Goal: Information Seeking & Learning: Learn about a topic

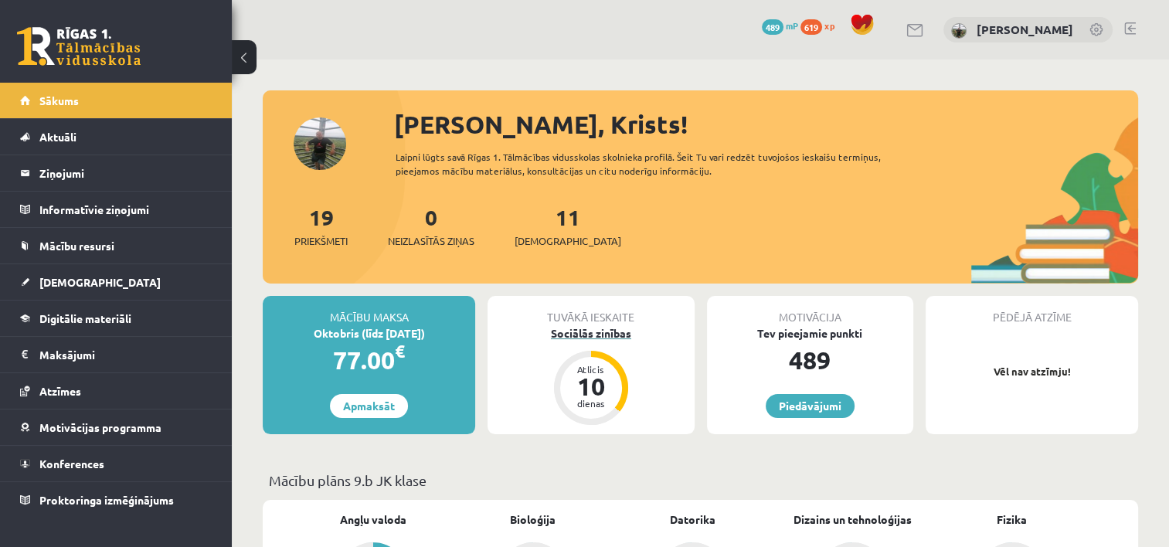
click at [580, 383] on div "10" at bounding box center [591, 386] width 46 height 25
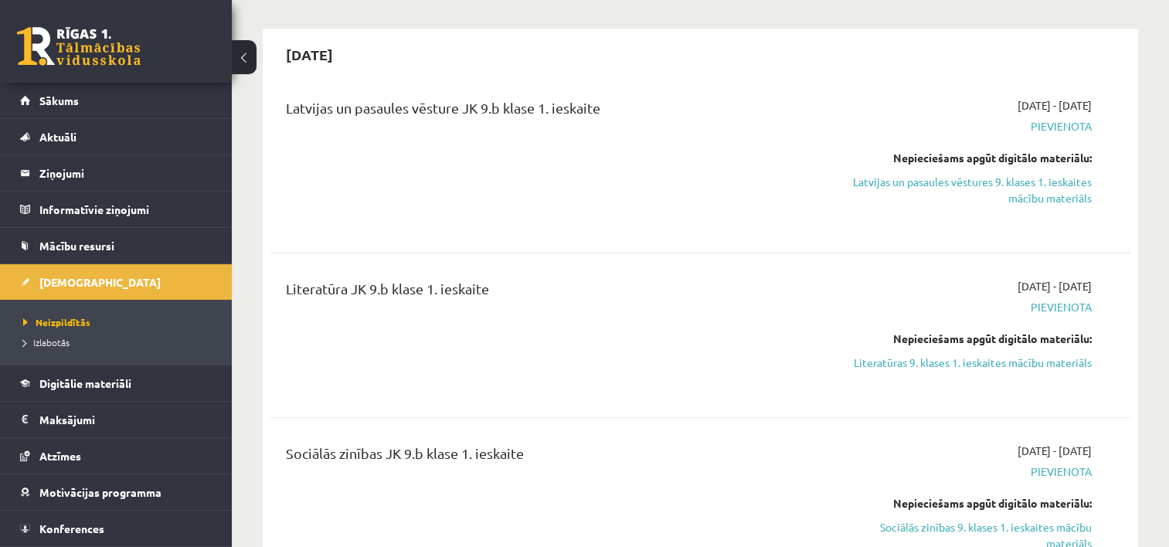
scroll to position [464, 0]
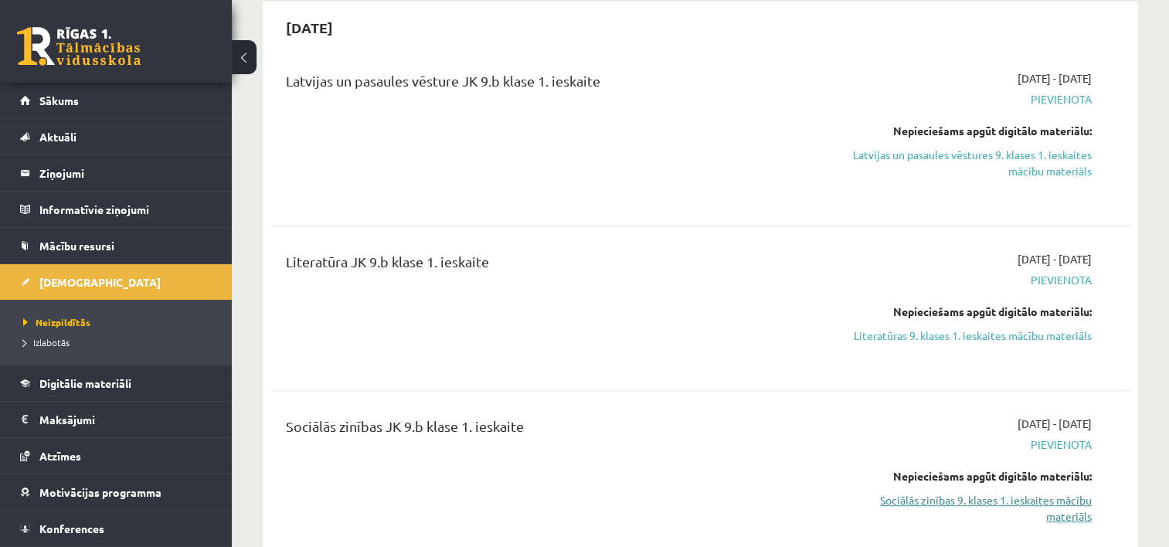
click at [984, 501] on link "Sociālās zinības 9. klases 1. ieskaites mācību materiāls" at bounding box center [966, 508] width 254 height 32
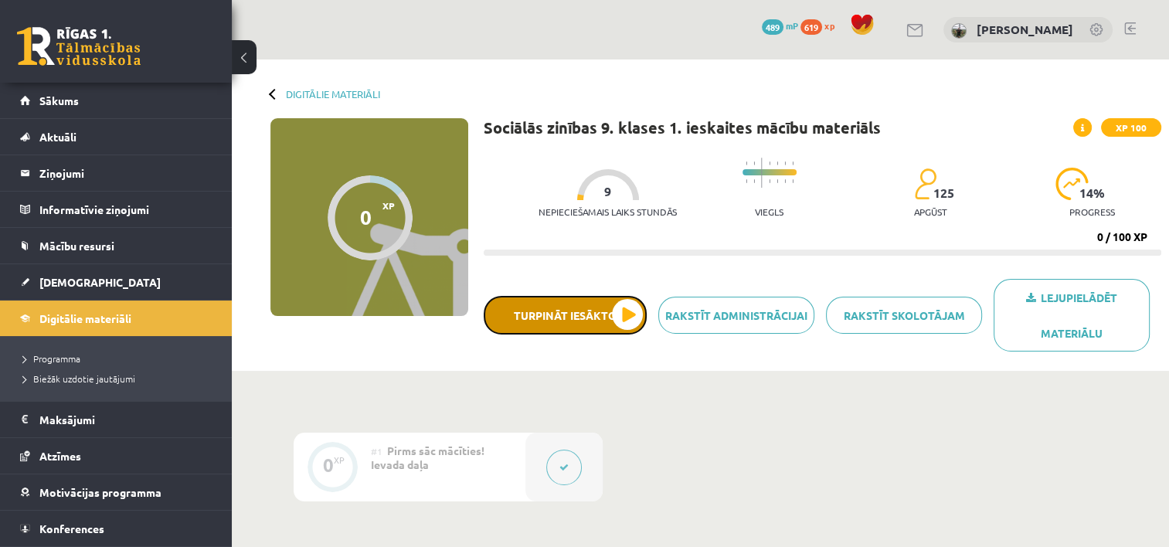
click at [637, 315] on button "Turpināt iesākto" at bounding box center [565, 315] width 163 height 39
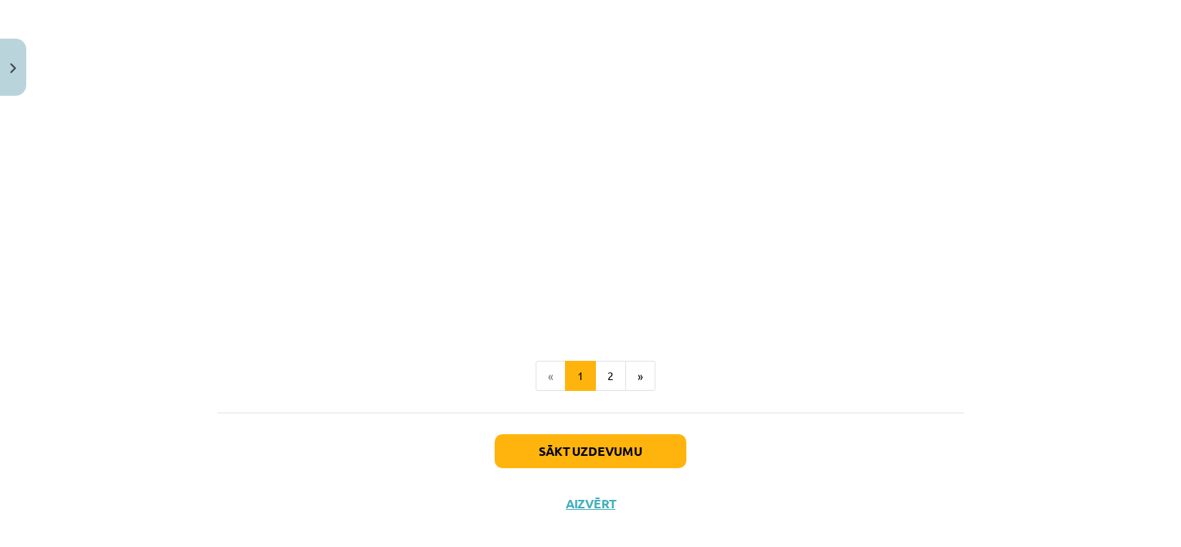
scroll to position [3243, 0]
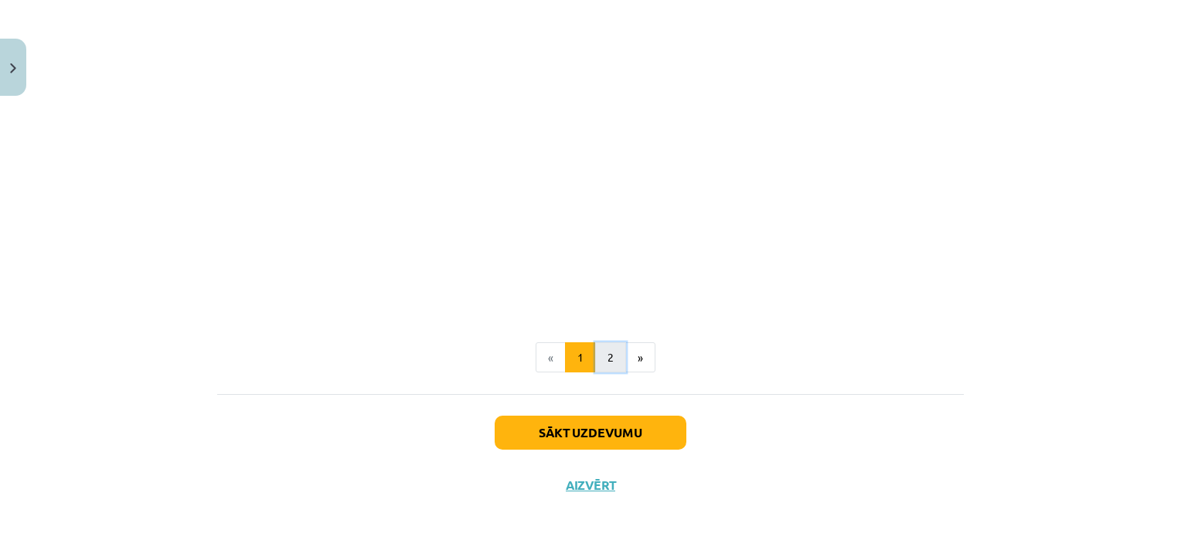
click at [598, 347] on button "2" at bounding box center [610, 357] width 31 height 31
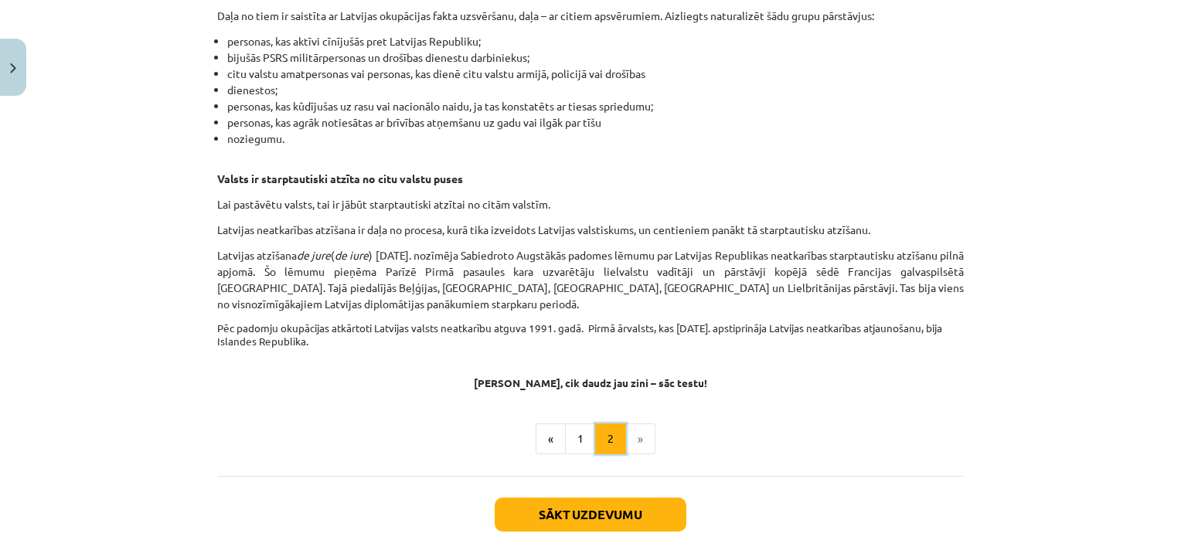
scroll to position [2443, 0]
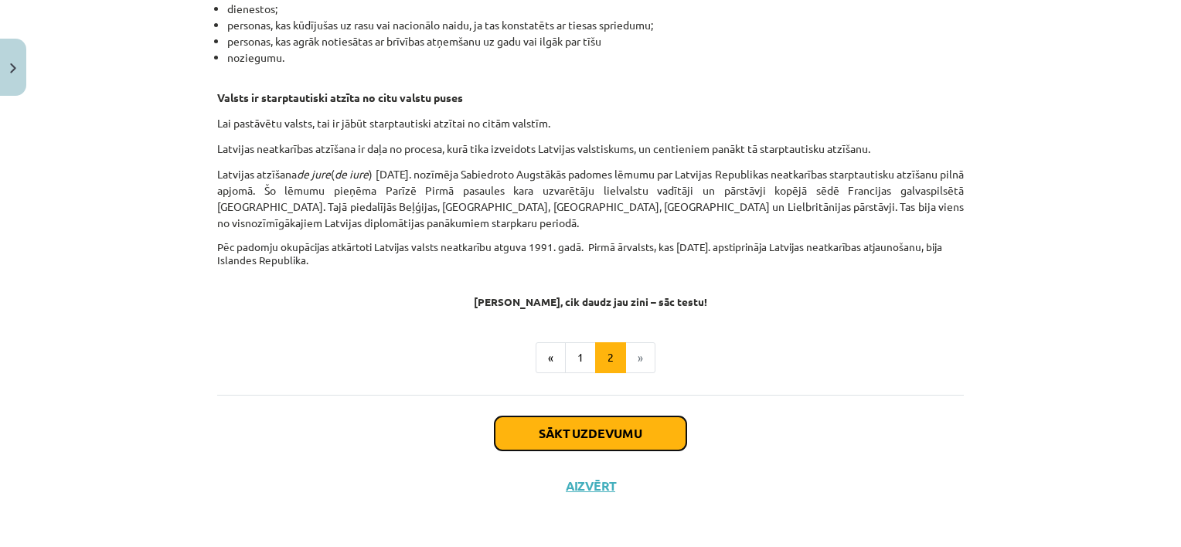
click at [595, 424] on button "Sākt uzdevumu" at bounding box center [591, 434] width 192 height 34
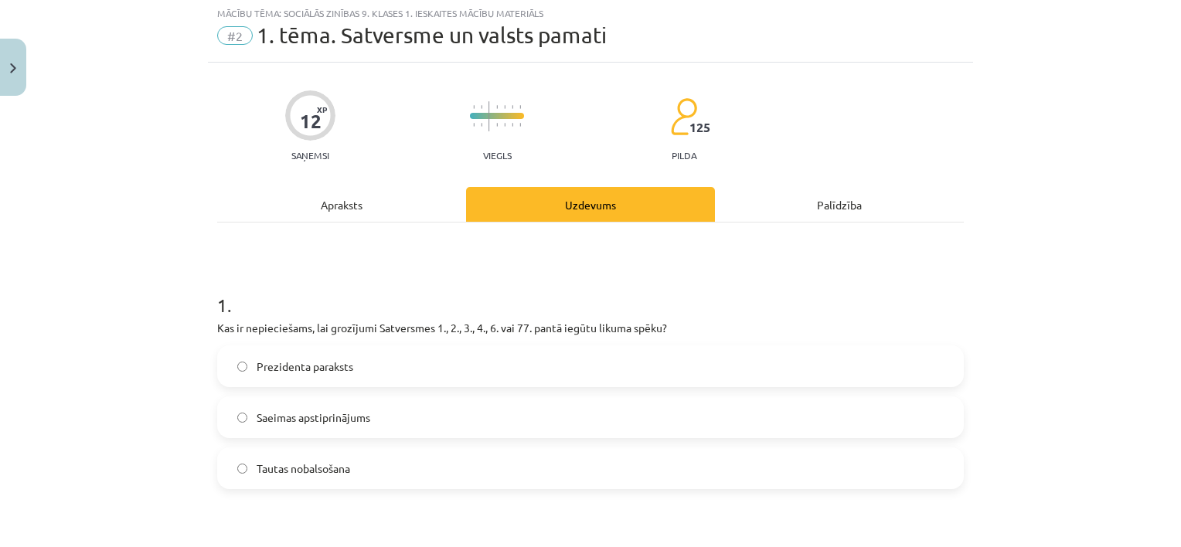
scroll to position [39, 0]
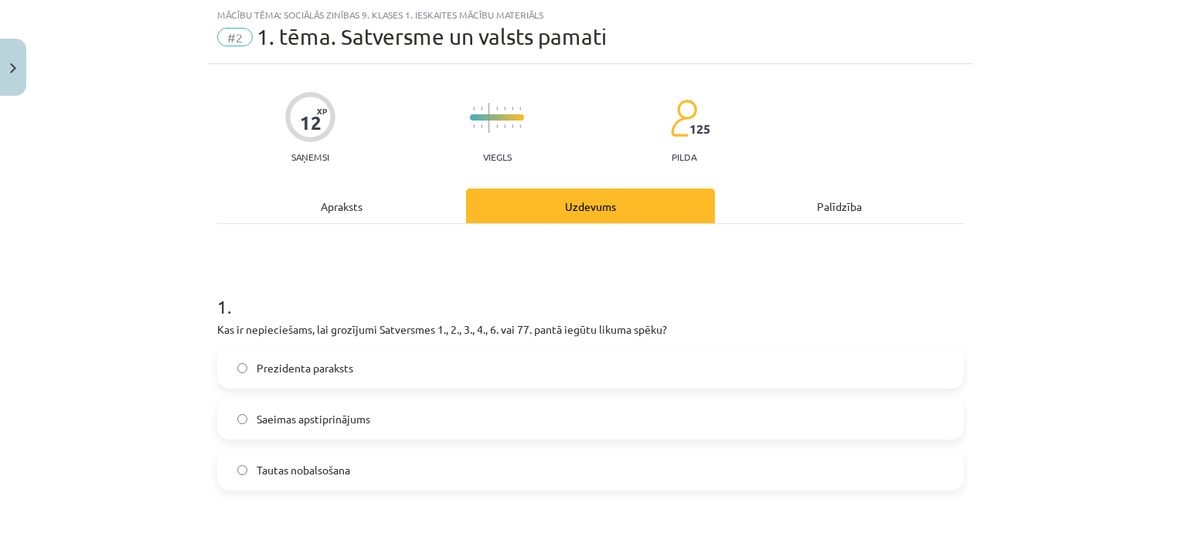
click at [339, 198] on div "Apraksts" at bounding box center [341, 206] width 249 height 35
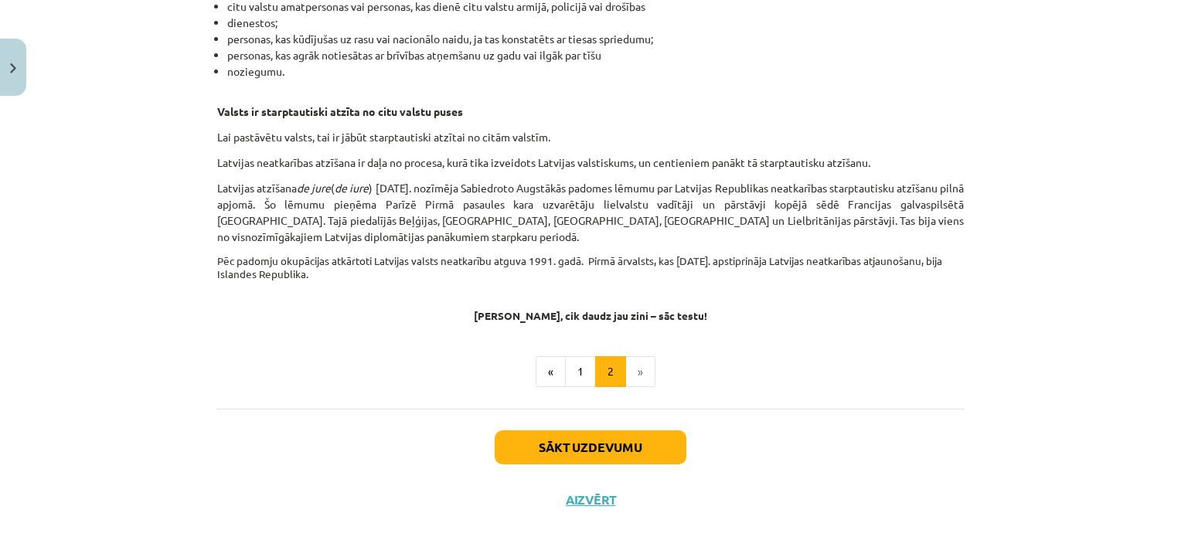
scroll to position [2443, 0]
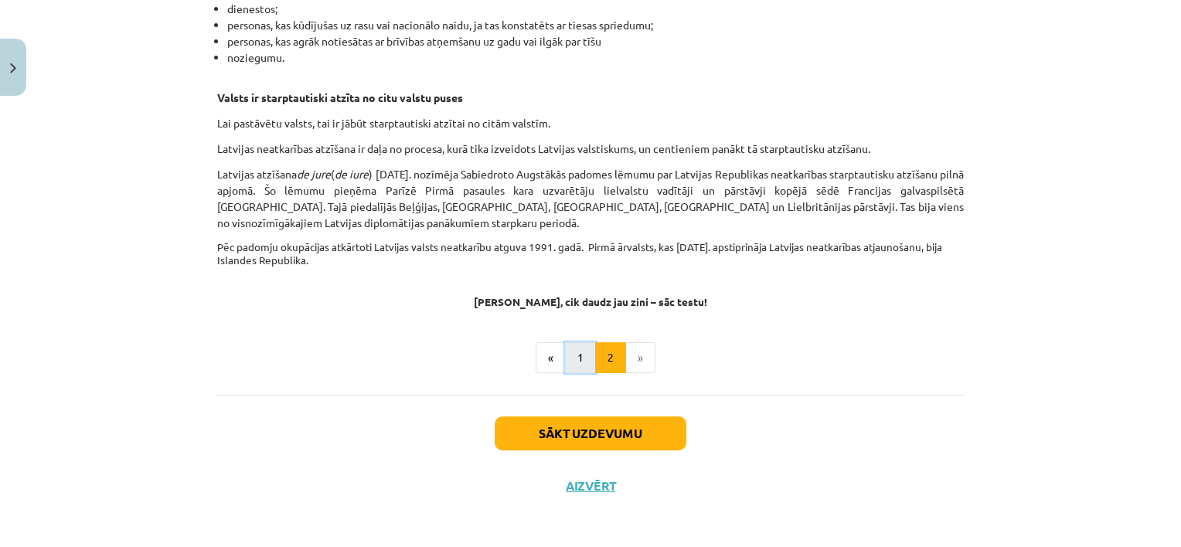
click at [569, 363] on button "1" at bounding box center [580, 357] width 31 height 31
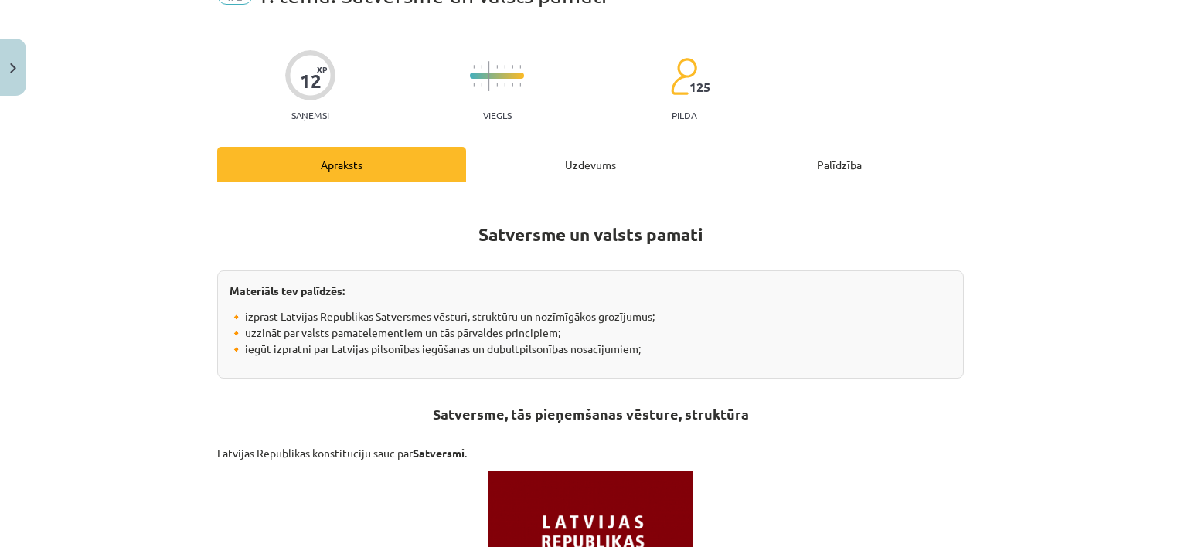
scroll to position [0, 0]
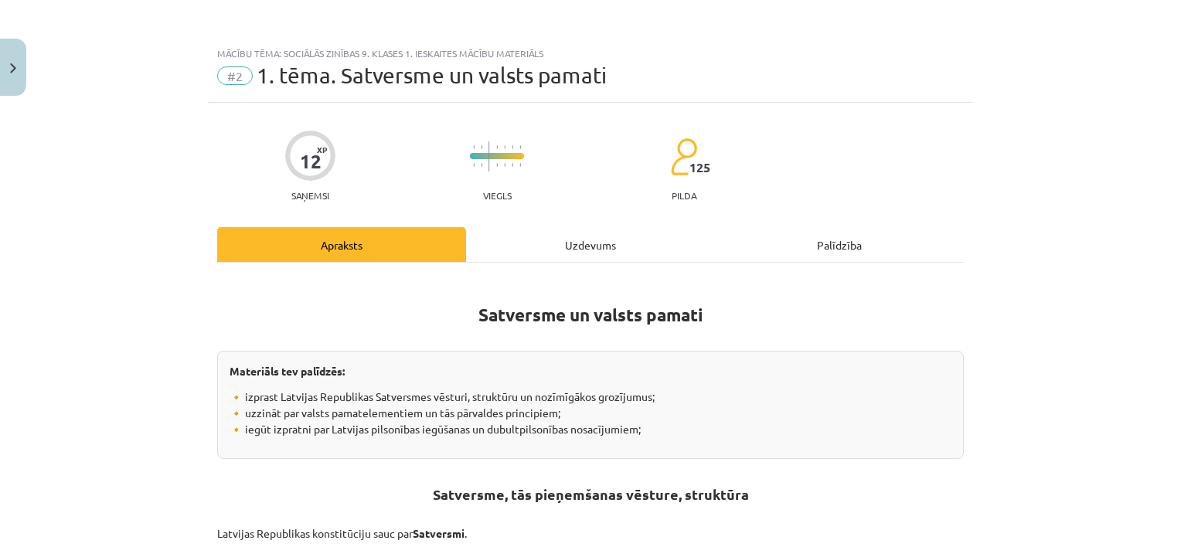
click at [581, 245] on div "Uzdevums" at bounding box center [590, 244] width 249 height 35
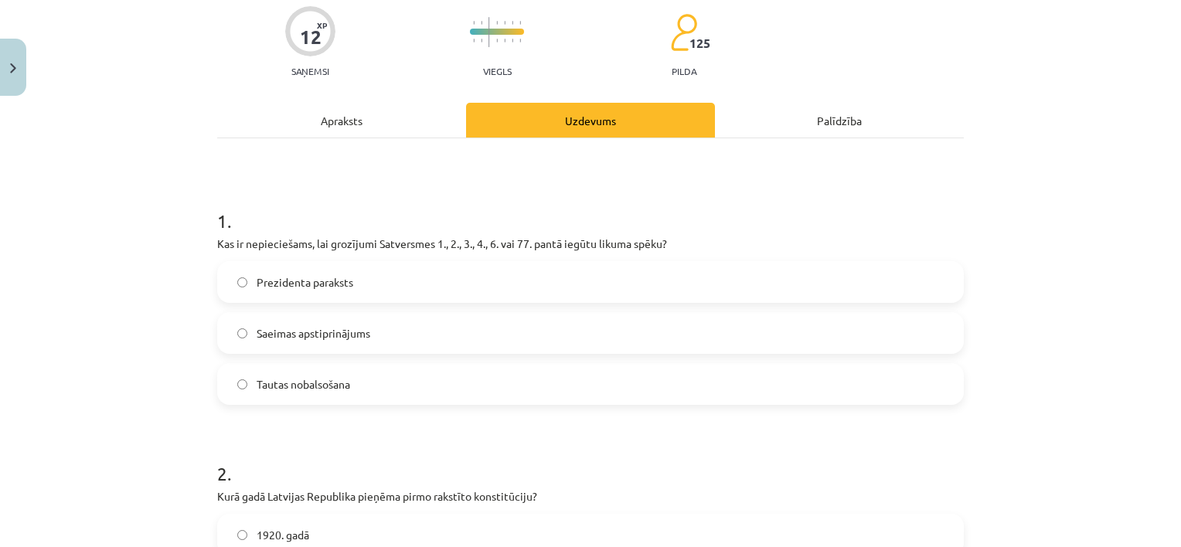
scroll to position [232, 0]
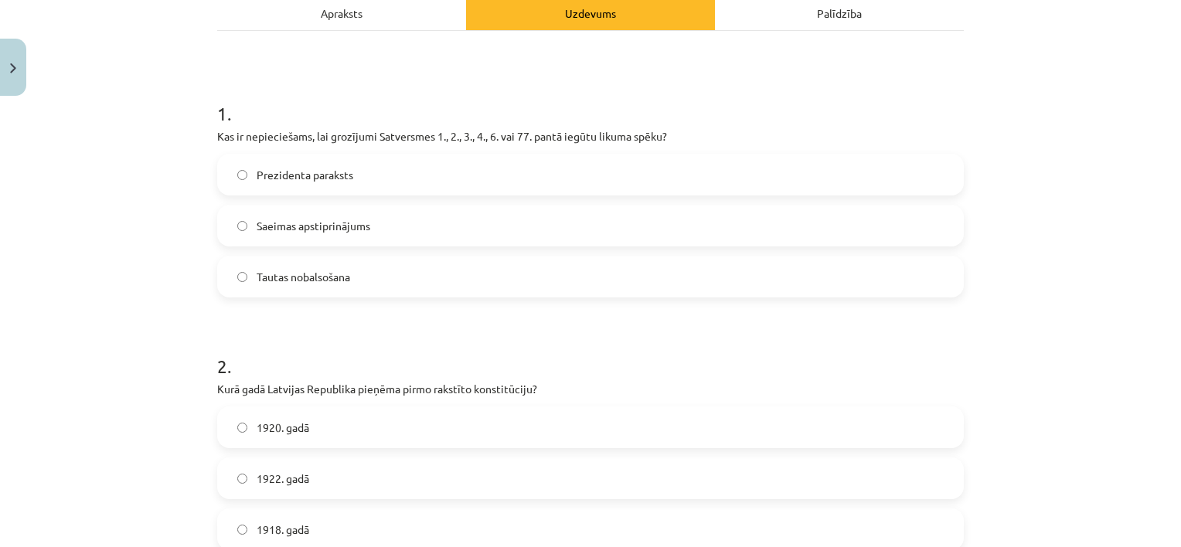
click at [257, 271] on span "Tautas nobalsošana" at bounding box center [304, 277] width 94 height 16
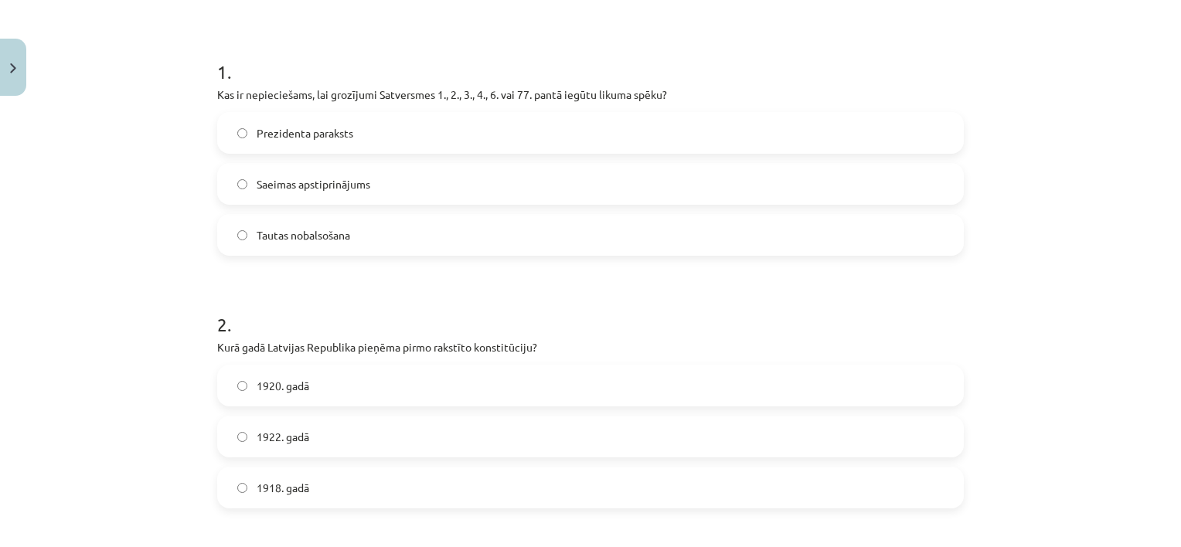
scroll to position [309, 0]
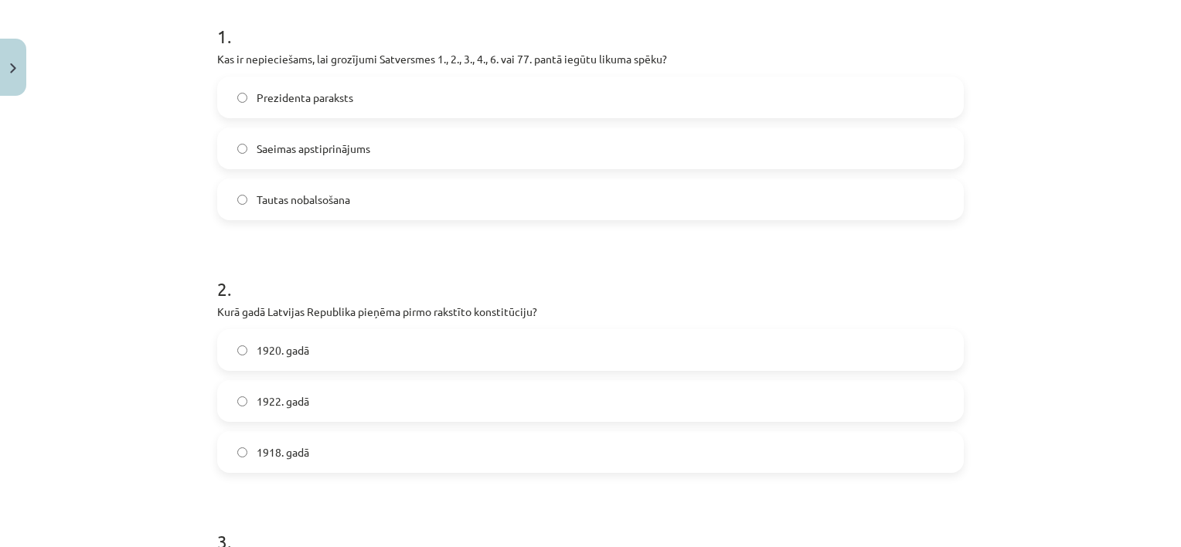
click at [257, 396] on span "1922. gadā" at bounding box center [283, 401] width 53 height 16
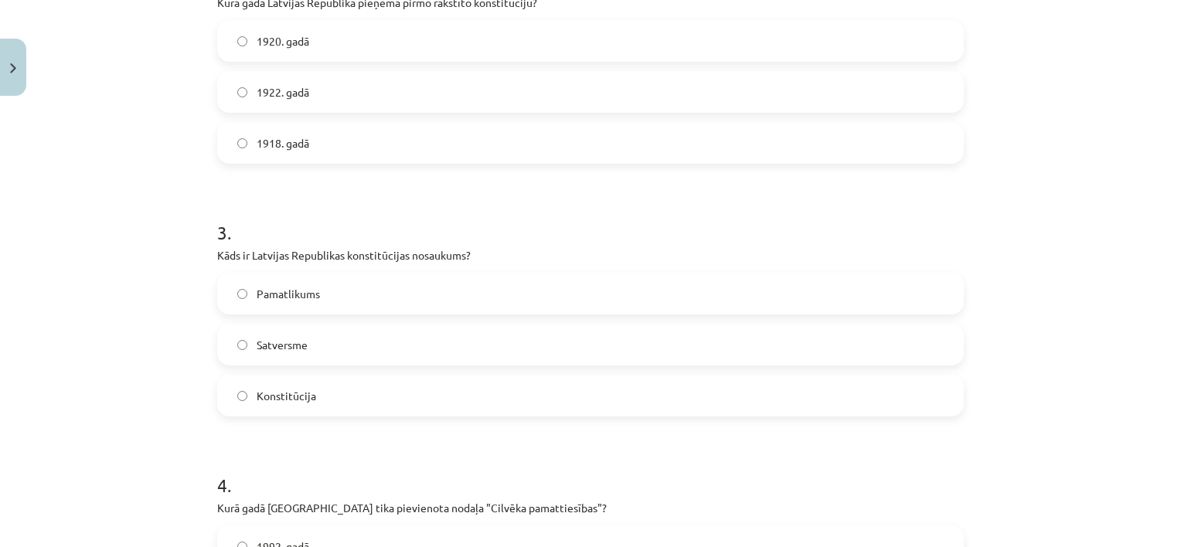
scroll to position [541, 0]
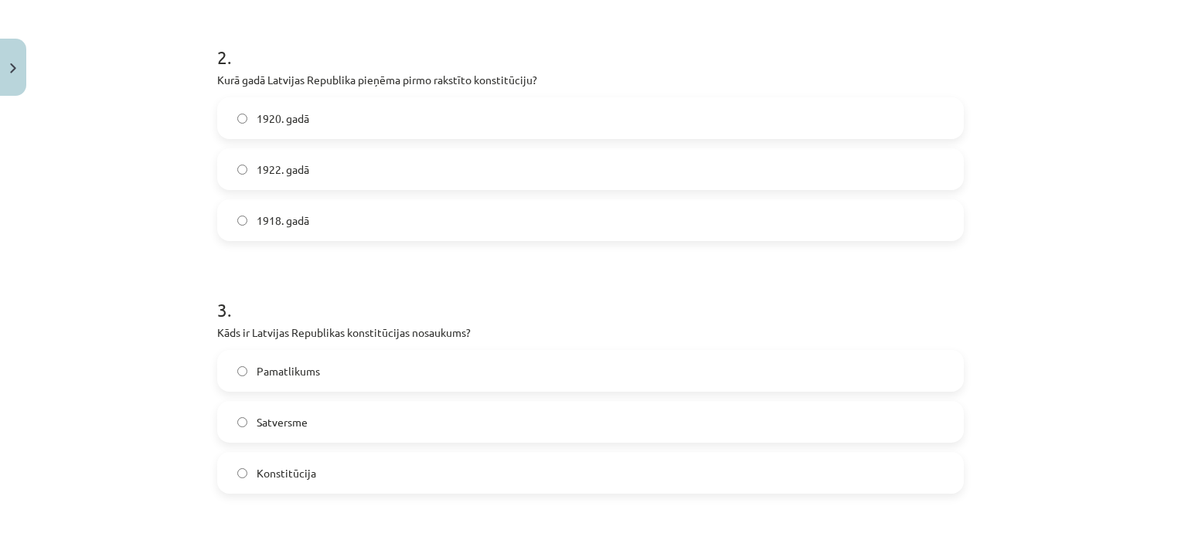
click at [318, 374] on label "Pamatlikums" at bounding box center [591, 371] width 744 height 39
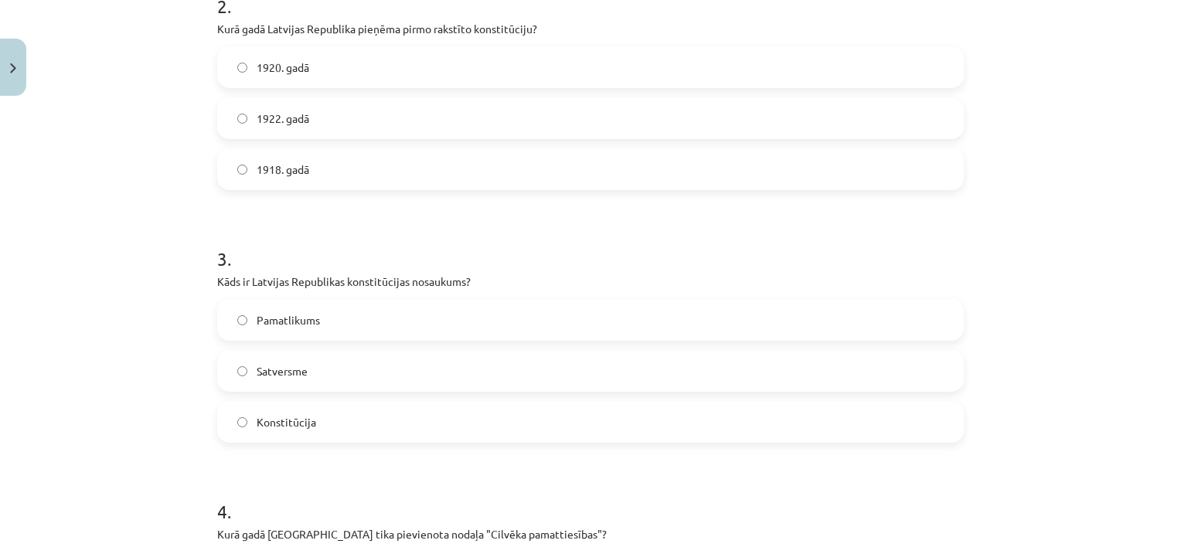
scroll to position [773, 0]
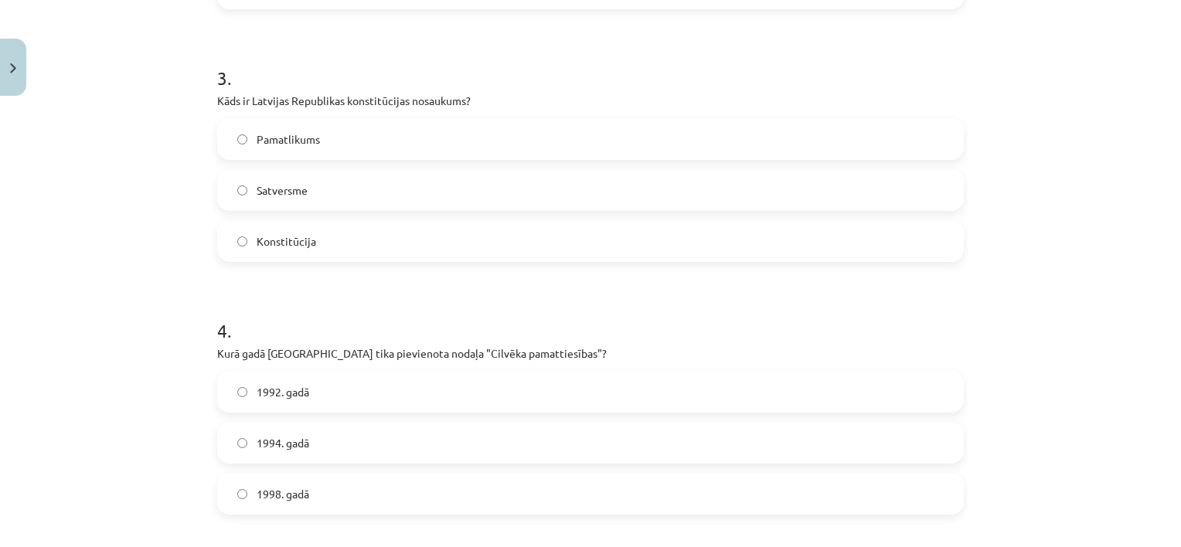
click at [325, 386] on label "1992. gadā" at bounding box center [591, 392] width 744 height 39
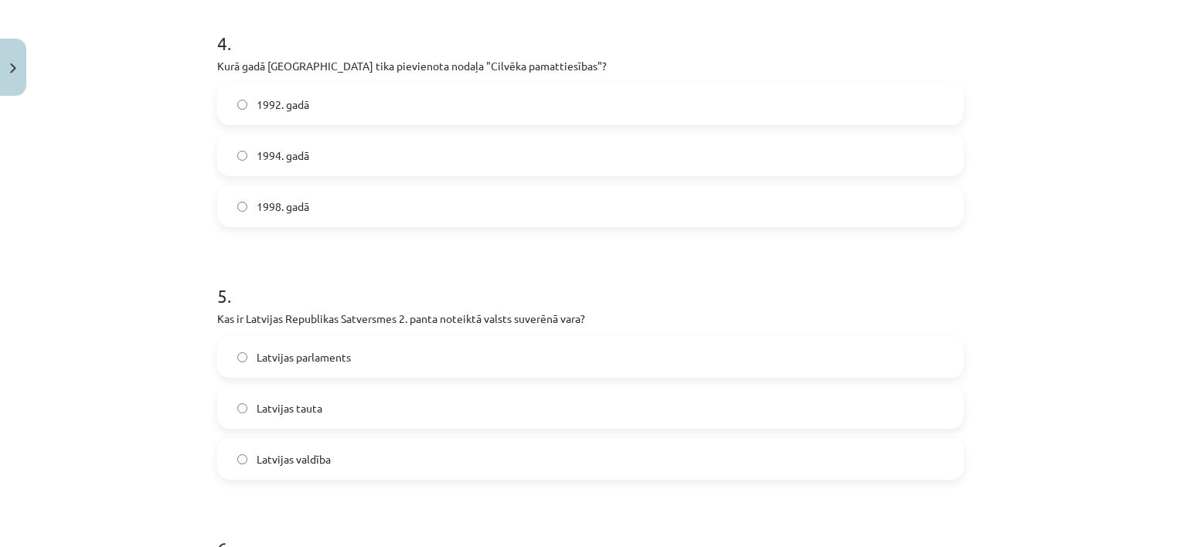
scroll to position [1082, 0]
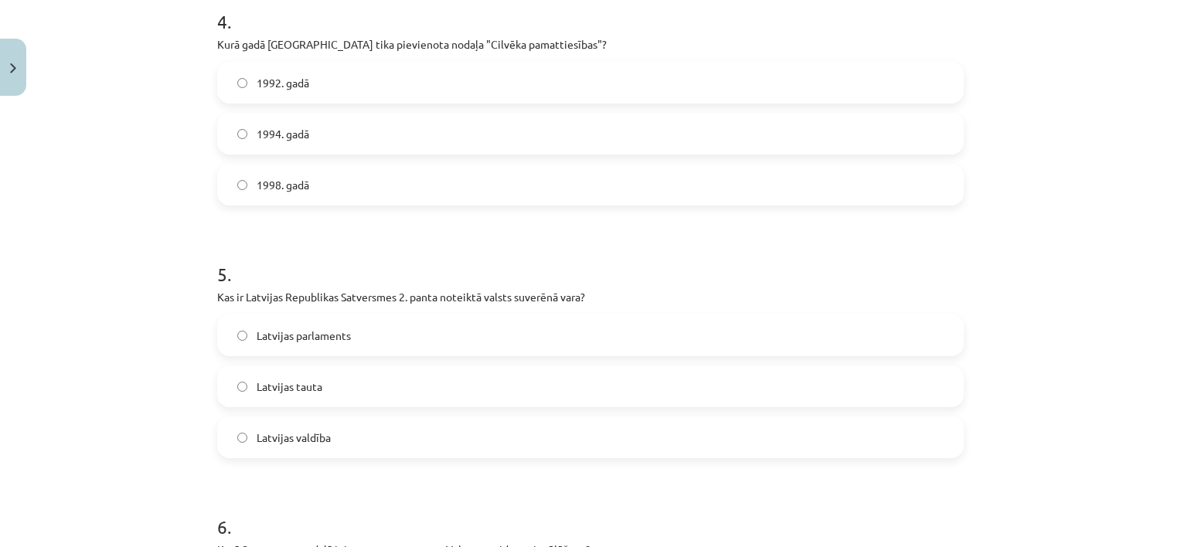
click at [335, 424] on label "Latvijas valdība" at bounding box center [591, 437] width 744 height 39
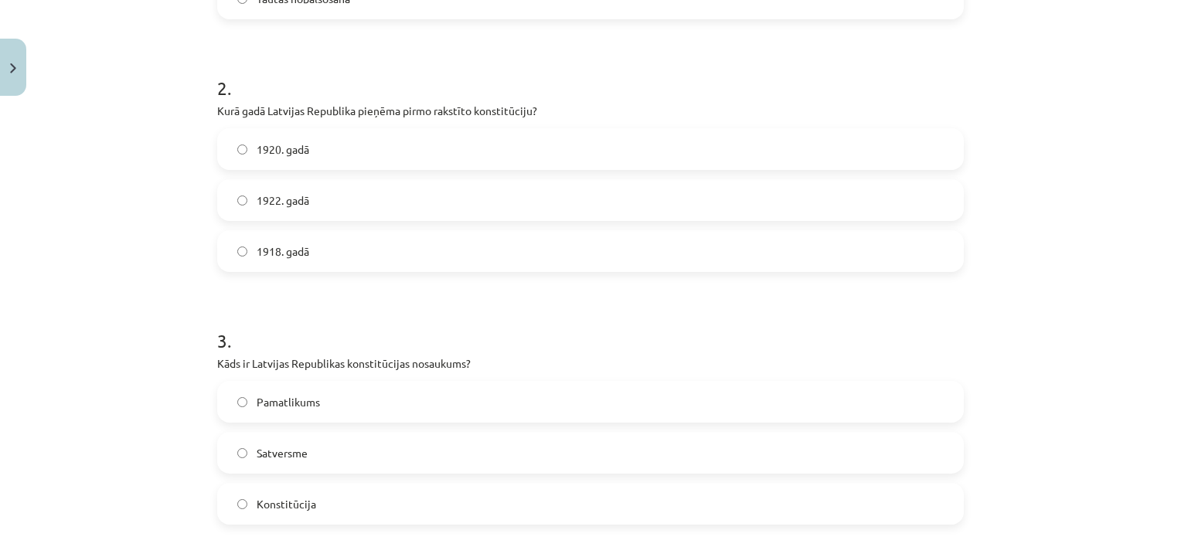
scroll to position [0, 0]
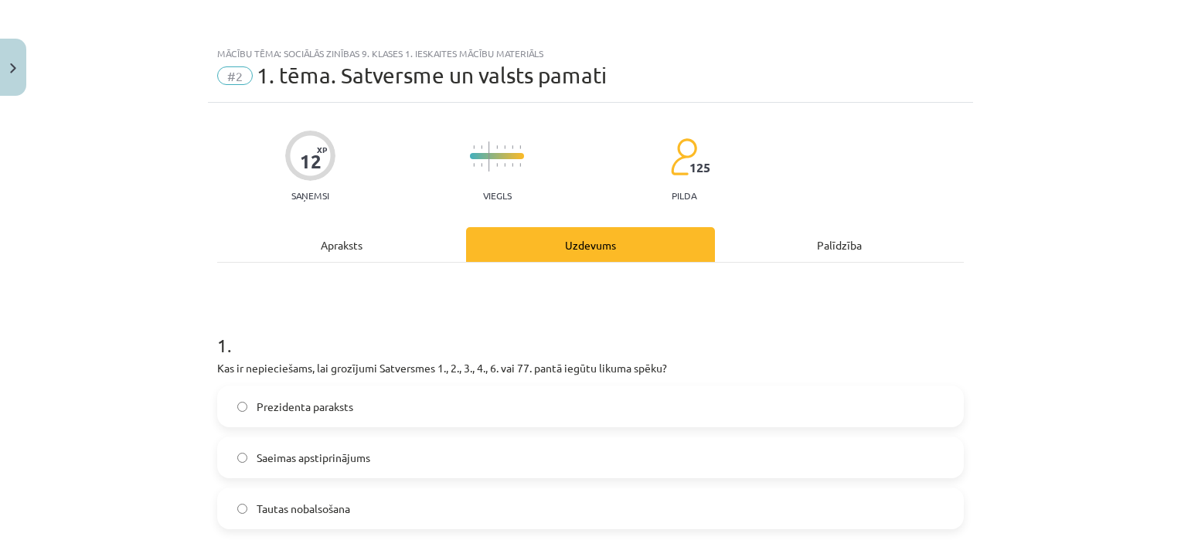
click at [303, 249] on div "Apraksts" at bounding box center [341, 244] width 249 height 35
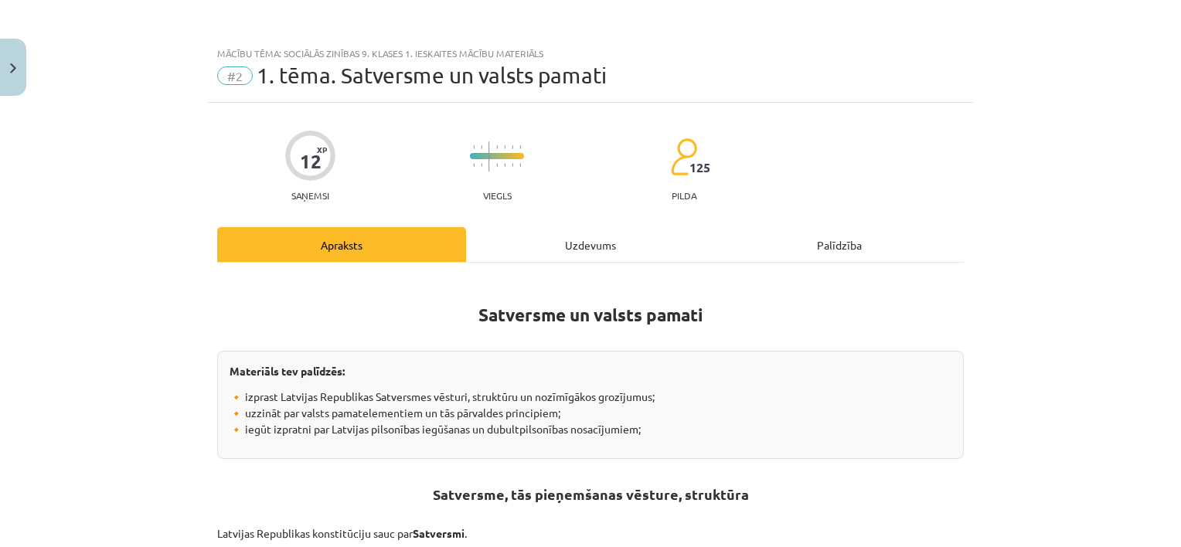
click at [544, 254] on div "Uzdevums" at bounding box center [590, 244] width 249 height 35
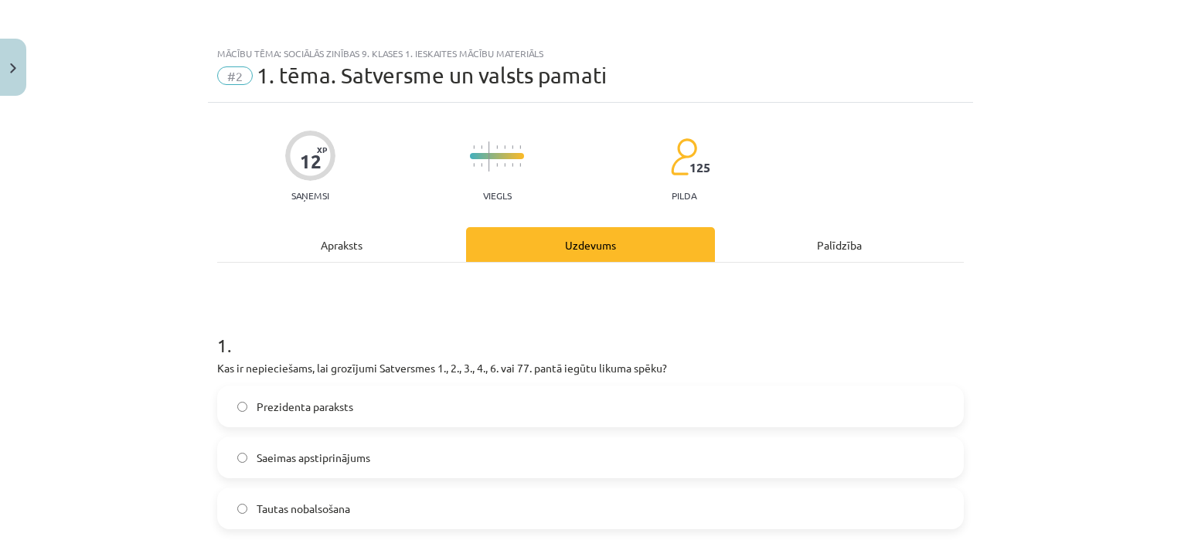
click at [335, 254] on div "Apraksts" at bounding box center [341, 244] width 249 height 35
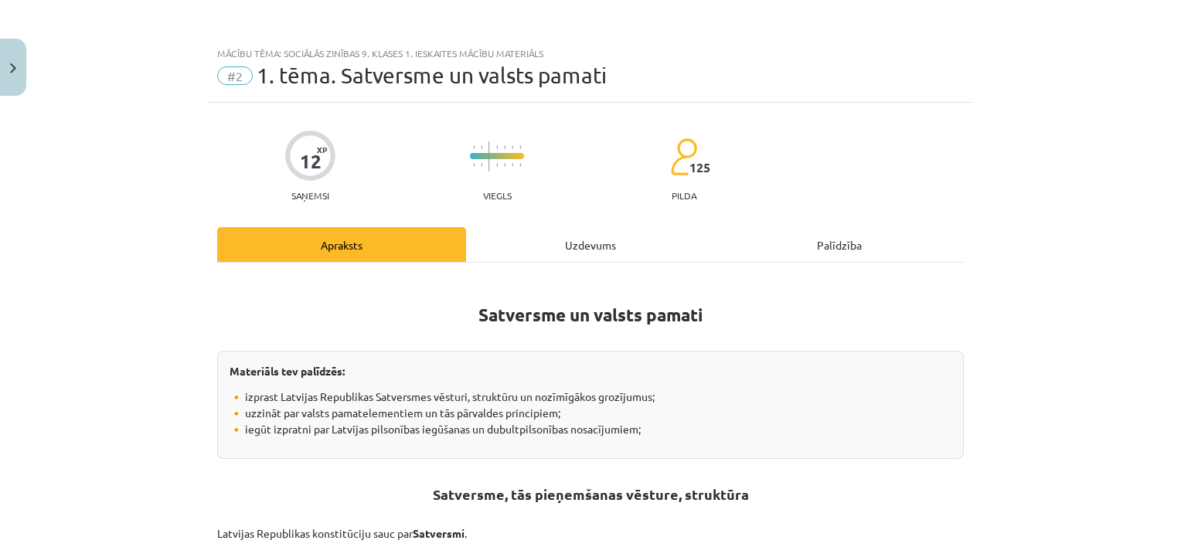
click at [577, 243] on div "Uzdevums" at bounding box center [590, 244] width 249 height 35
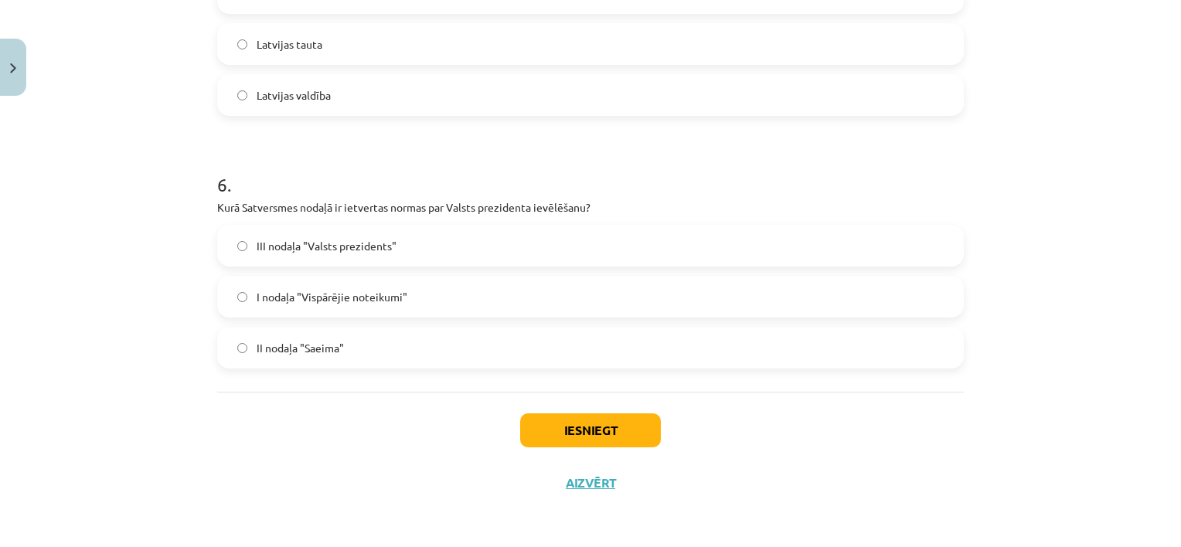
scroll to position [1347, 0]
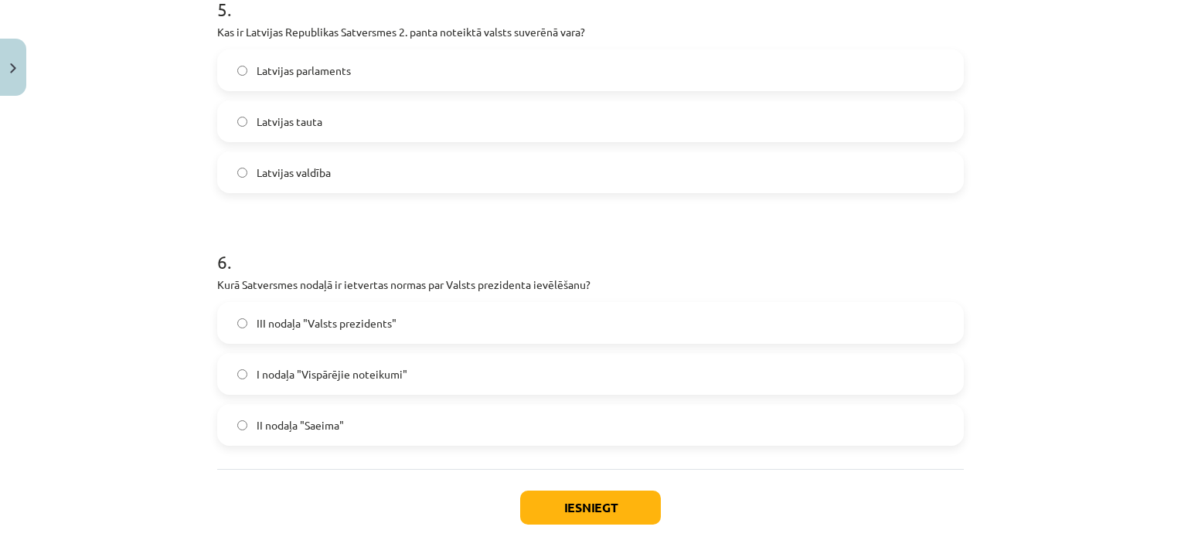
click at [295, 327] on span "III nodaļa "Valsts prezidents"" at bounding box center [327, 323] width 140 height 16
click at [594, 502] on button "Iesniegt" at bounding box center [590, 508] width 141 height 34
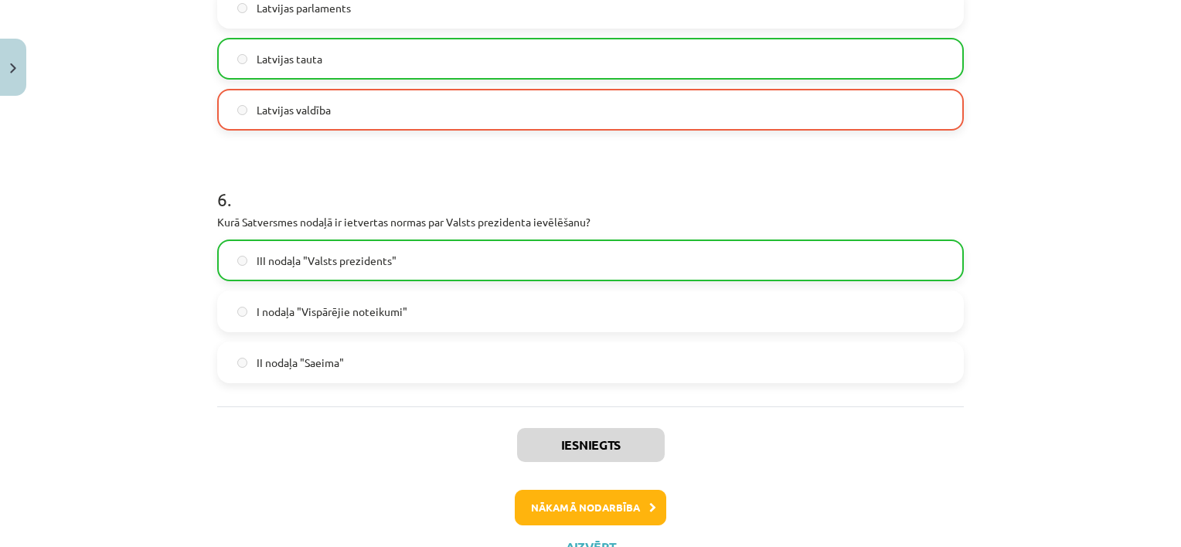
scroll to position [1473, 0]
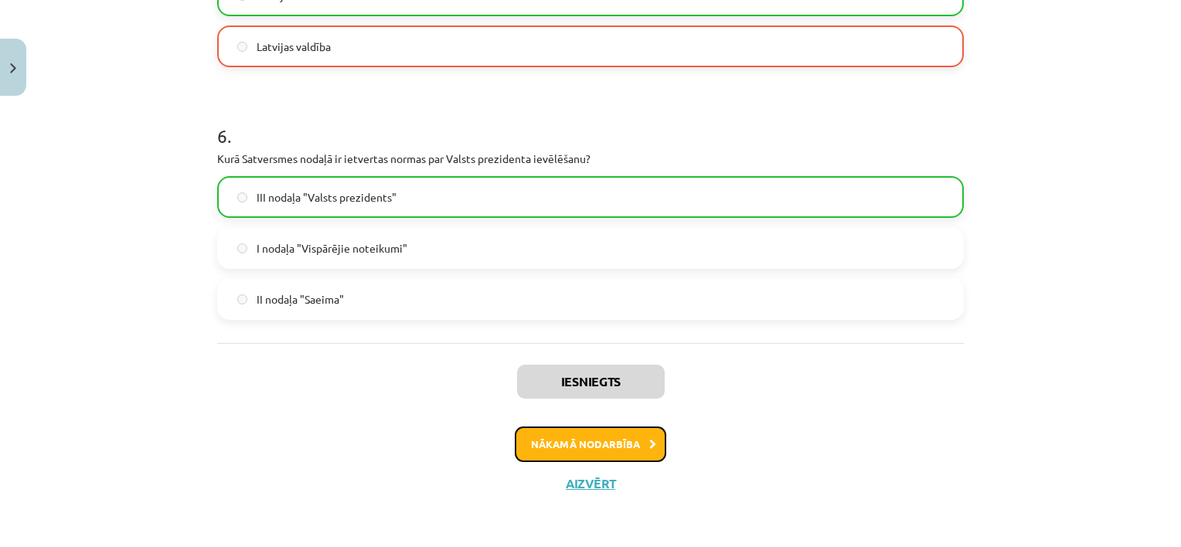
click at [601, 441] on button "Nākamā nodarbība" at bounding box center [591, 445] width 152 height 36
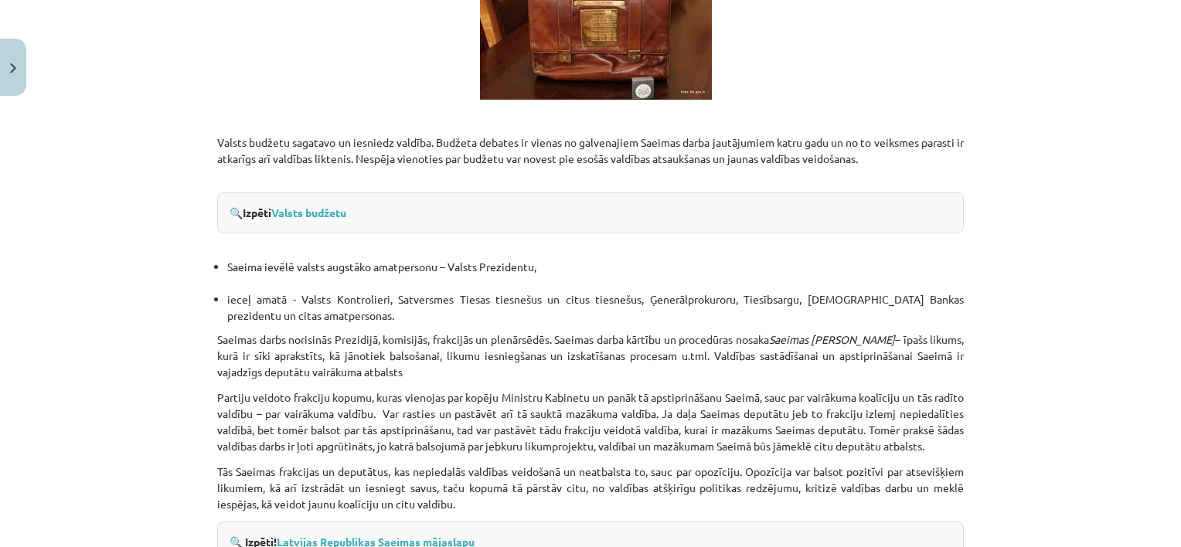
scroll to position [2174, 0]
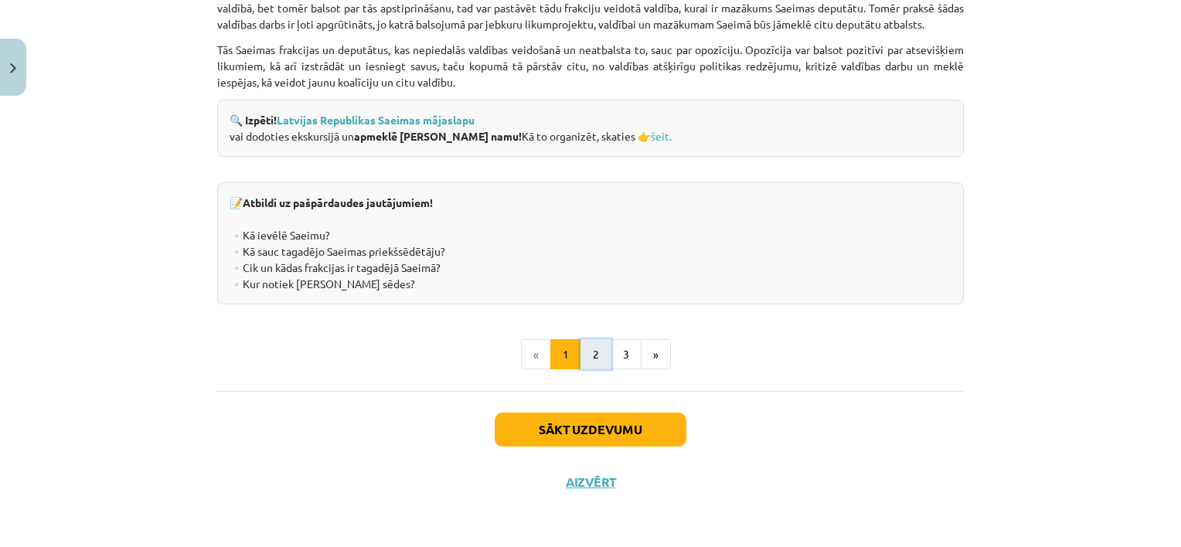
click at [587, 346] on button "2" at bounding box center [595, 354] width 31 height 31
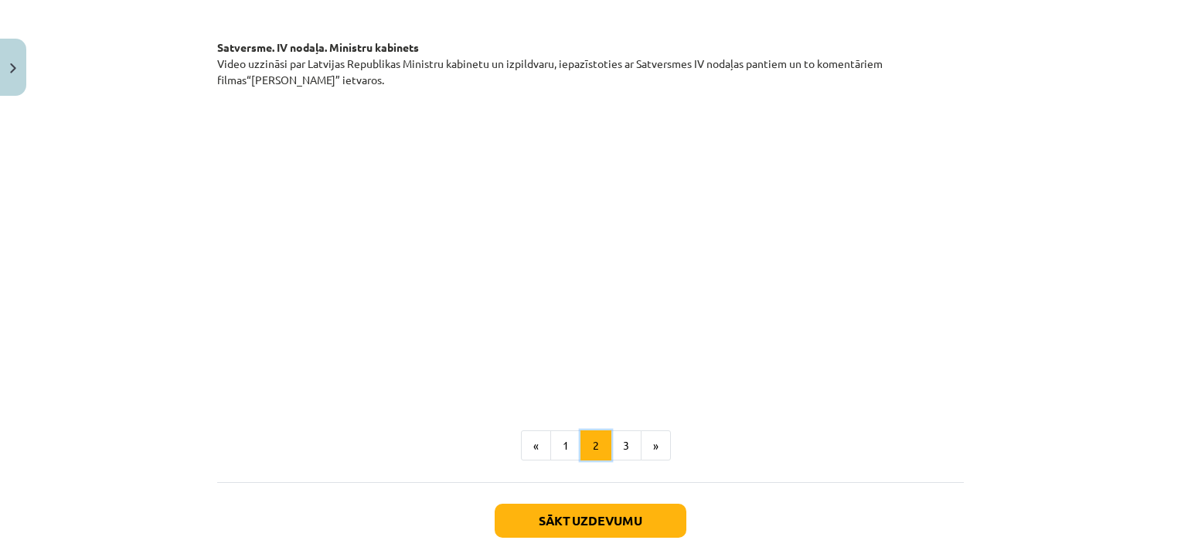
scroll to position [1245, 0]
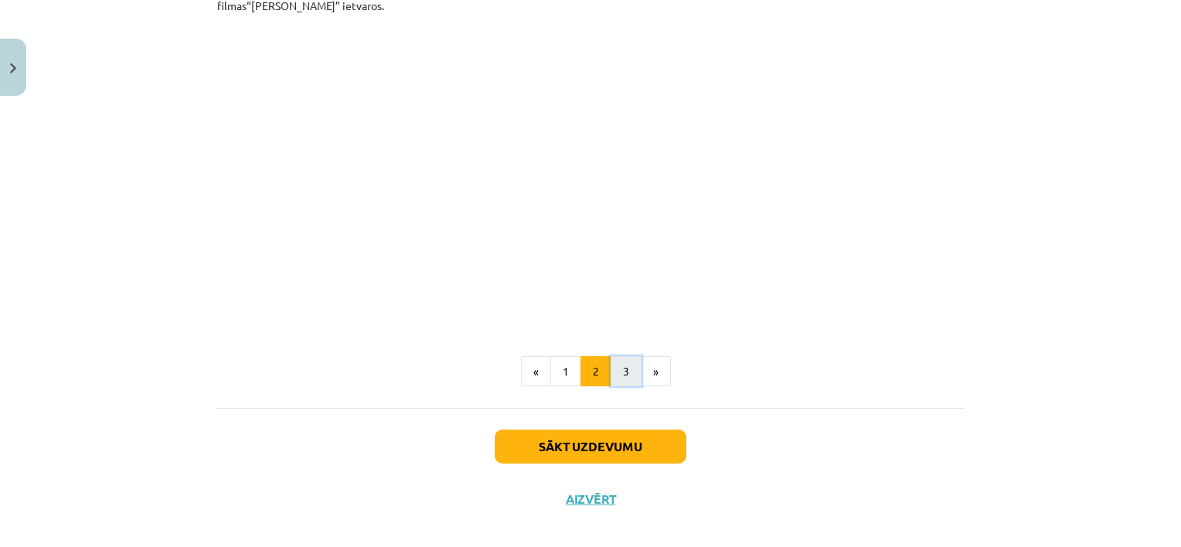
click at [621, 356] on button "3" at bounding box center [626, 371] width 31 height 31
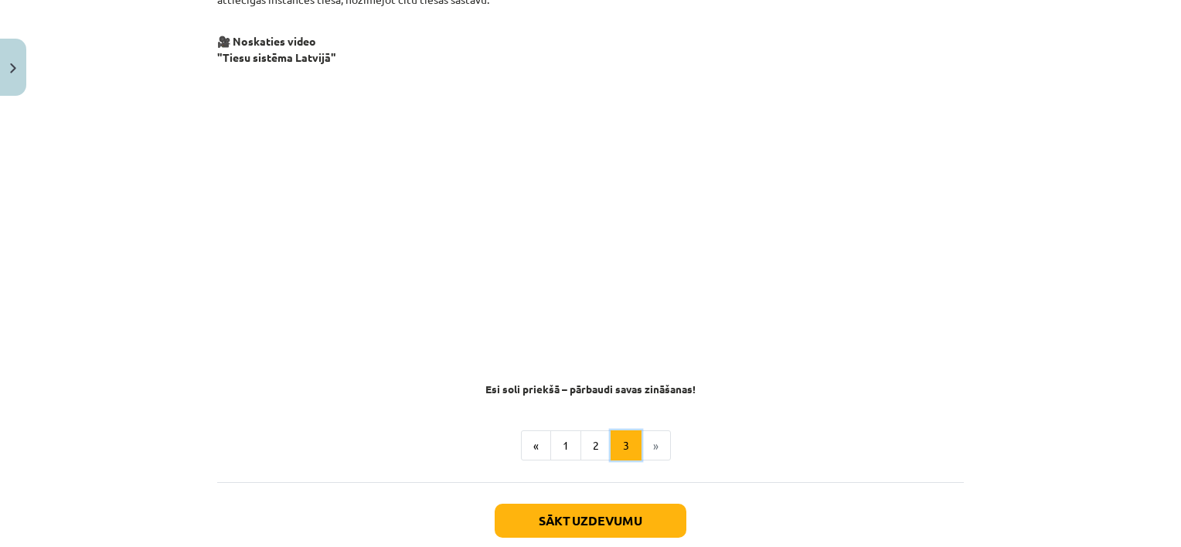
scroll to position [1524, 0]
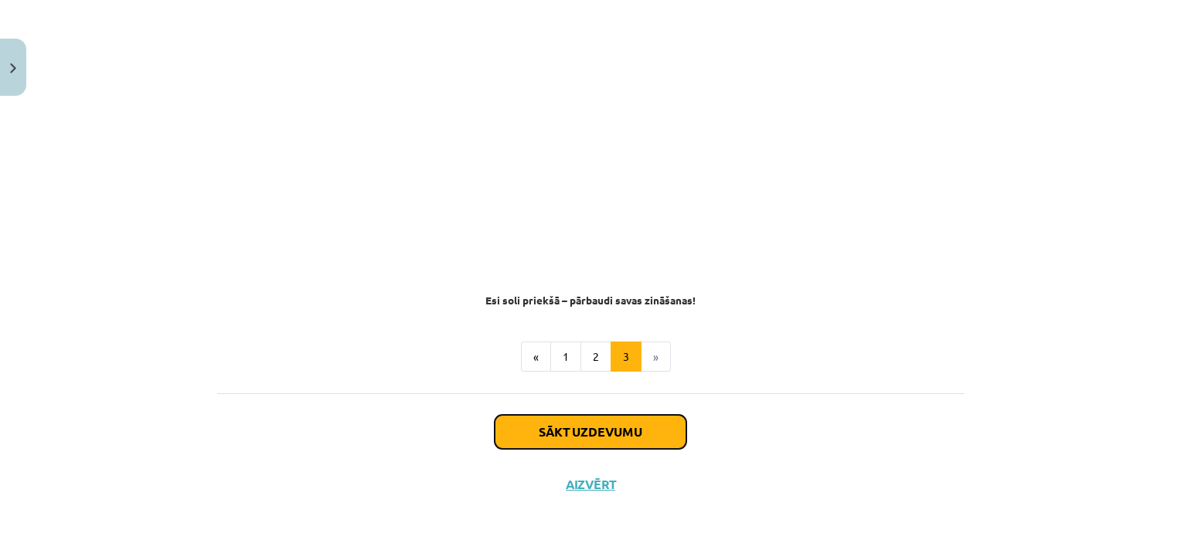
click at [541, 432] on button "Sākt uzdevumu" at bounding box center [591, 432] width 192 height 34
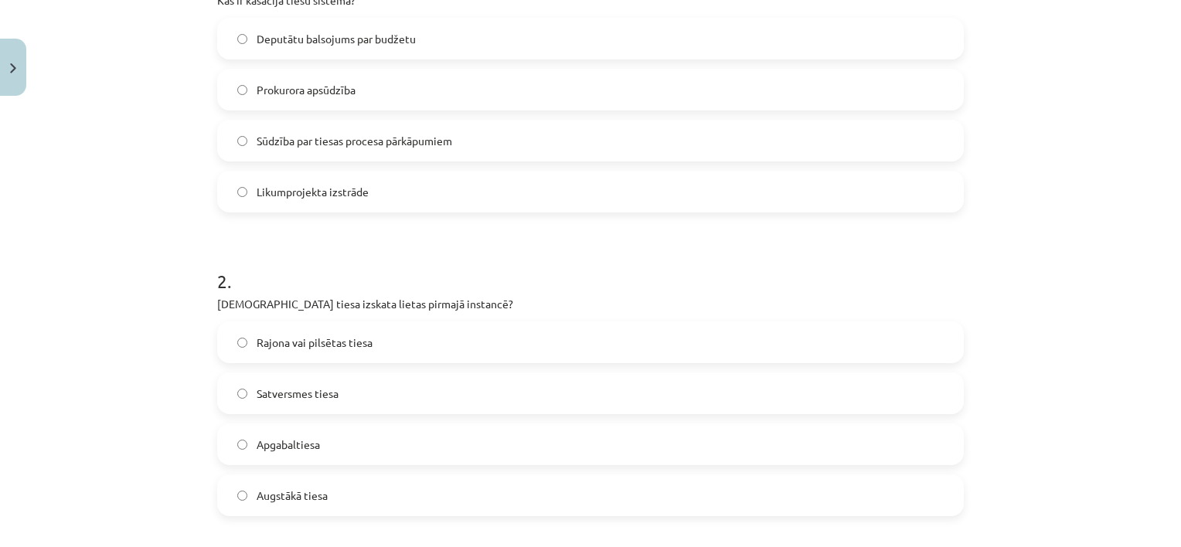
scroll to position [425, 0]
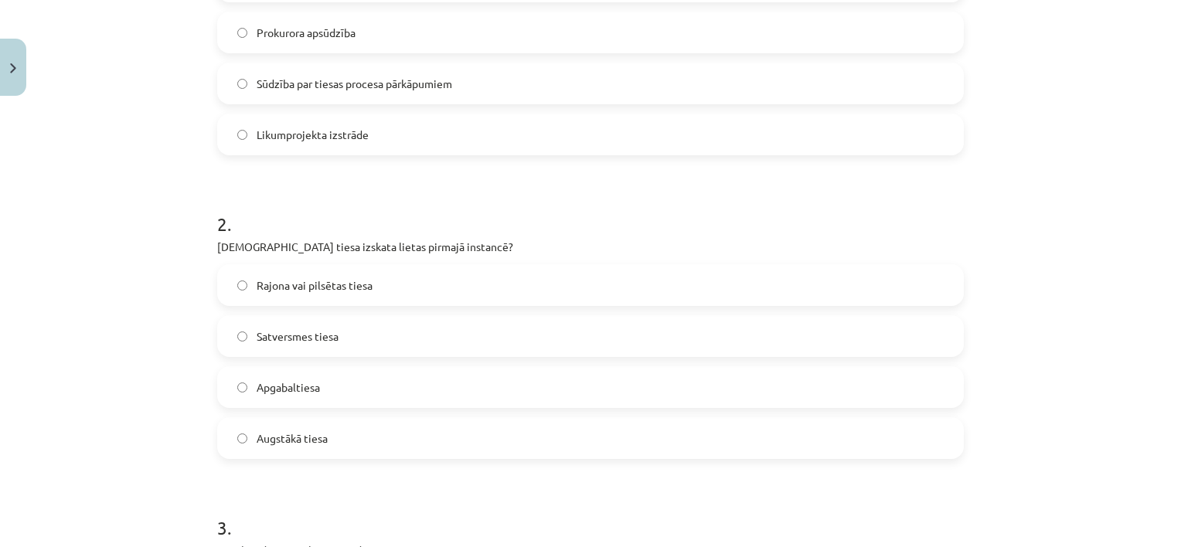
click at [328, 431] on label "Augstākā tiesa" at bounding box center [591, 438] width 744 height 39
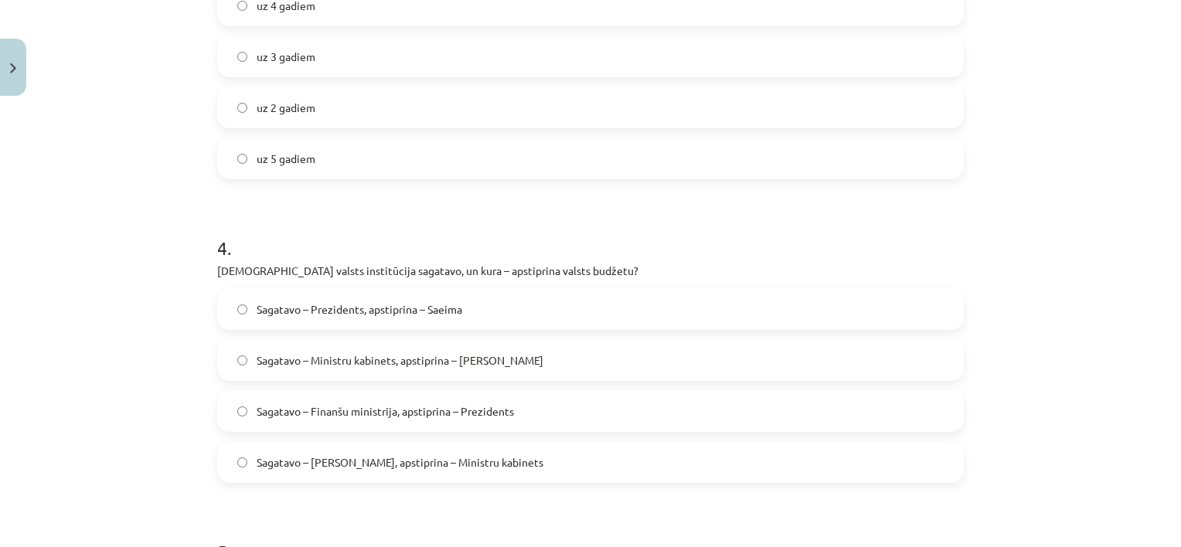
scroll to position [1044, 0]
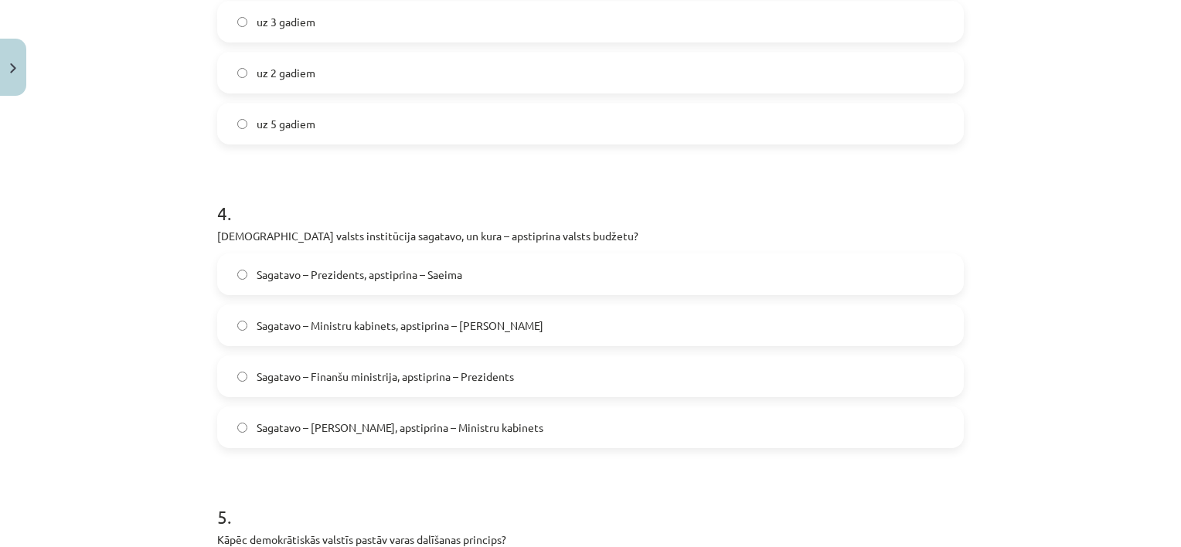
click at [484, 277] on label "Sagatavo – Prezidents, apstiprina – Saeima" at bounding box center [591, 274] width 744 height 39
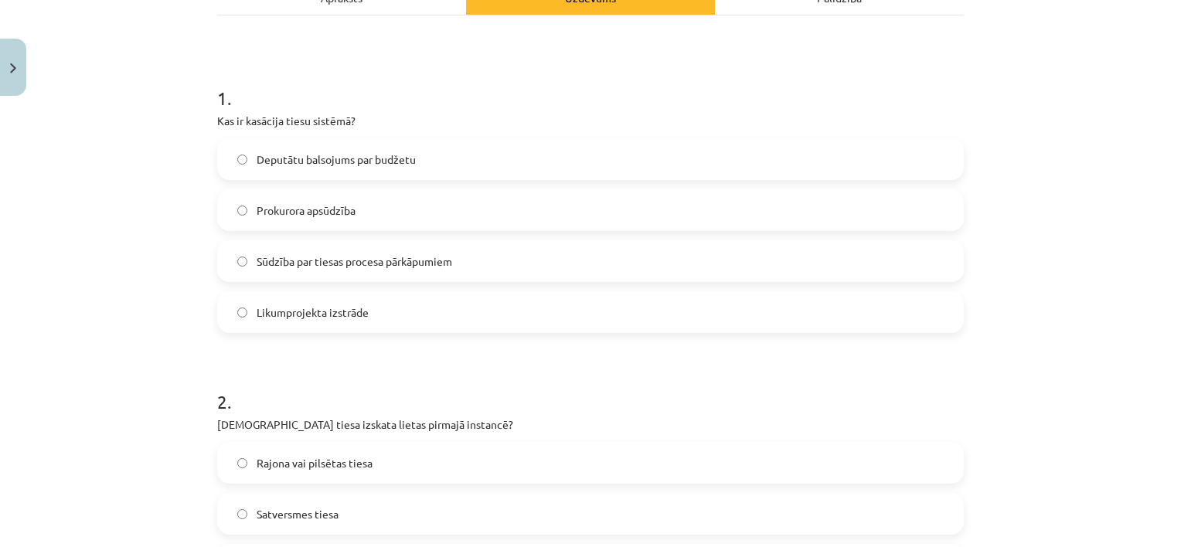
scroll to position [0, 0]
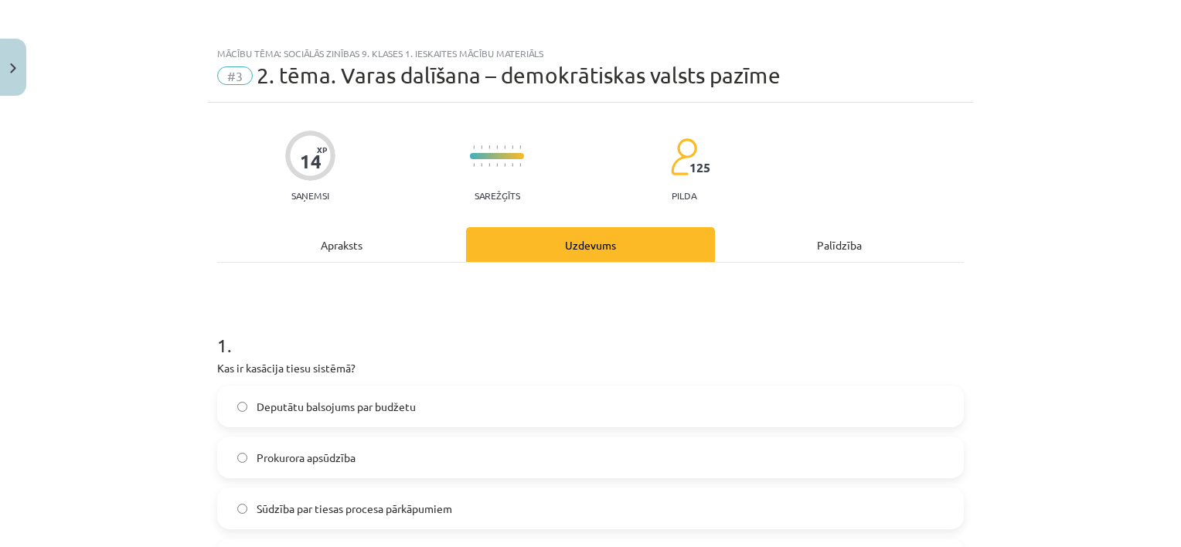
click at [340, 231] on div "Apraksts" at bounding box center [341, 244] width 249 height 35
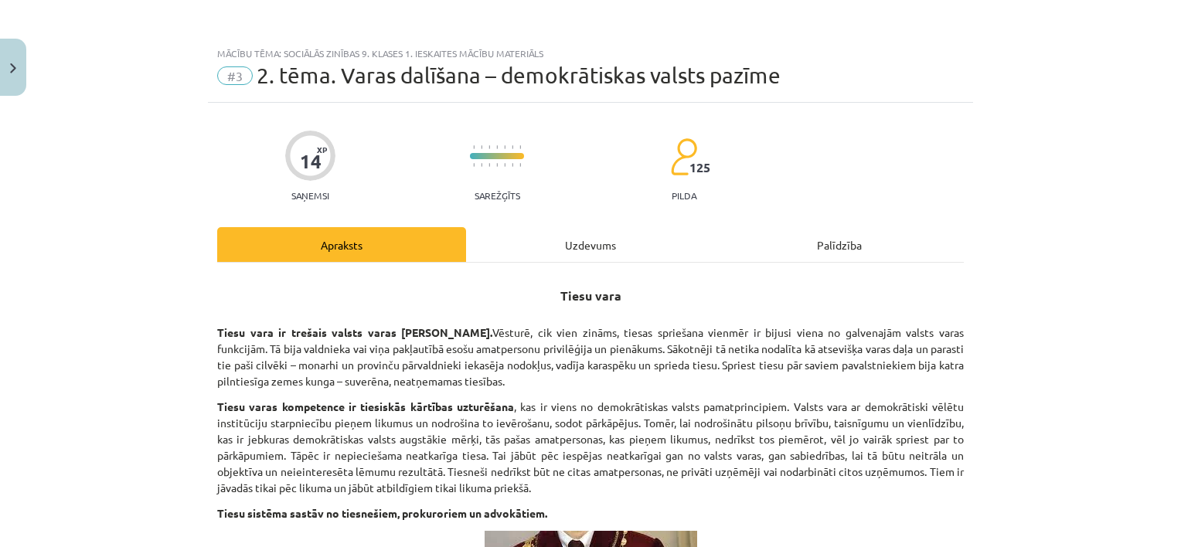
click at [578, 239] on div "Uzdevums" at bounding box center [590, 244] width 249 height 35
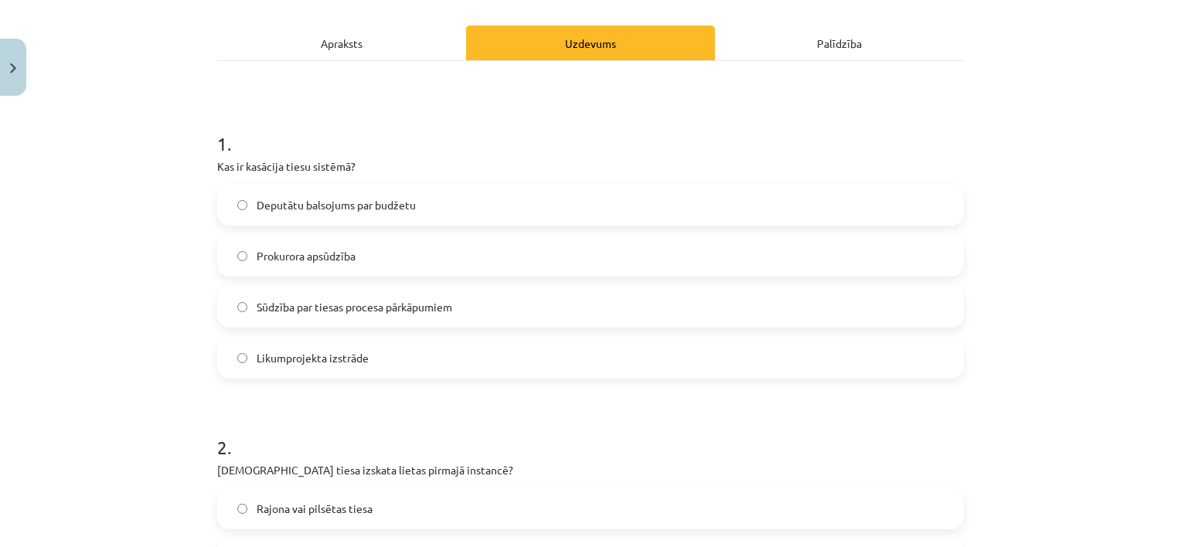
scroll to position [193, 0]
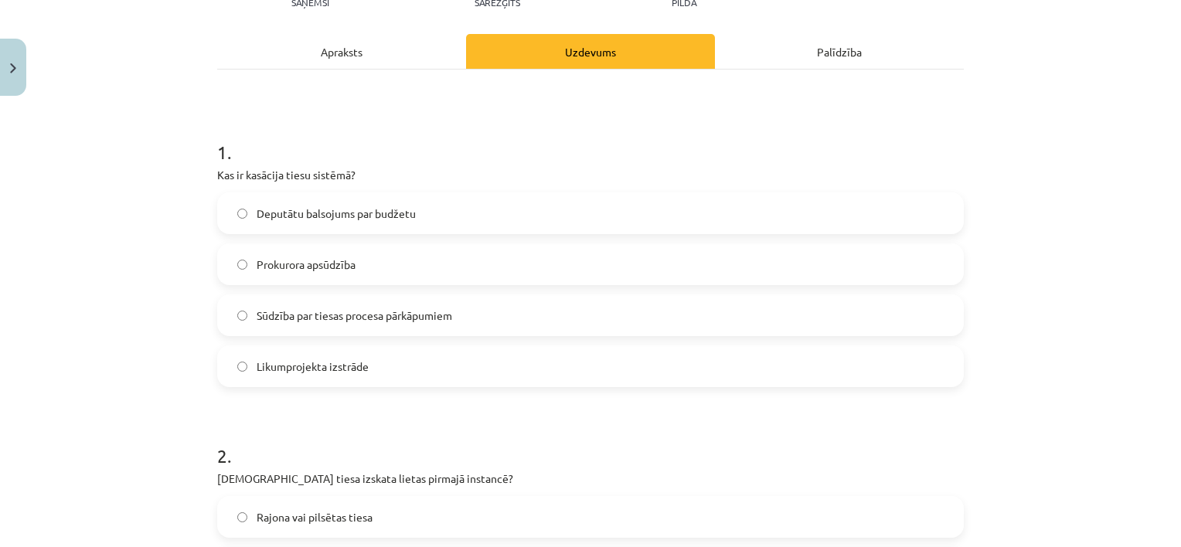
click at [369, 63] on div "Apraksts" at bounding box center [341, 51] width 249 height 35
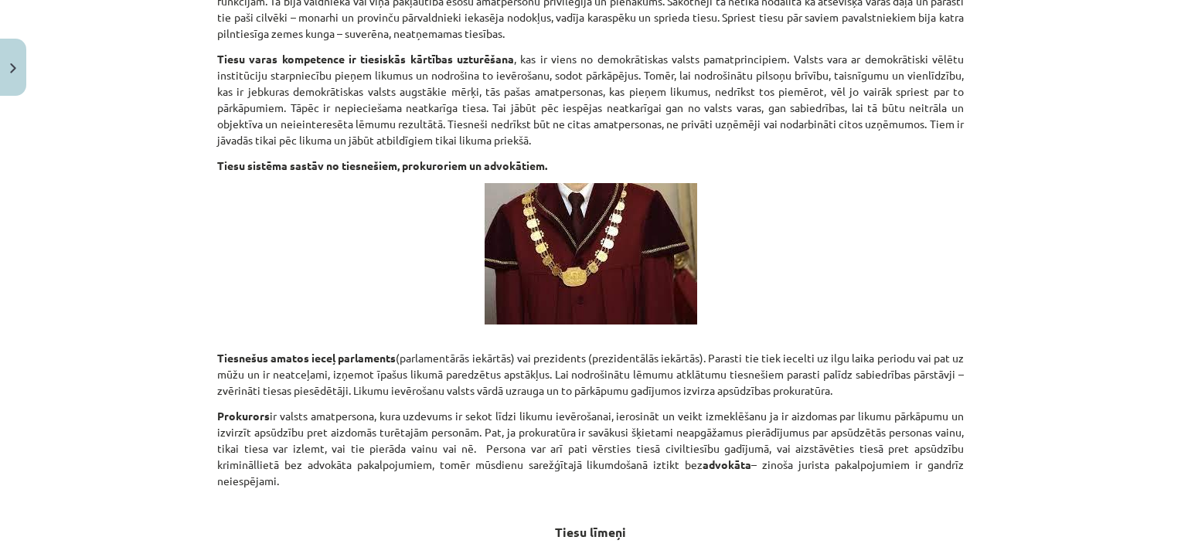
scroll to position [0, 0]
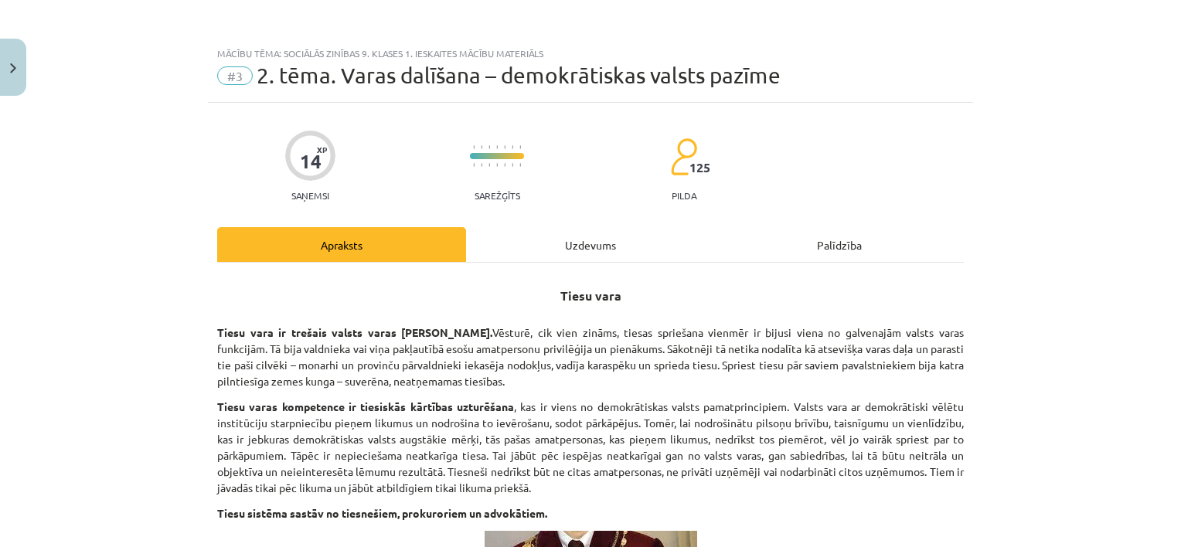
click at [575, 230] on div "Uzdevums" at bounding box center [590, 244] width 249 height 35
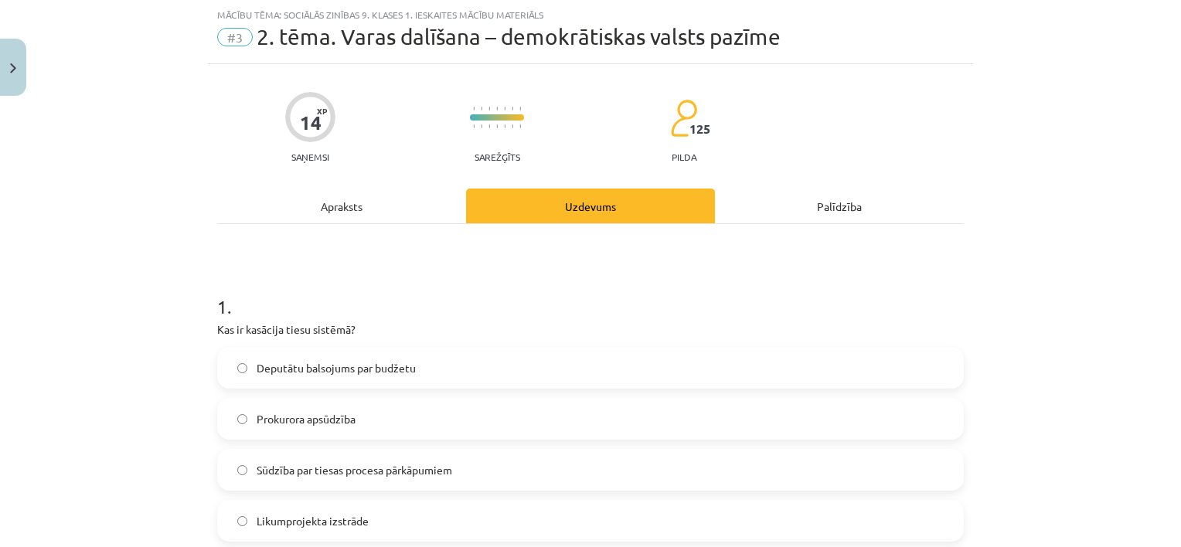
scroll to position [116, 0]
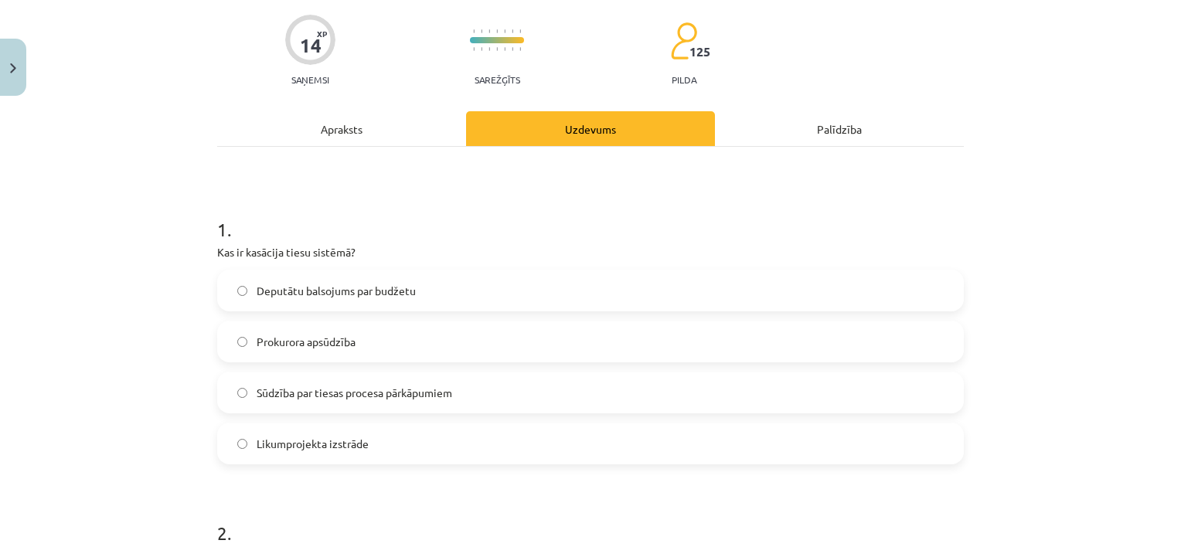
click at [389, 386] on span "Sūdzība par tiesas procesa pārkāpumiem" at bounding box center [355, 393] width 196 height 16
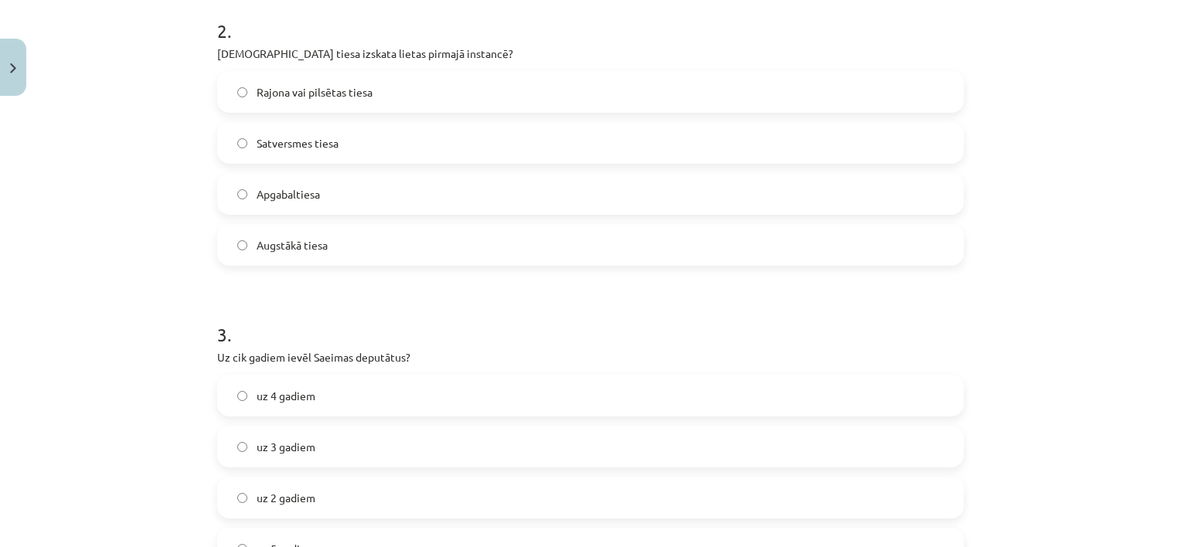
scroll to position [0, 0]
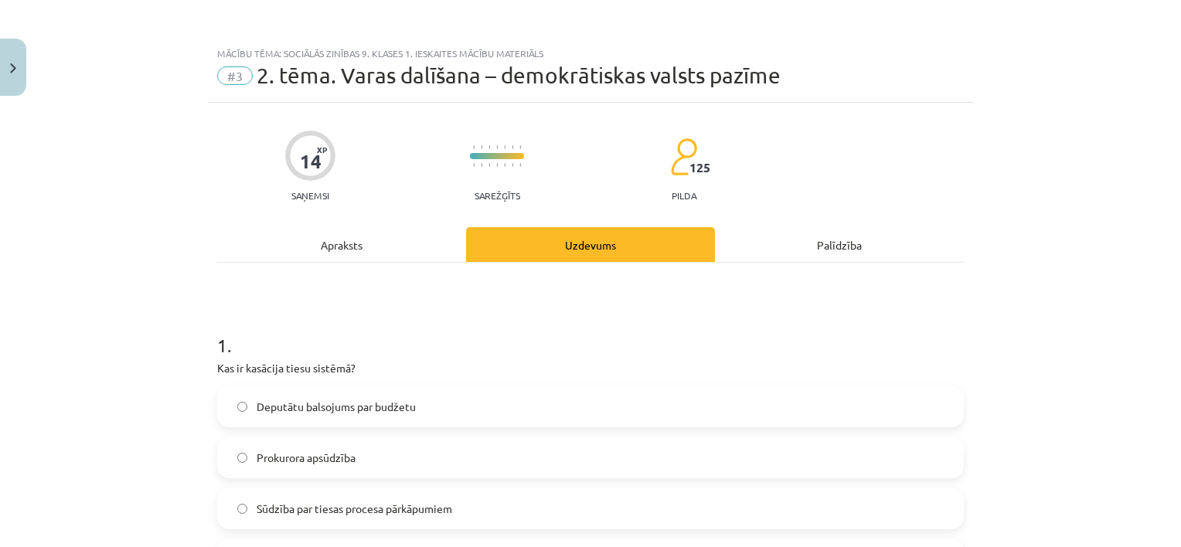
click at [355, 244] on div "Apraksts" at bounding box center [341, 244] width 249 height 35
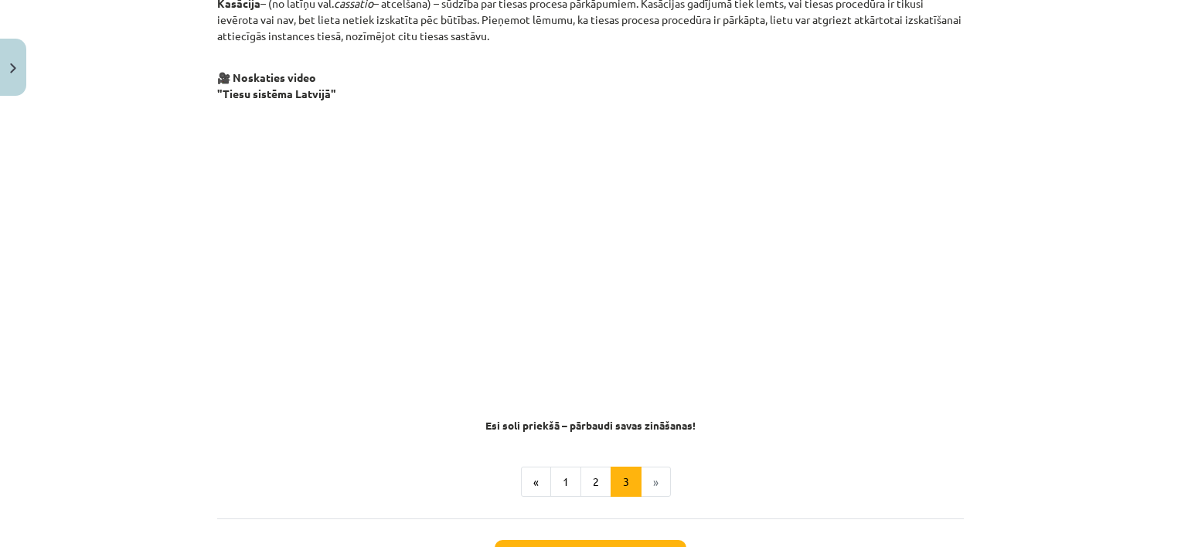
scroll to position [1524, 0]
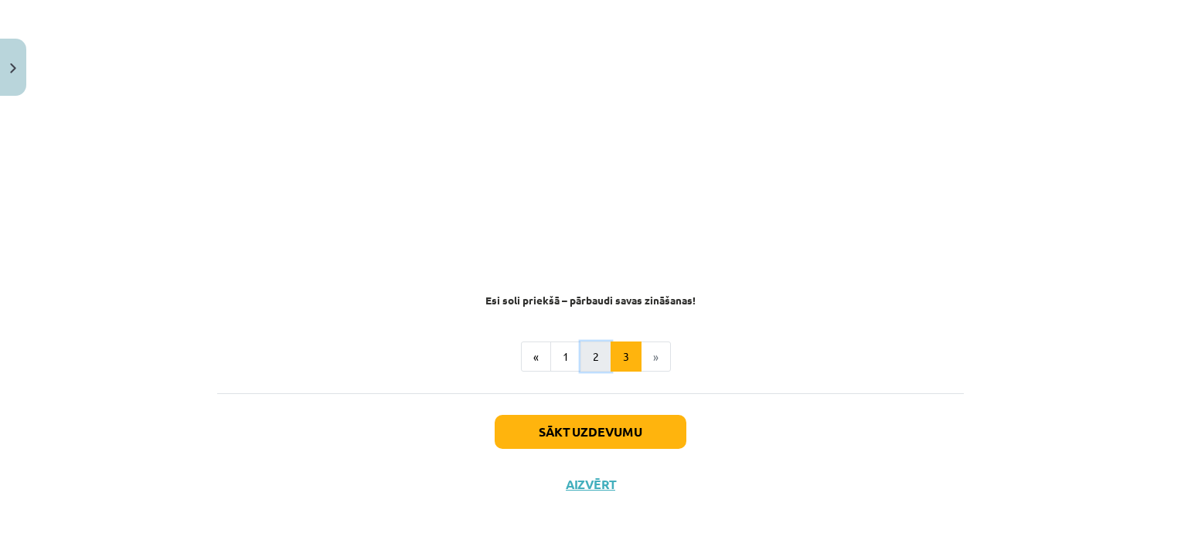
click at [594, 359] on button "2" at bounding box center [595, 357] width 31 height 31
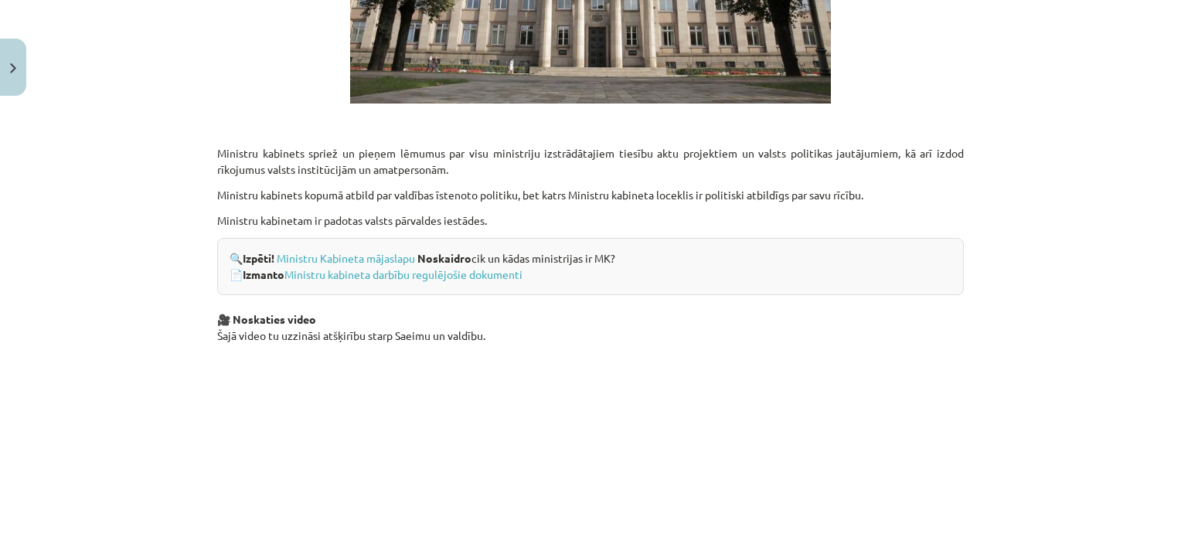
scroll to position [1245, 0]
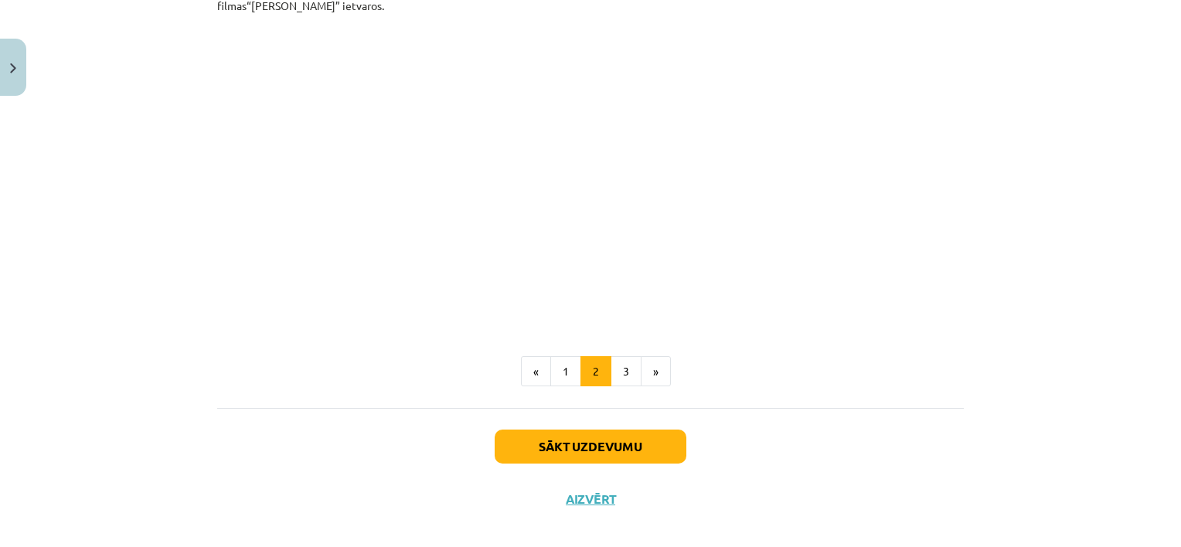
click at [562, 356] on button "1" at bounding box center [565, 371] width 31 height 31
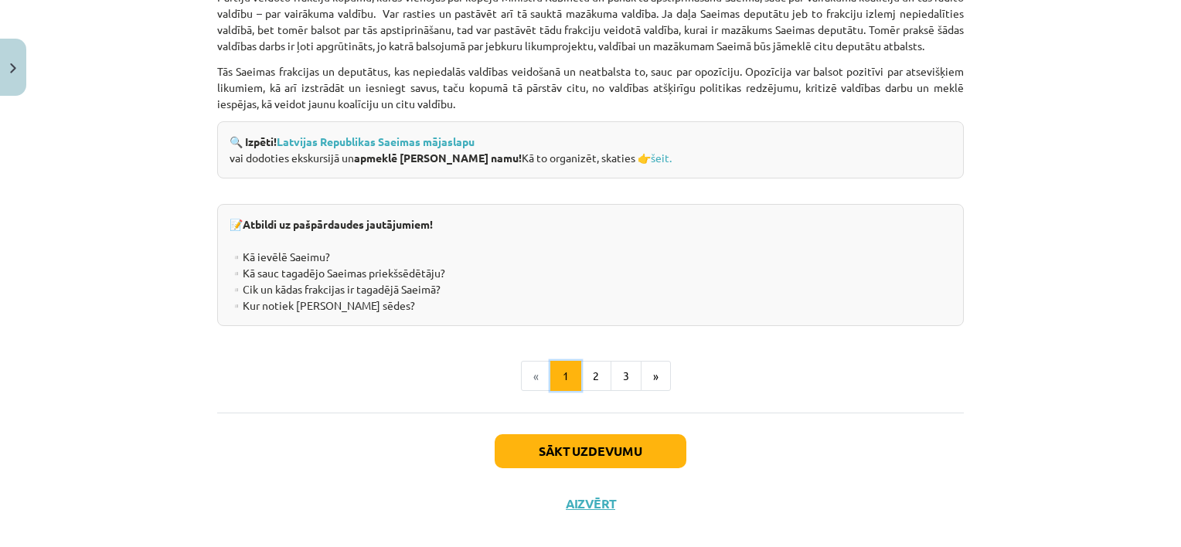
scroll to position [2174, 0]
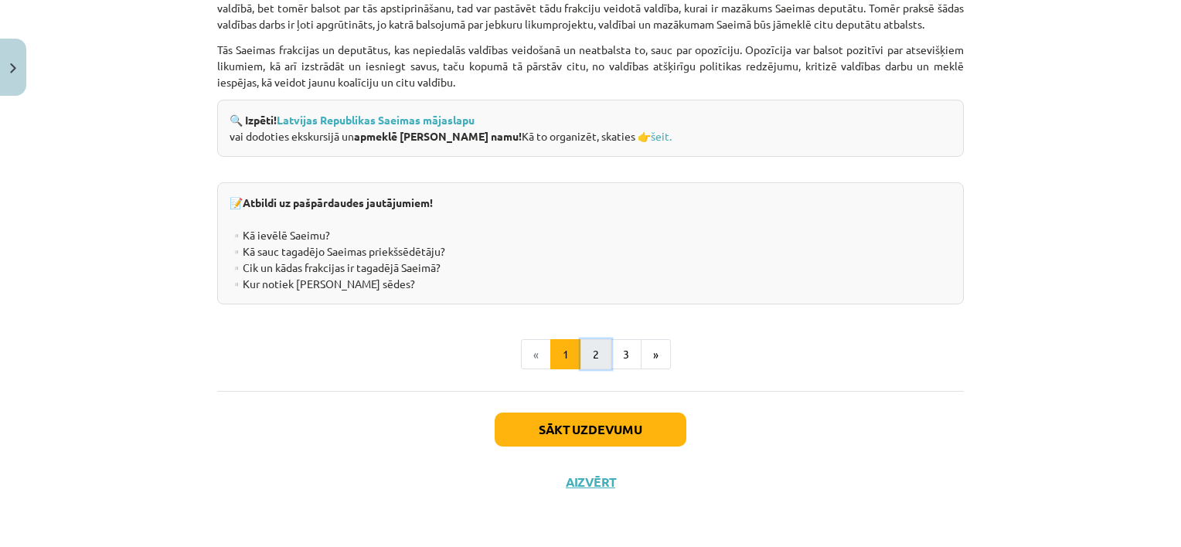
click at [584, 345] on button "2" at bounding box center [595, 354] width 31 height 31
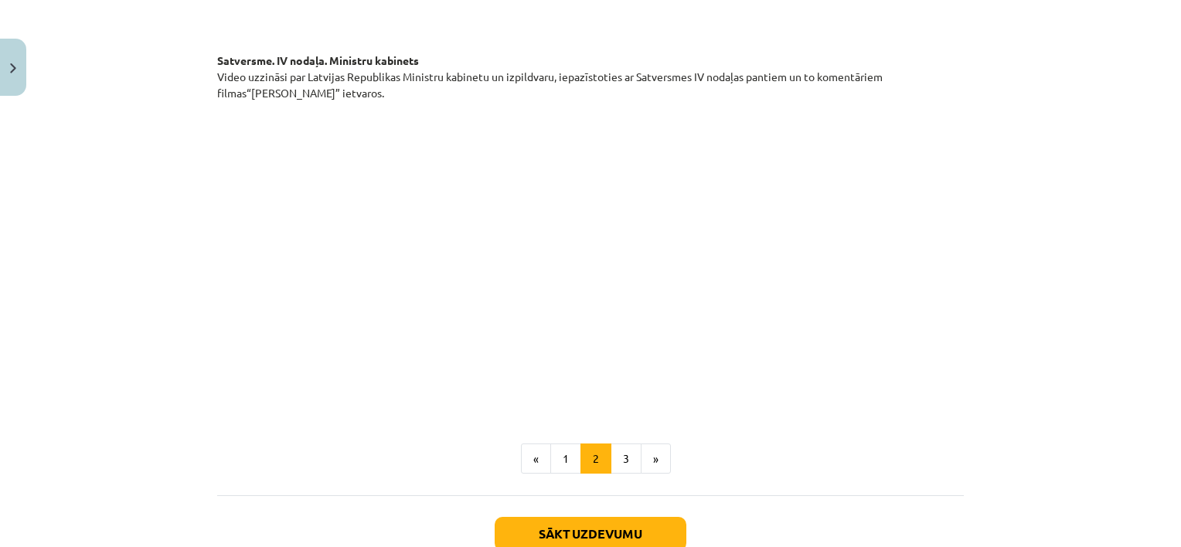
scroll to position [1082, 0]
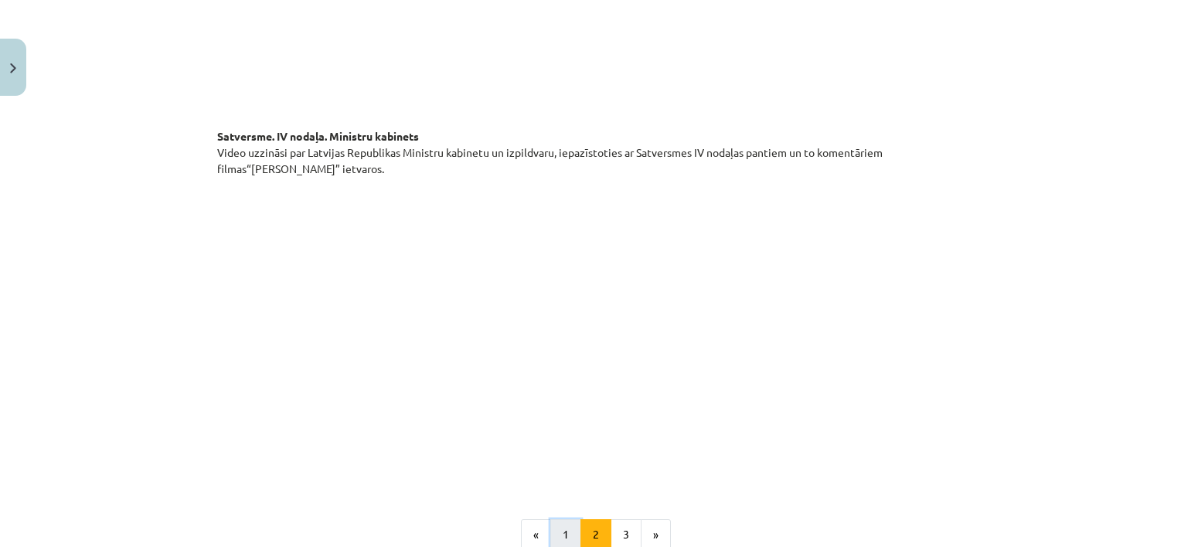
click at [560, 521] on button "1" at bounding box center [565, 534] width 31 height 31
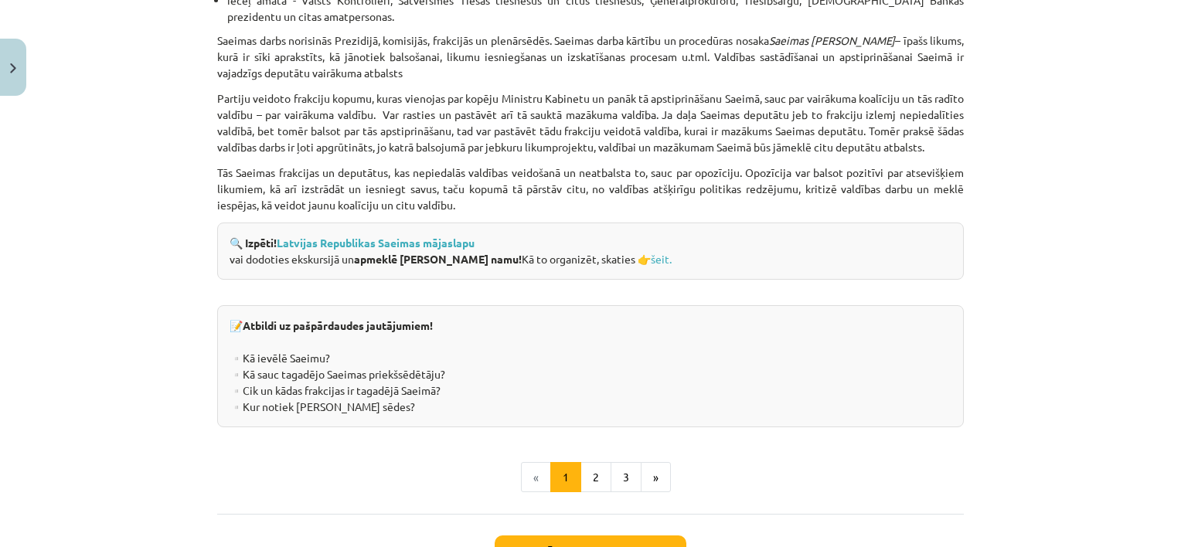
scroll to position [2174, 0]
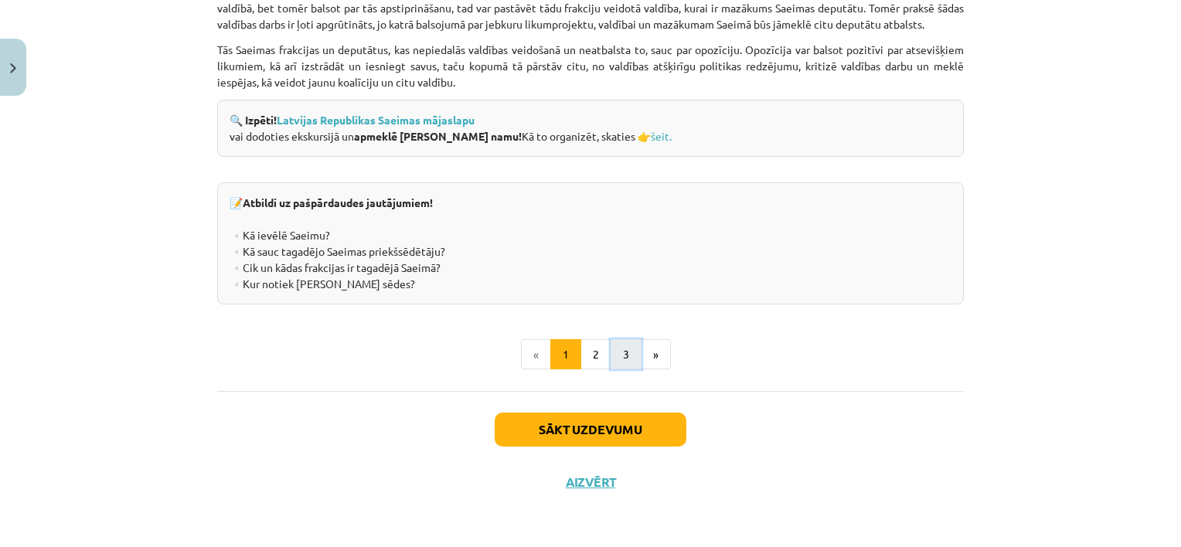
click at [616, 356] on button "3" at bounding box center [626, 354] width 31 height 31
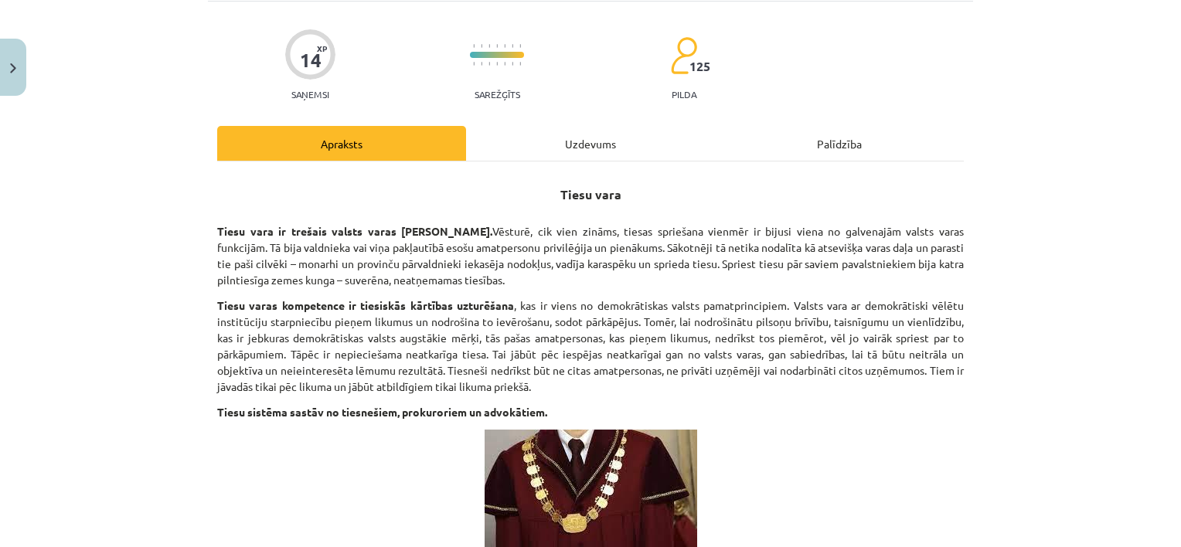
scroll to position [0, 0]
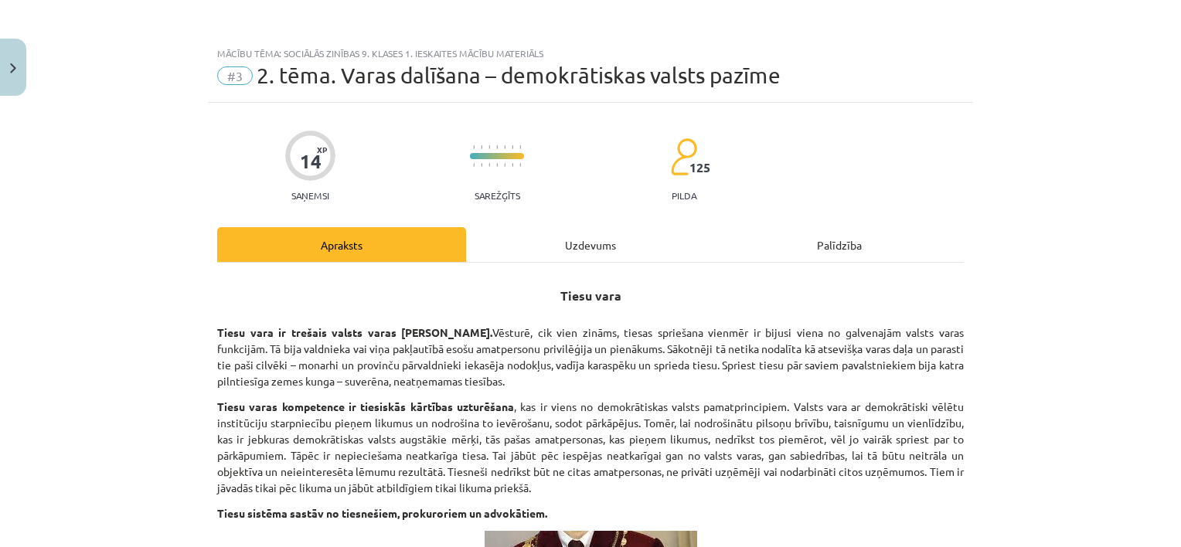
click at [591, 236] on div "Uzdevums" at bounding box center [590, 244] width 249 height 35
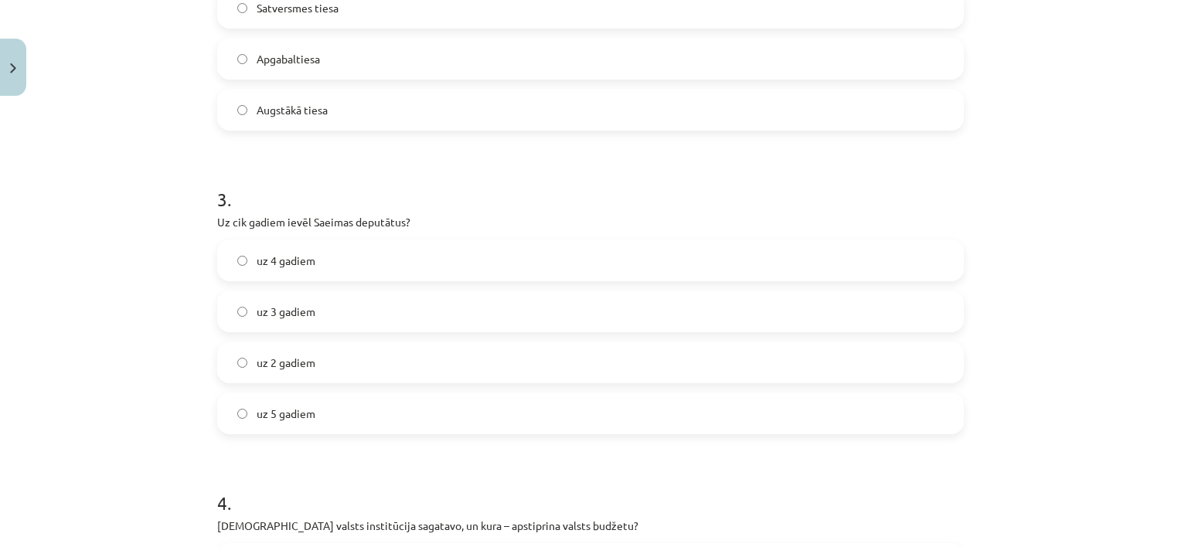
scroll to position [761, 0]
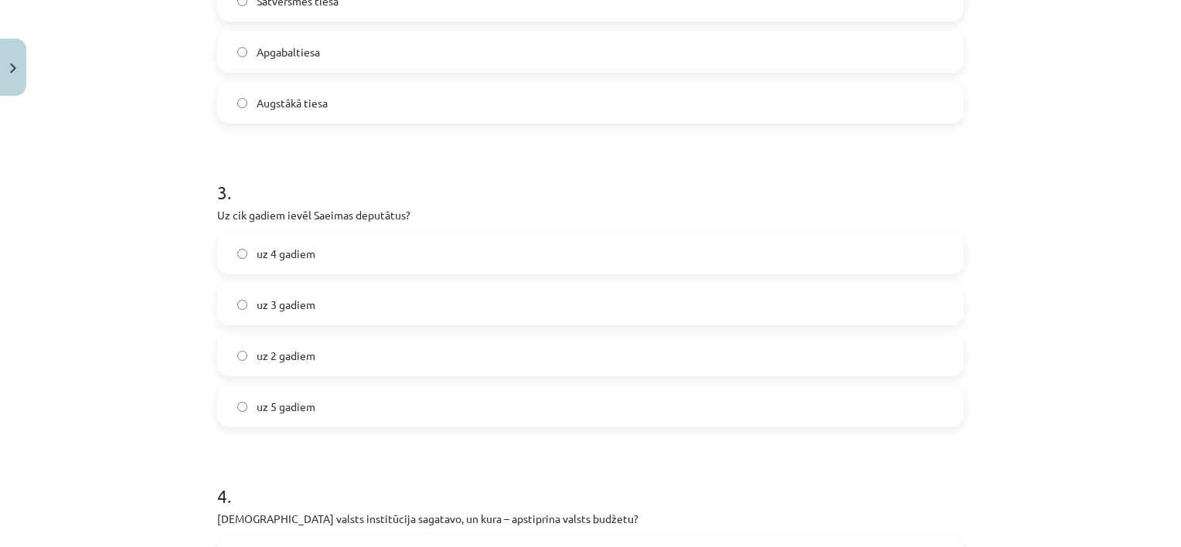
click at [318, 356] on label "uz 2 gadiem" at bounding box center [591, 355] width 744 height 39
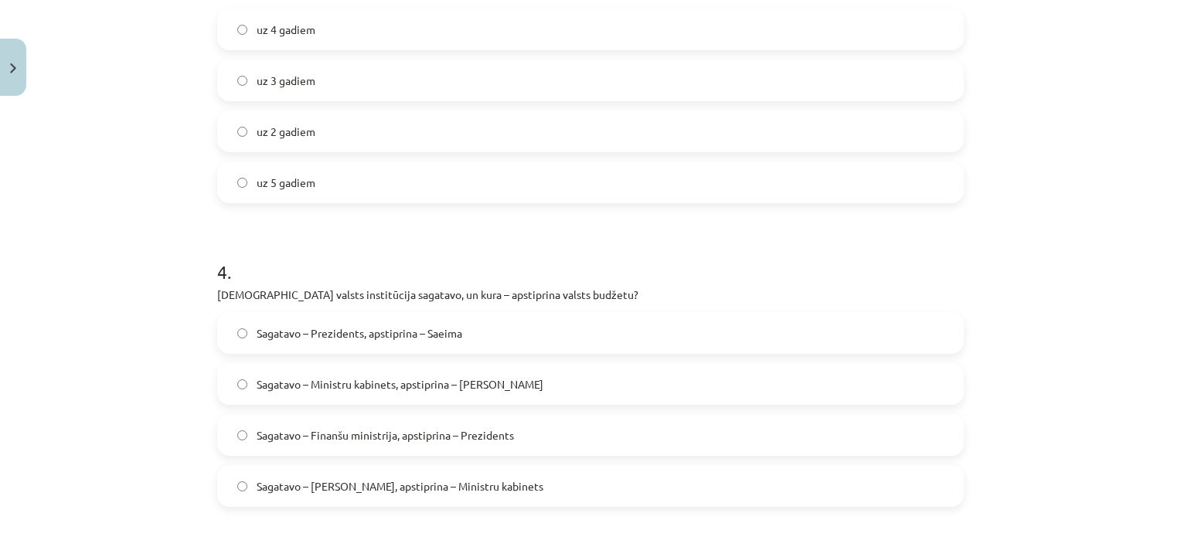
scroll to position [1008, 0]
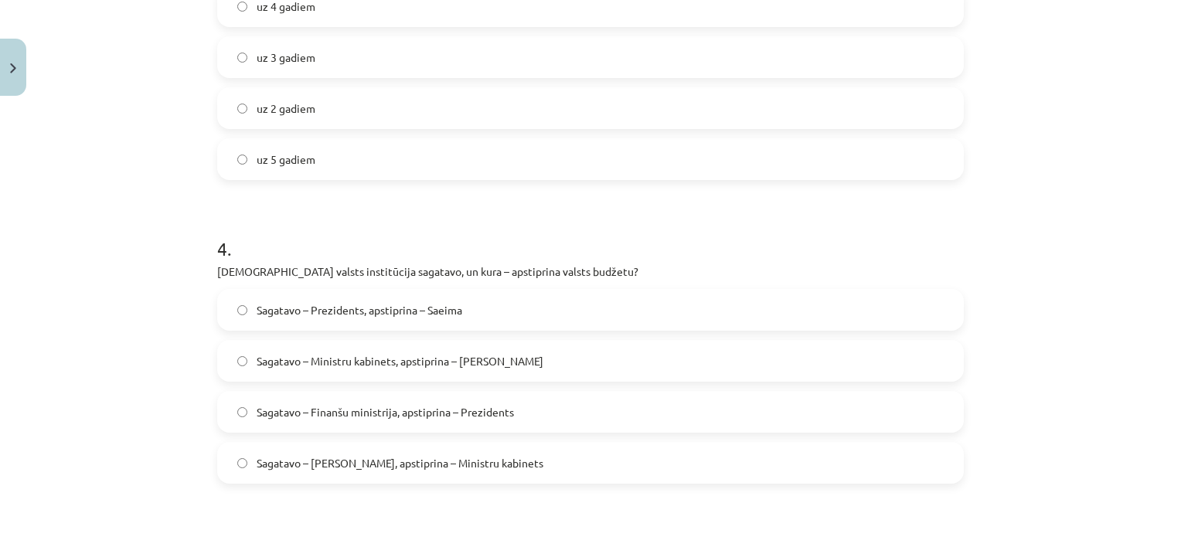
click at [236, 367] on label "Sagatavo – Ministru kabinets, apstiprina – Saeima" at bounding box center [591, 361] width 744 height 39
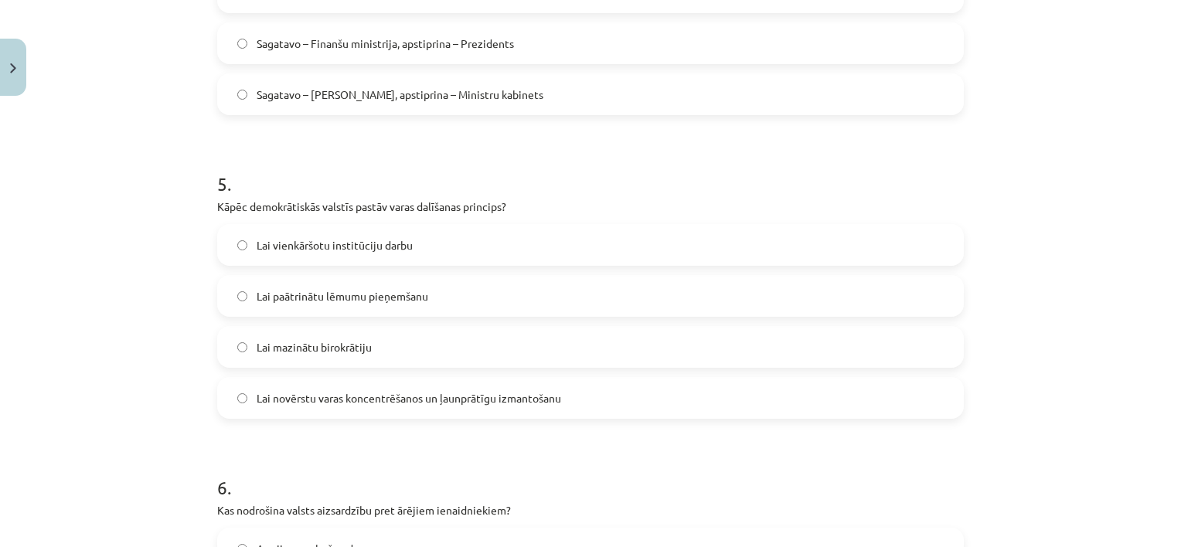
scroll to position [1379, 0]
click at [312, 250] on span "Lai vienkāršotu institūciju darbu" at bounding box center [335, 243] width 156 height 16
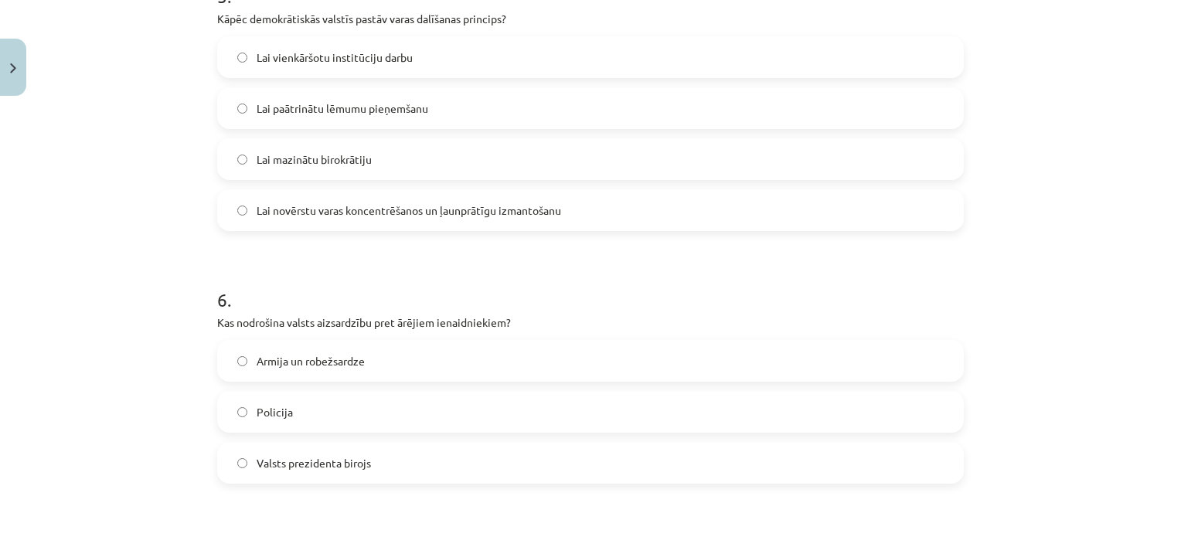
scroll to position [1595, 0]
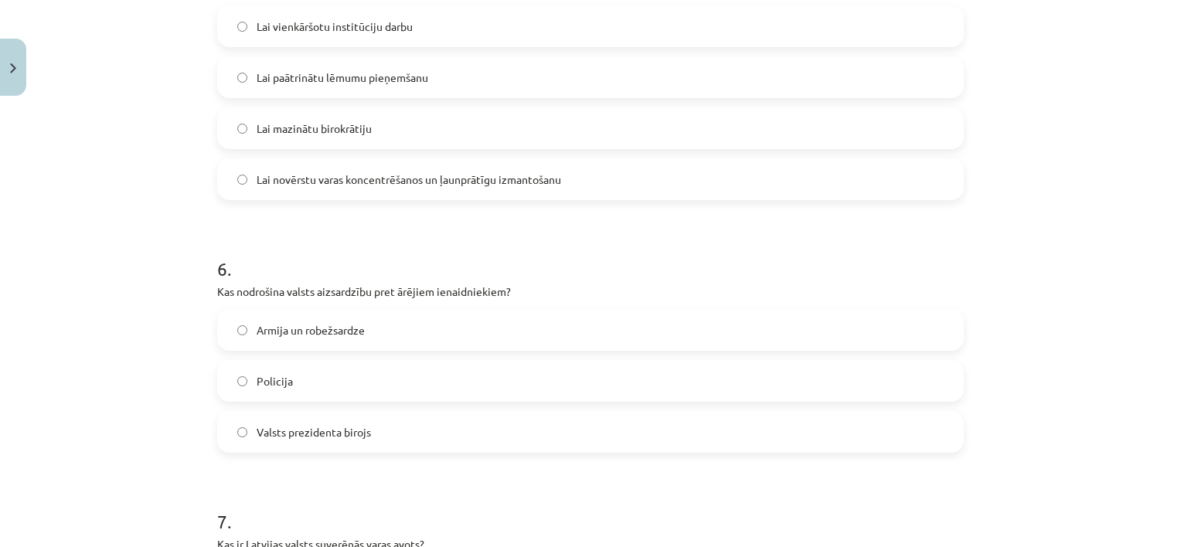
click at [323, 339] on label "Armija un robežsardze" at bounding box center [591, 330] width 744 height 39
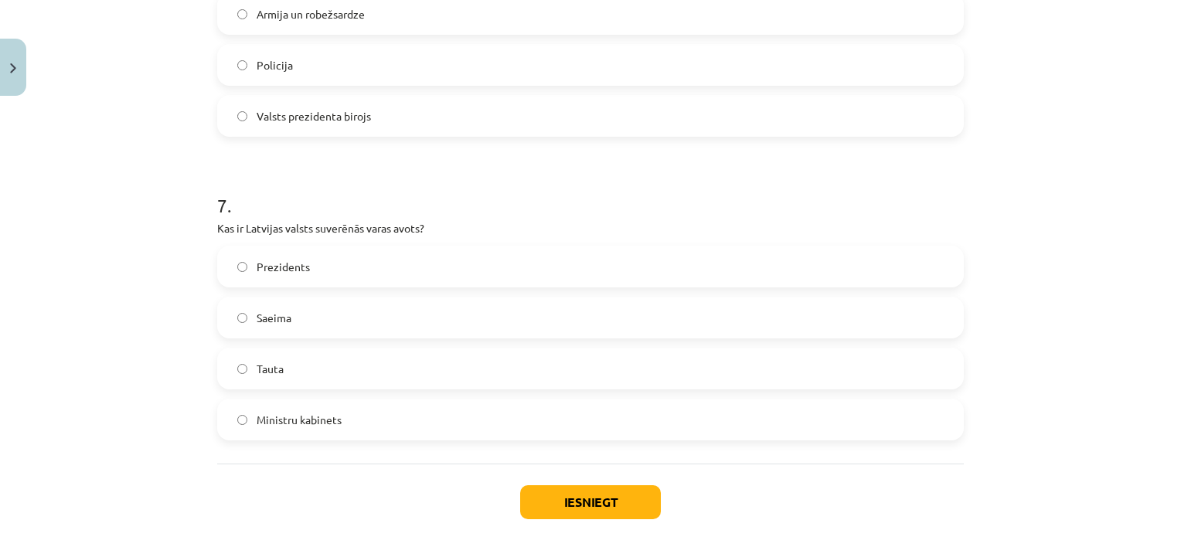
scroll to position [1936, 0]
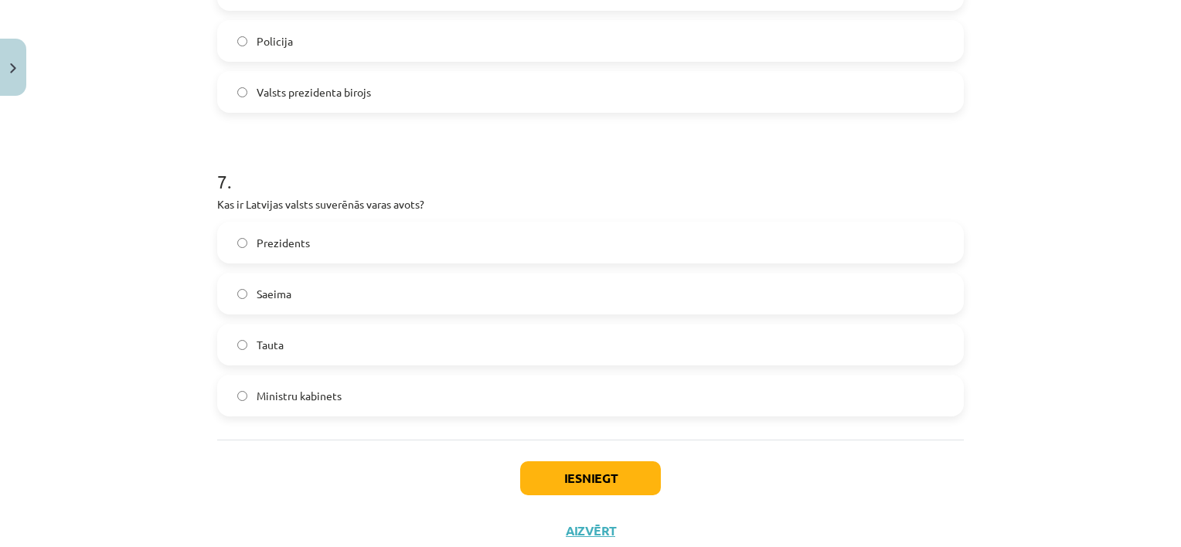
click at [300, 356] on label "Tauta" at bounding box center [591, 344] width 744 height 39
click at [567, 477] on button "Iesniegt" at bounding box center [590, 478] width 141 height 34
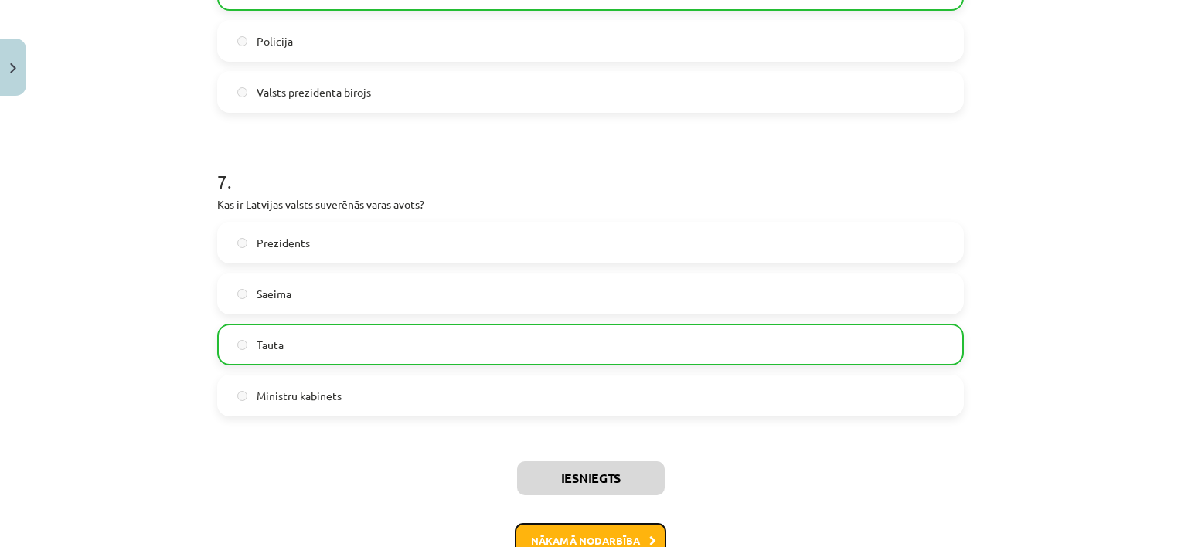
click at [617, 538] on button "Nākamā nodarbība" at bounding box center [591, 541] width 152 height 36
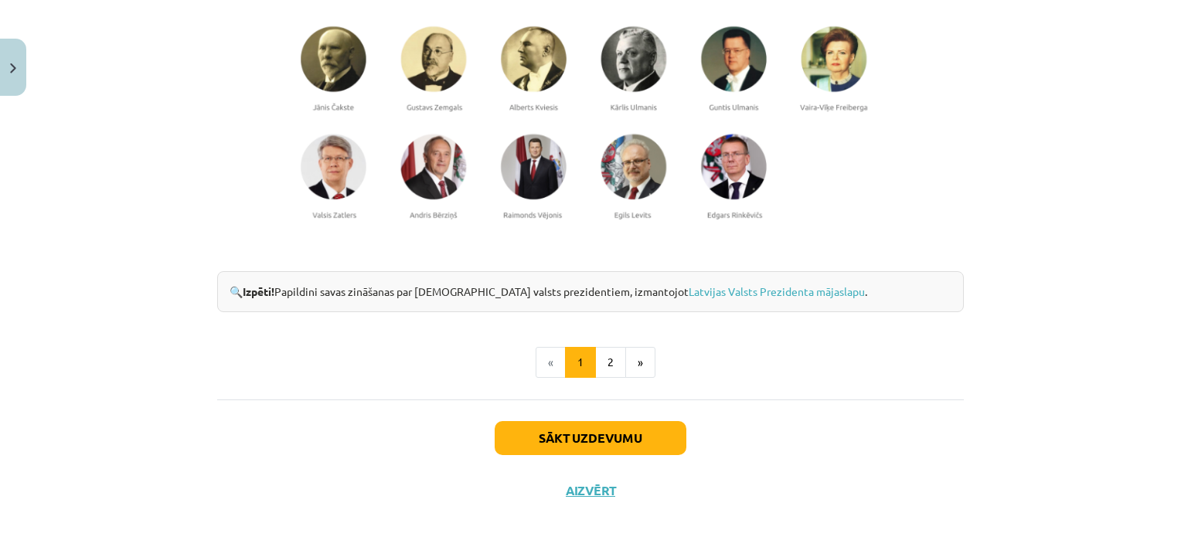
scroll to position [1295, 0]
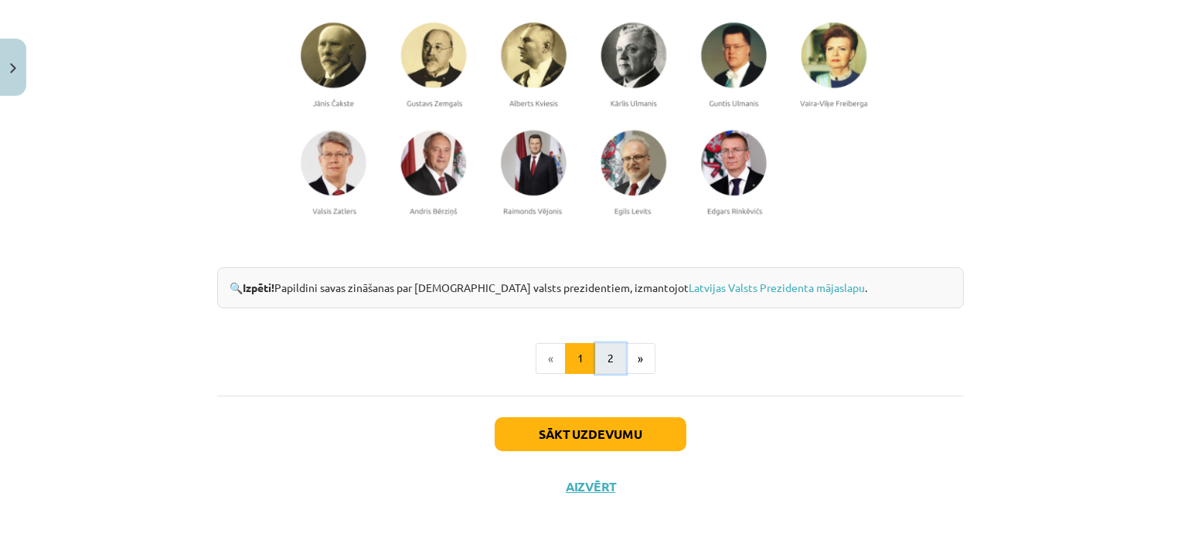
click at [599, 356] on button "2" at bounding box center [610, 358] width 31 height 31
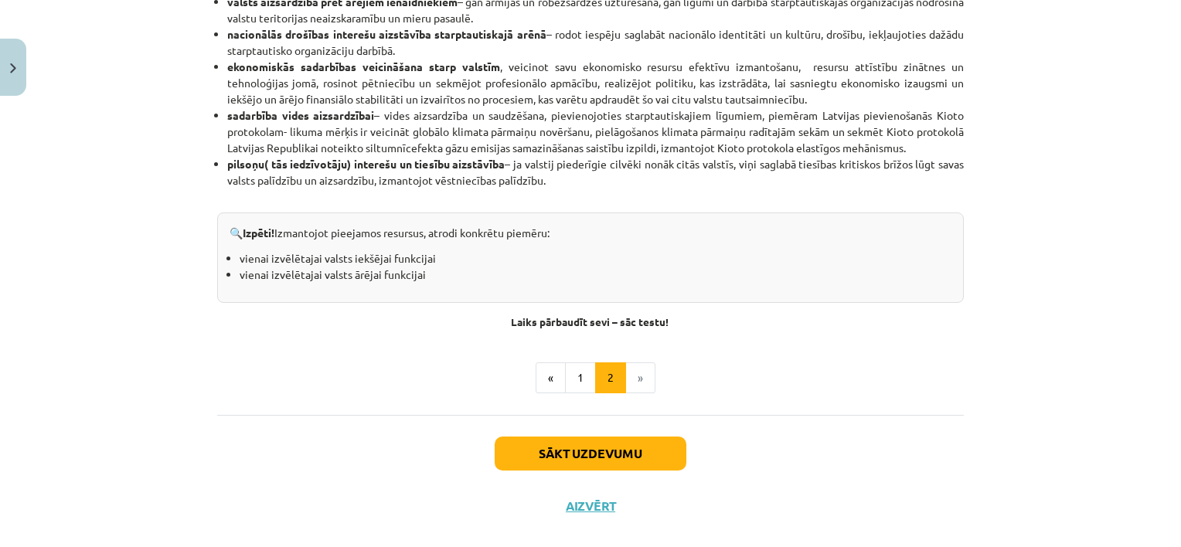
scroll to position [954, 0]
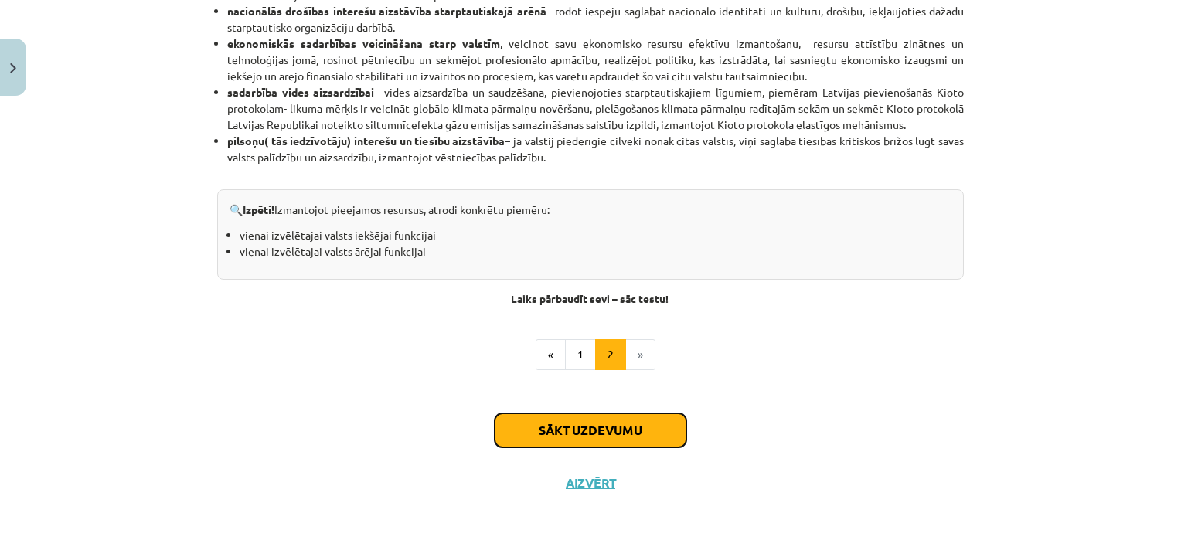
click at [635, 434] on button "Sākt uzdevumu" at bounding box center [591, 431] width 192 height 34
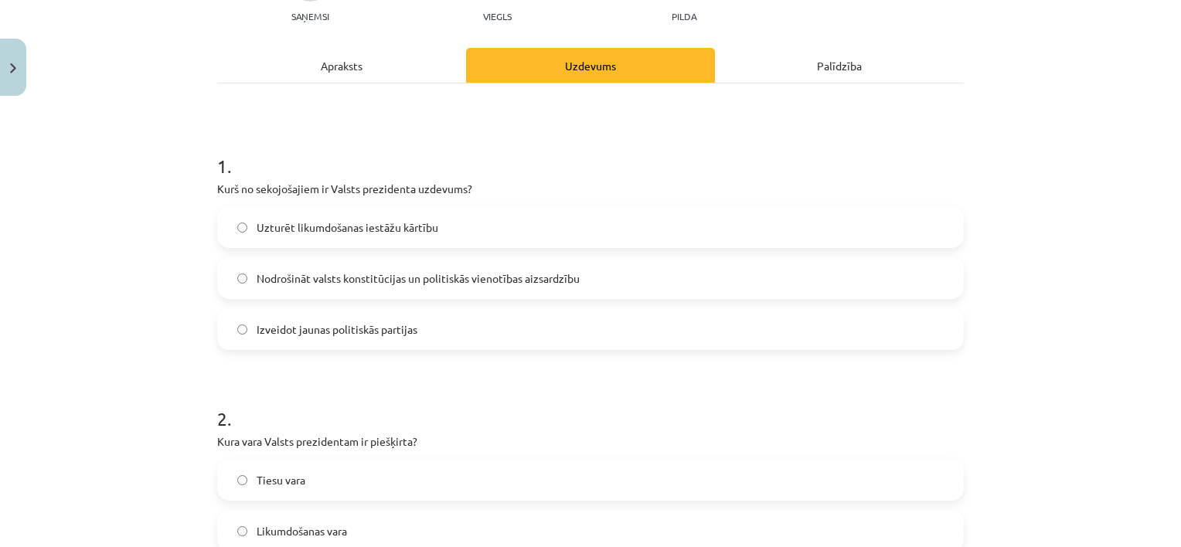
scroll to position [39, 0]
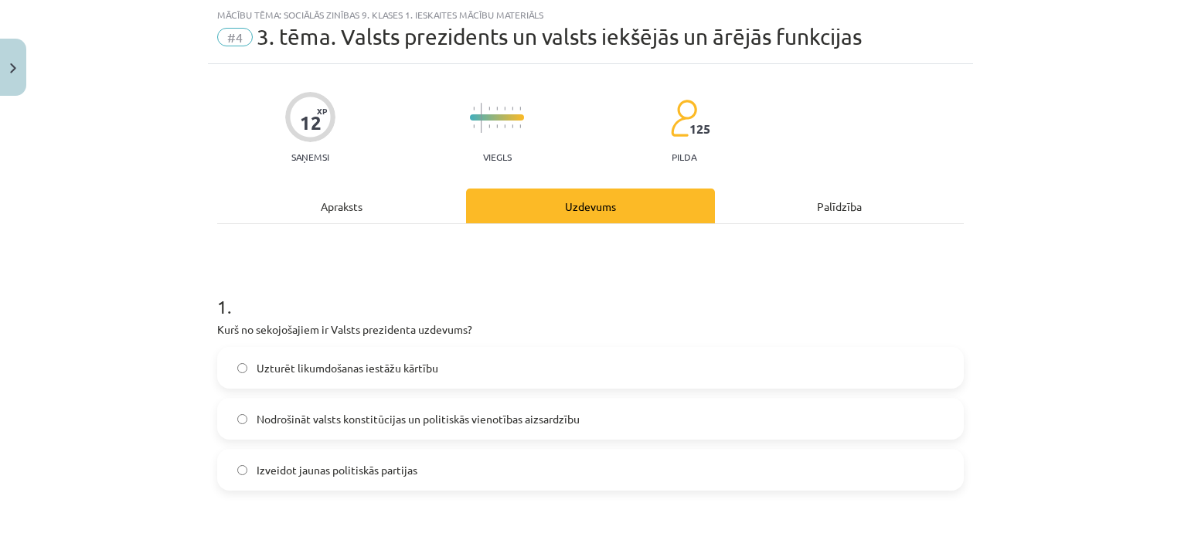
click at [329, 208] on div "Apraksts" at bounding box center [341, 206] width 249 height 35
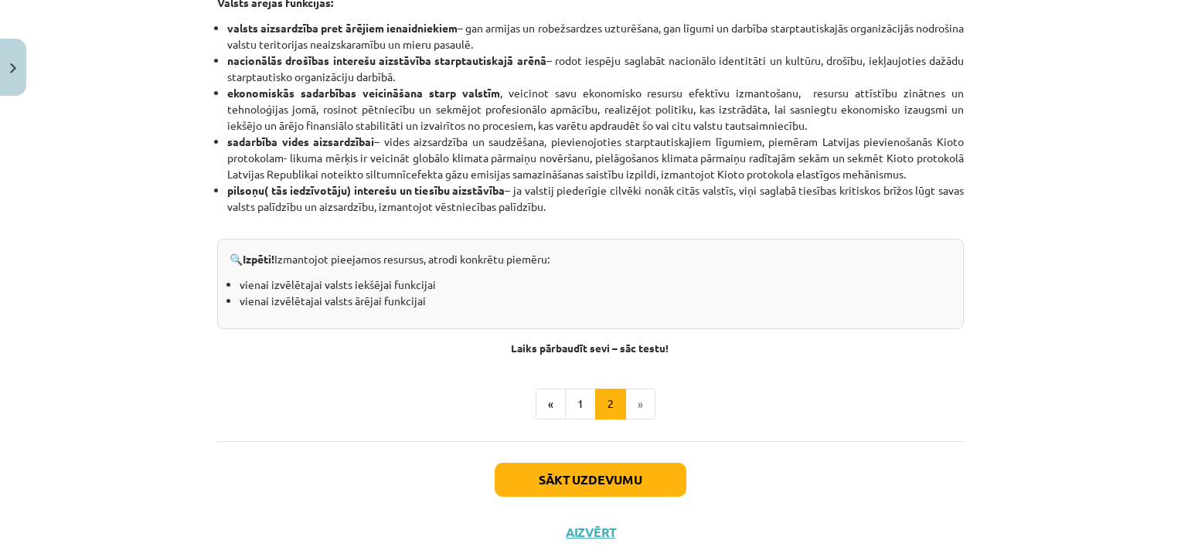
scroll to position [954, 0]
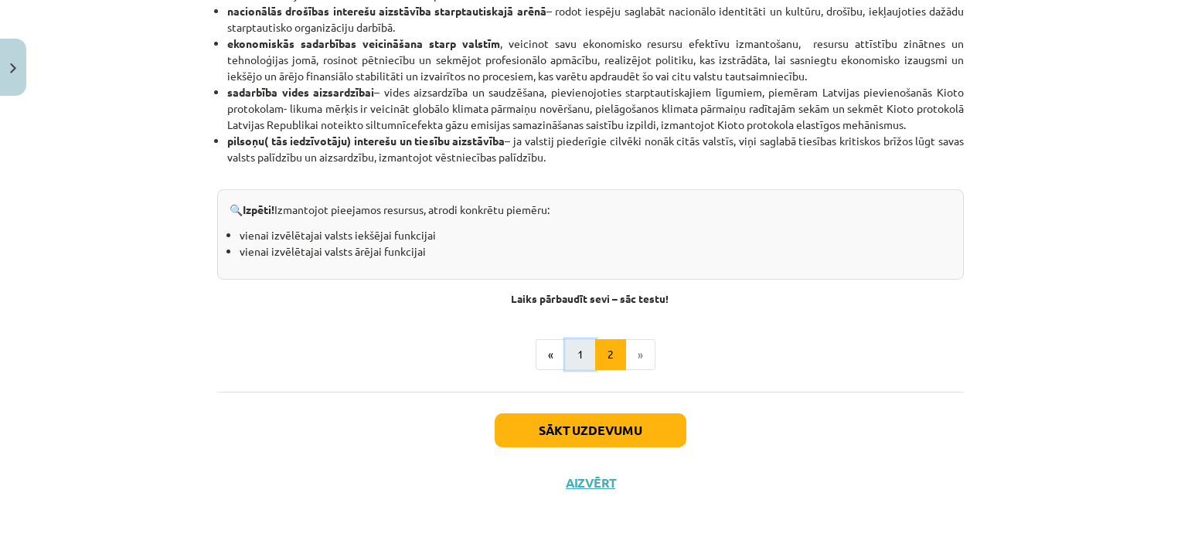
click at [566, 360] on button "1" at bounding box center [580, 354] width 31 height 31
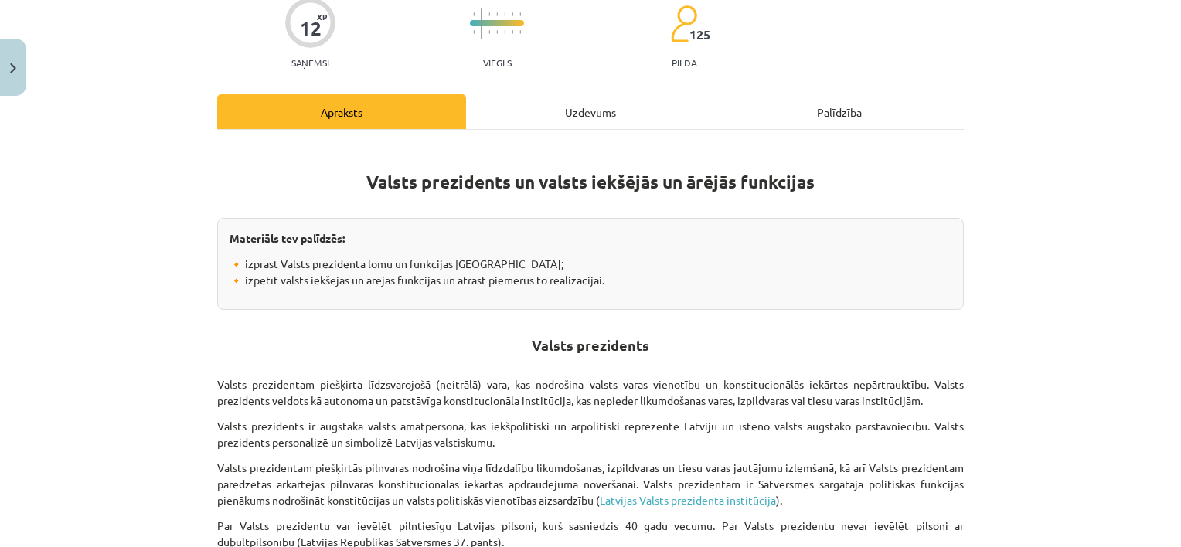
scroll to position [123, 0]
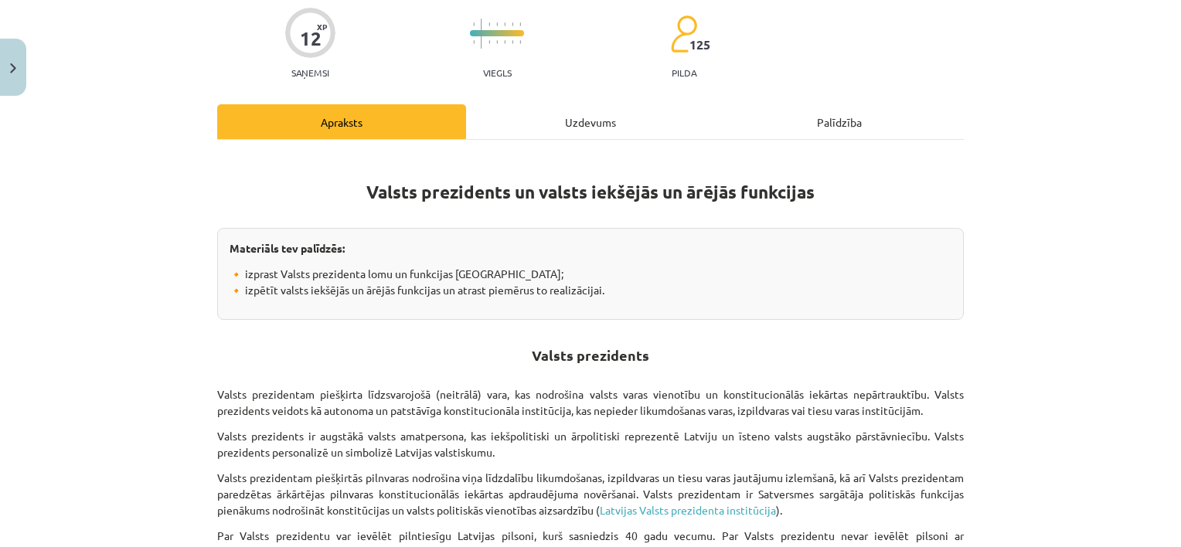
click at [618, 120] on div "Uzdevums" at bounding box center [590, 121] width 249 height 35
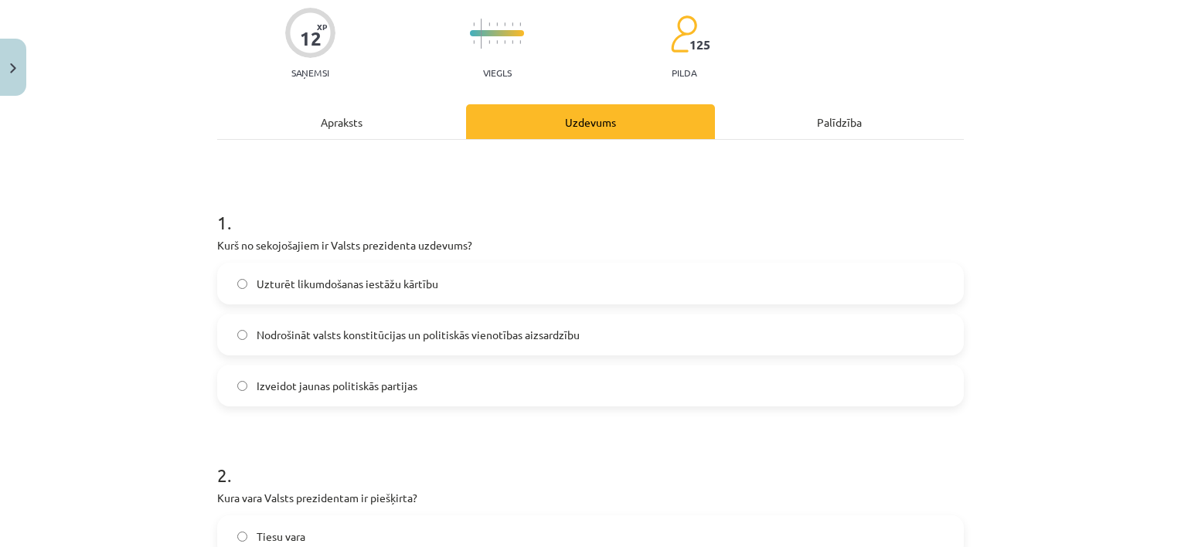
scroll to position [39, 0]
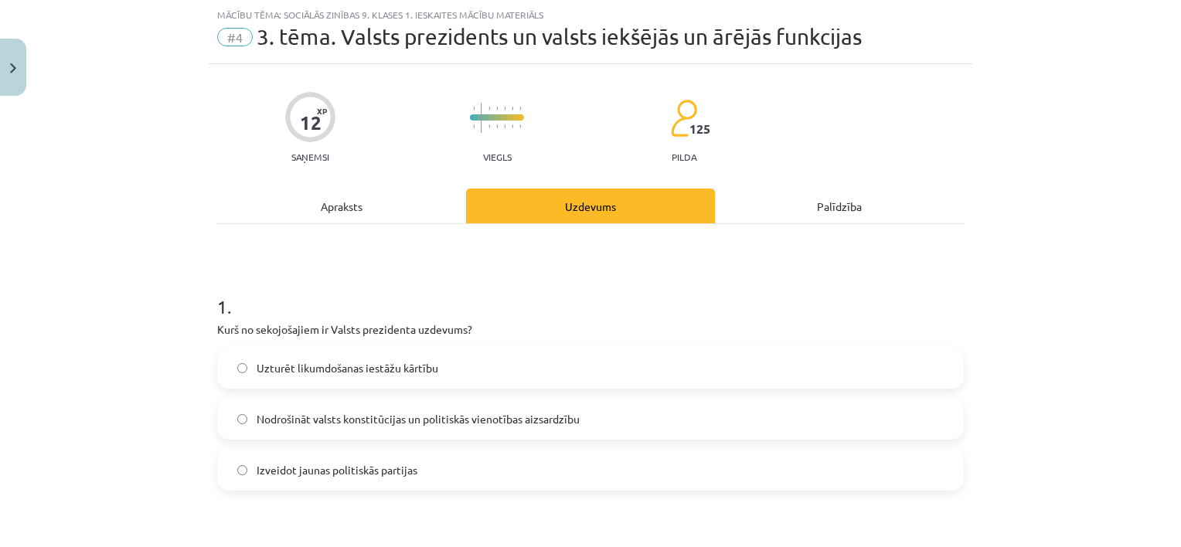
click at [335, 368] on span "Uzturēt likumdošanas iestāžu kārtību" at bounding box center [348, 368] width 182 height 16
click at [378, 436] on label "Nodrošināt valsts konstitūcijas un politiskās vienotības aizsardzību" at bounding box center [591, 419] width 744 height 39
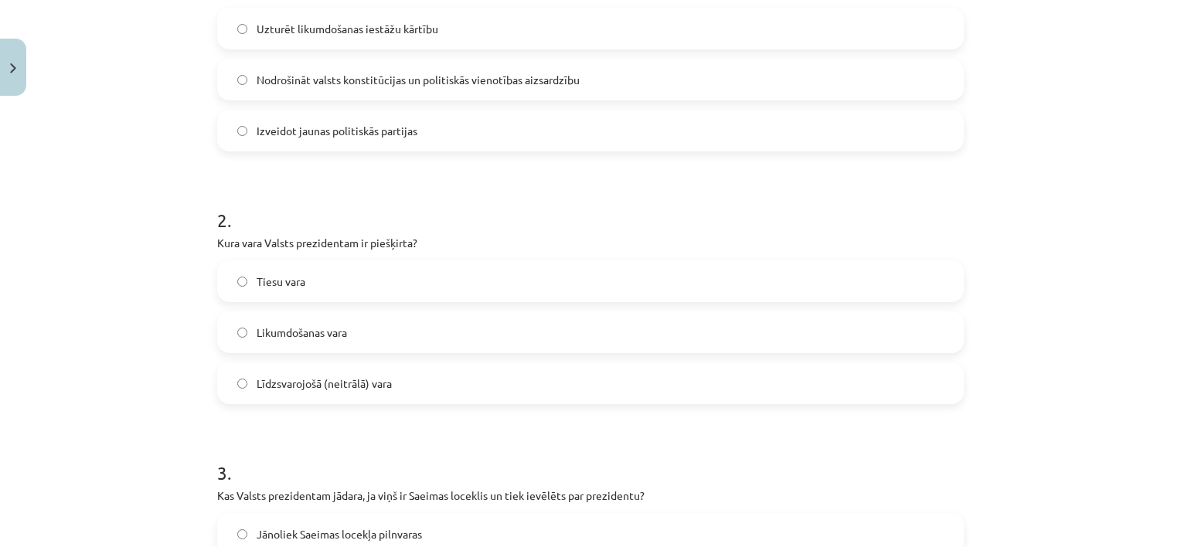
scroll to position [379, 0]
click at [328, 332] on span "Likumdošanas vara" at bounding box center [302, 332] width 90 height 16
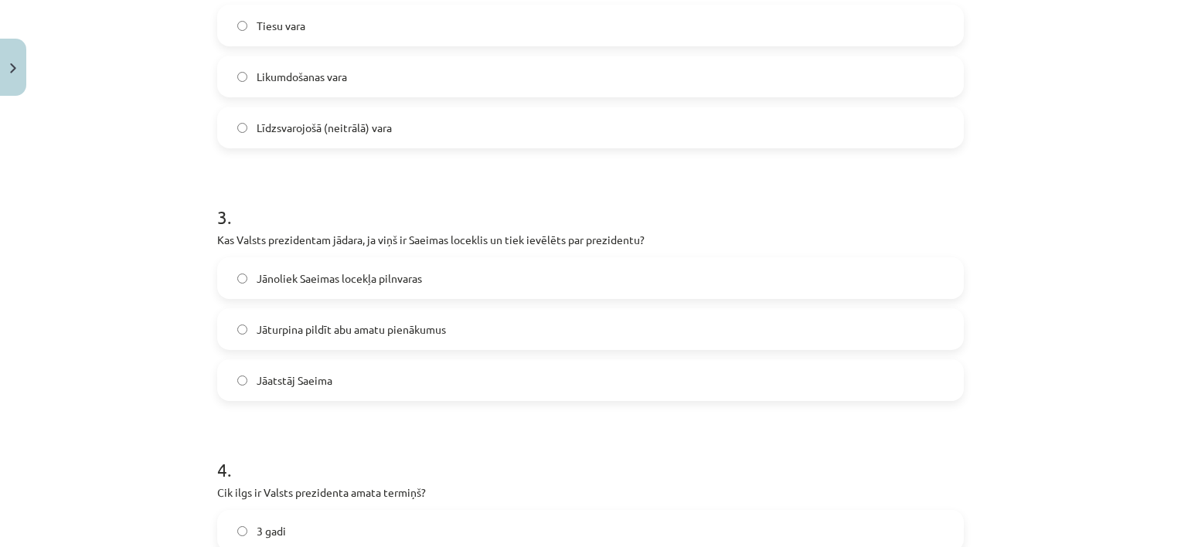
scroll to position [657, 0]
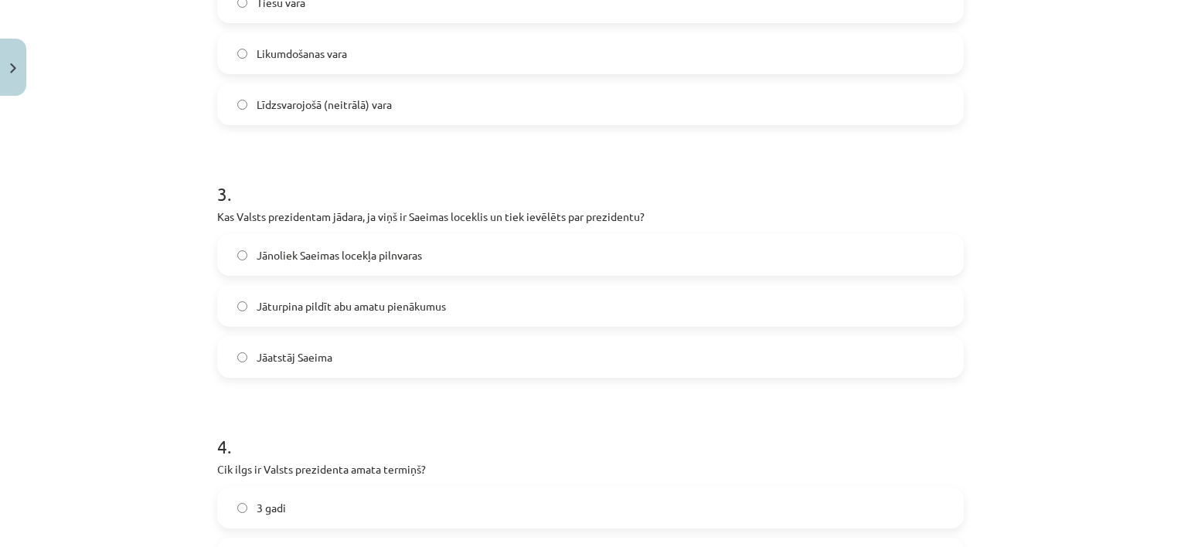
click at [367, 359] on label "Jāatstāj Saeima" at bounding box center [591, 357] width 744 height 39
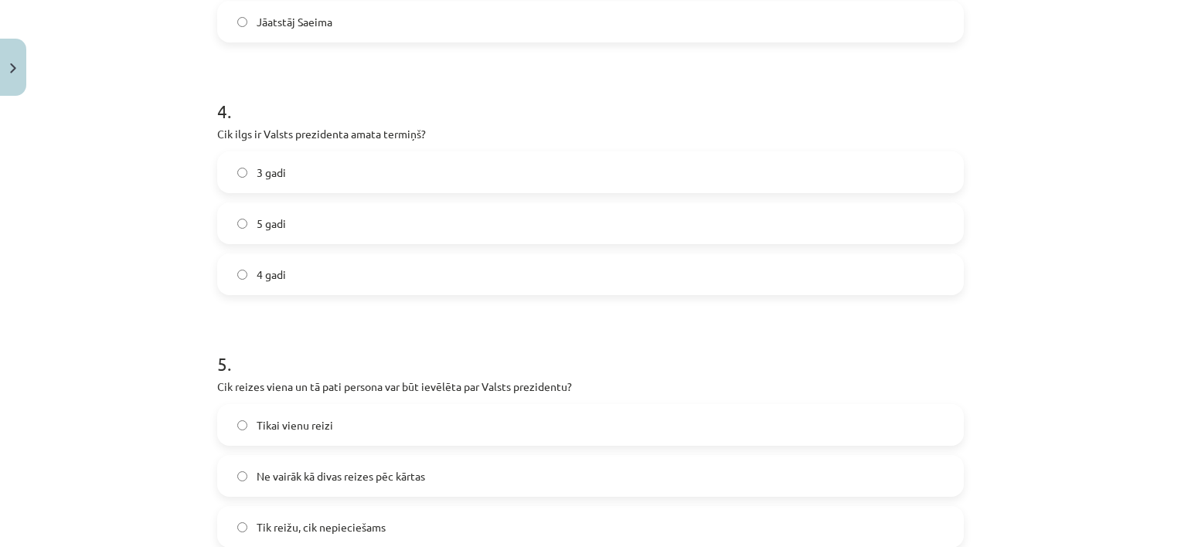
scroll to position [992, 0]
click at [359, 274] on label "4 gadi" at bounding box center [591, 275] width 744 height 39
click at [308, 518] on label "Tik reižu, cik nepieciešams" at bounding box center [591, 528] width 744 height 39
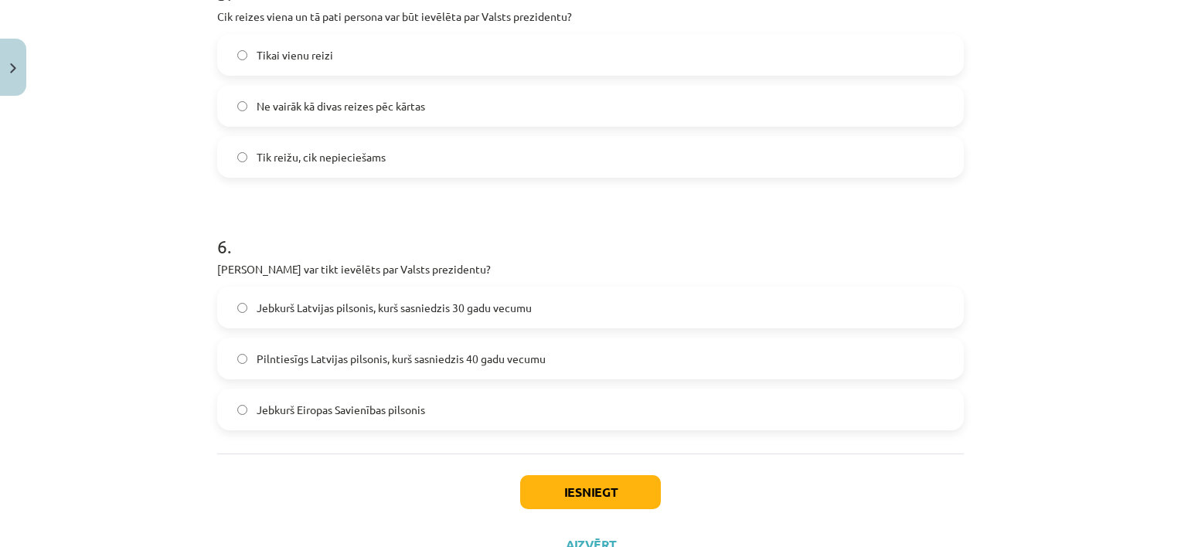
scroll to position [1394, 0]
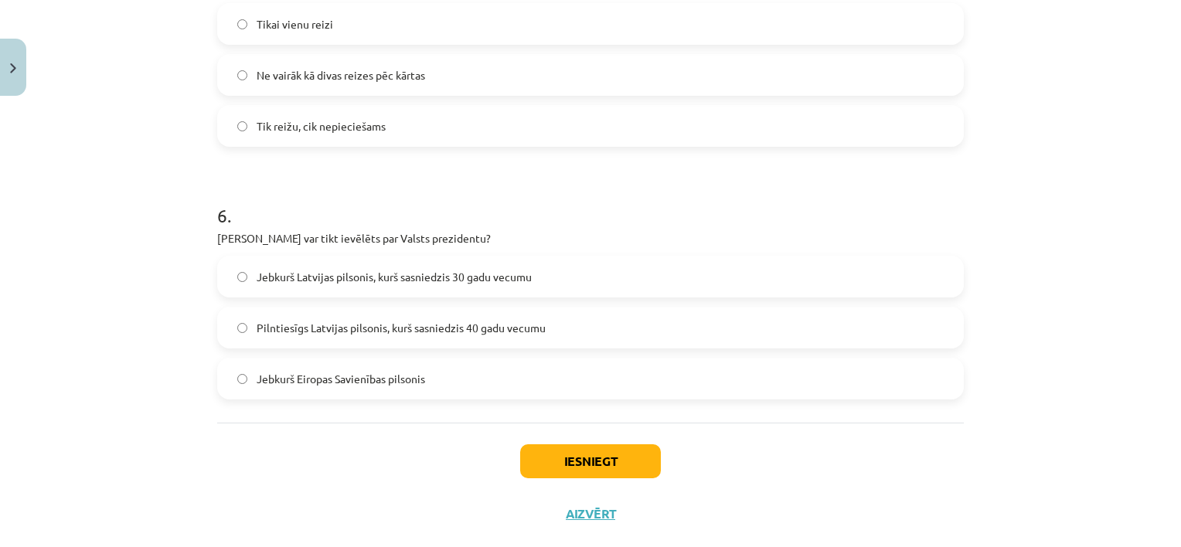
click at [335, 317] on label "Pilntiesīgs Latvijas pilsonis, kurš sasniedzis 40 gadu vecumu" at bounding box center [591, 327] width 744 height 39
click at [567, 449] on button "Iesniegt" at bounding box center [590, 461] width 141 height 34
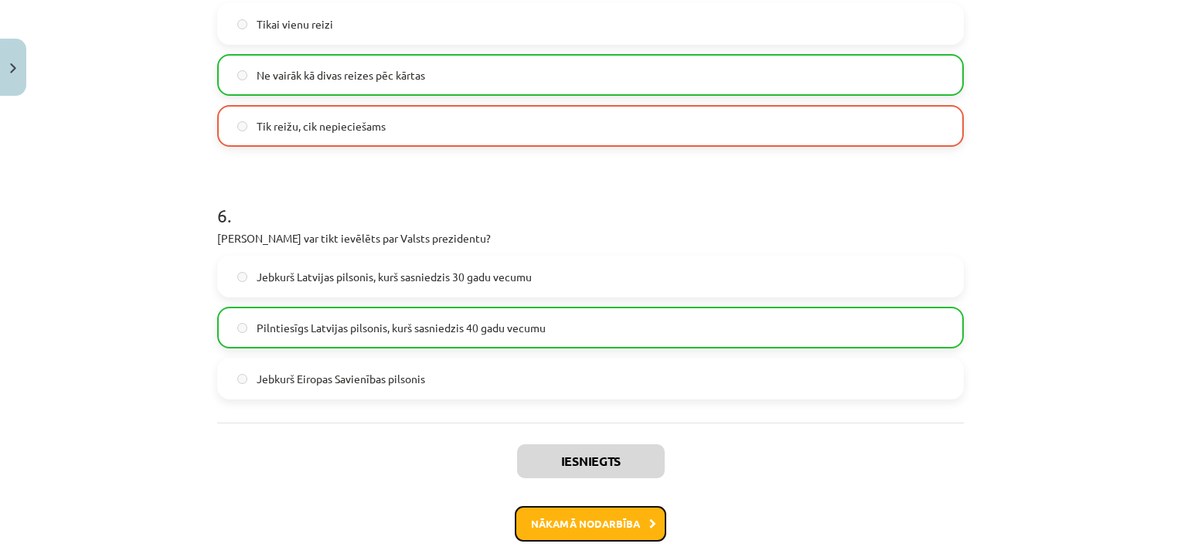
click at [599, 519] on button "Nākamā nodarbība" at bounding box center [591, 524] width 152 height 36
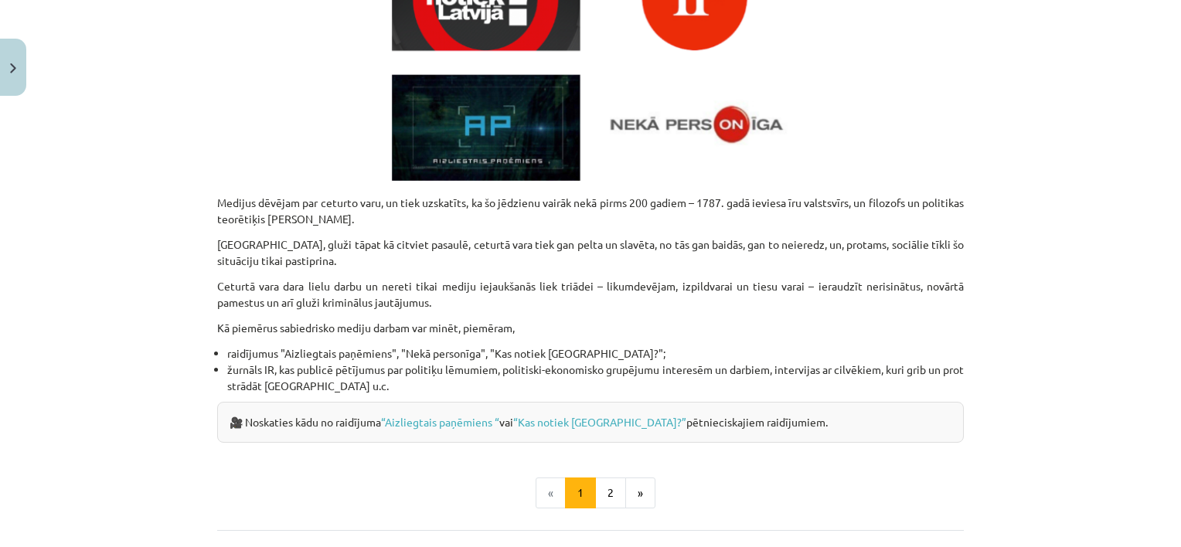
scroll to position [699, 0]
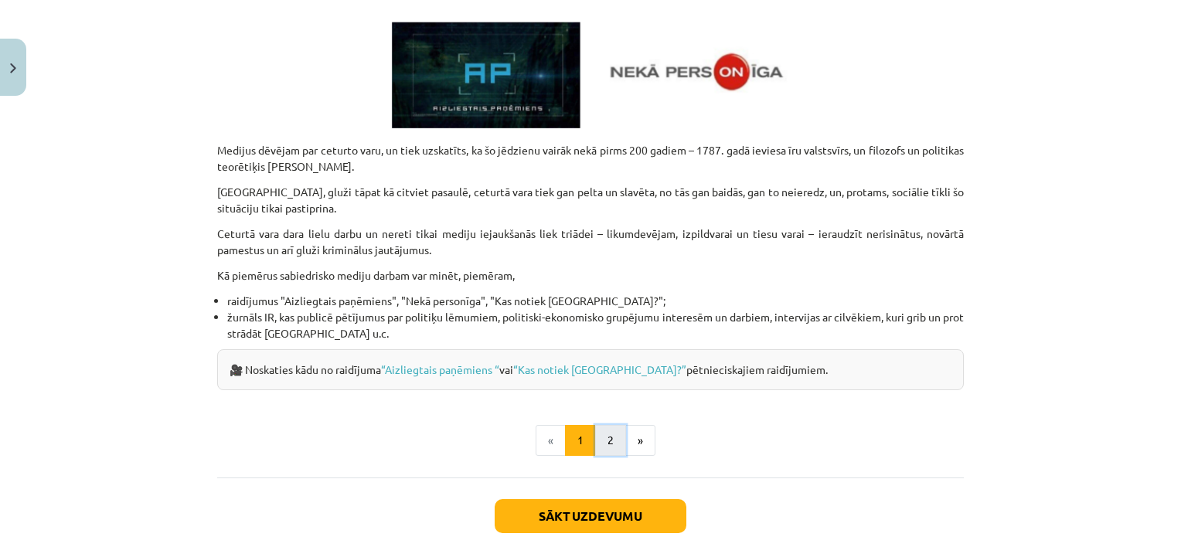
click at [597, 448] on button "2" at bounding box center [610, 440] width 31 height 31
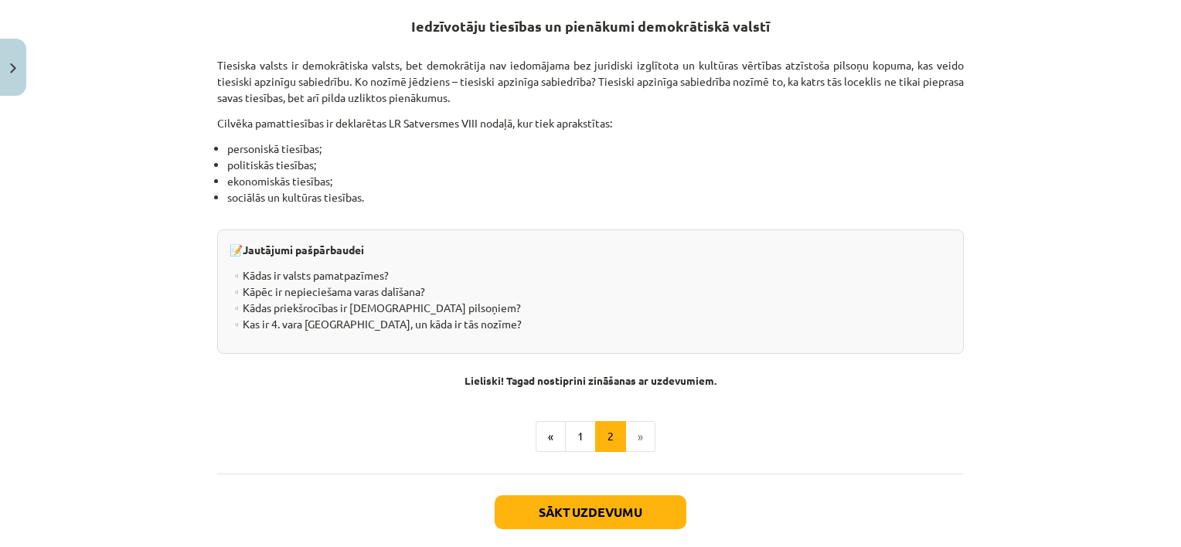
scroll to position [332, 0]
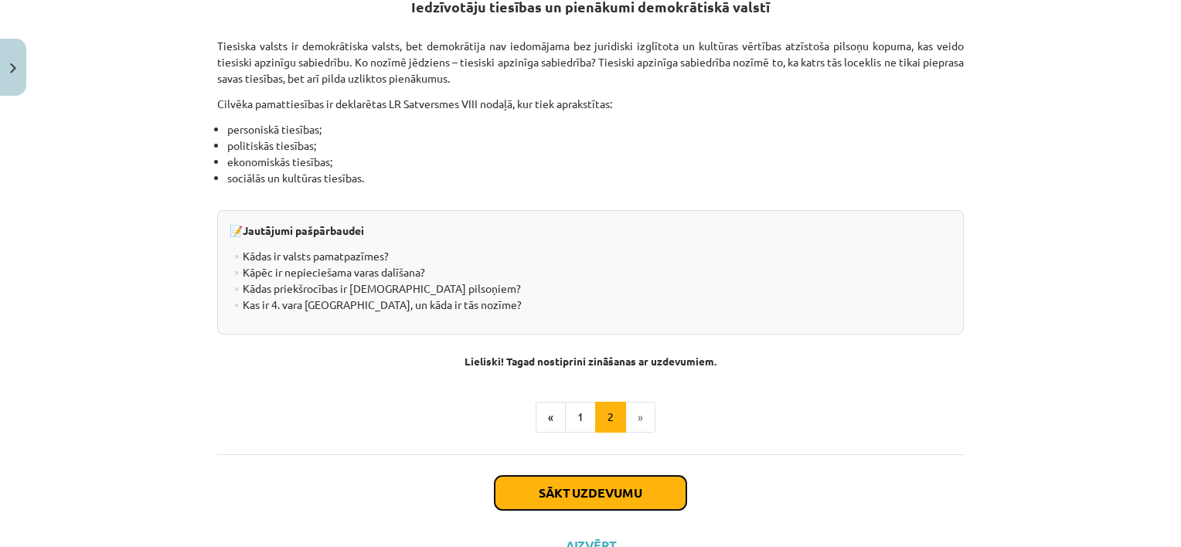
click at [626, 499] on button "Sākt uzdevumu" at bounding box center [591, 493] width 192 height 34
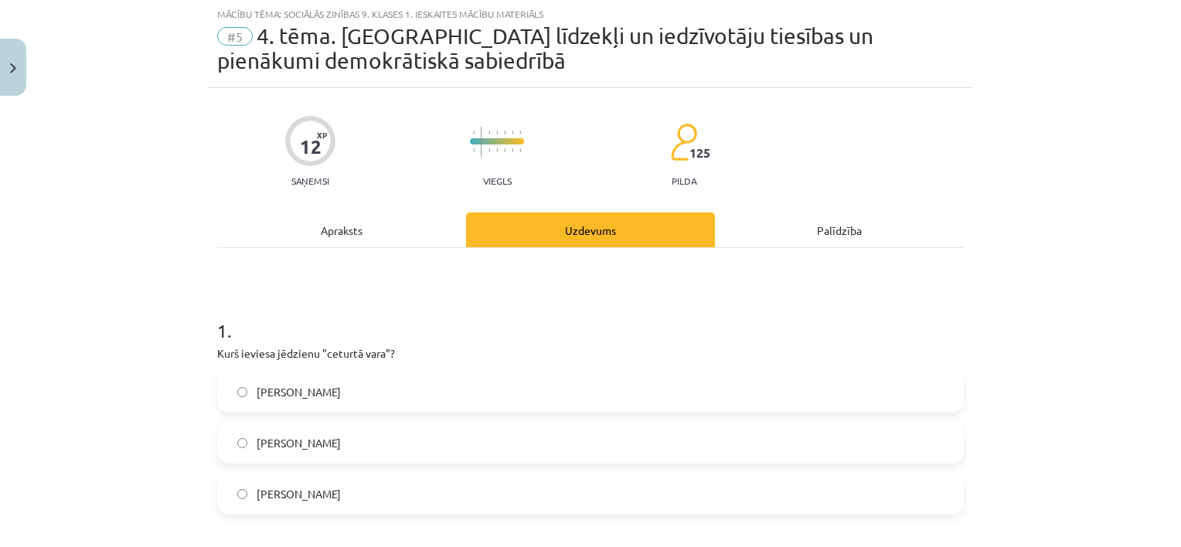
scroll to position [39, 0]
click at [320, 239] on div "Apraksts" at bounding box center [341, 230] width 249 height 35
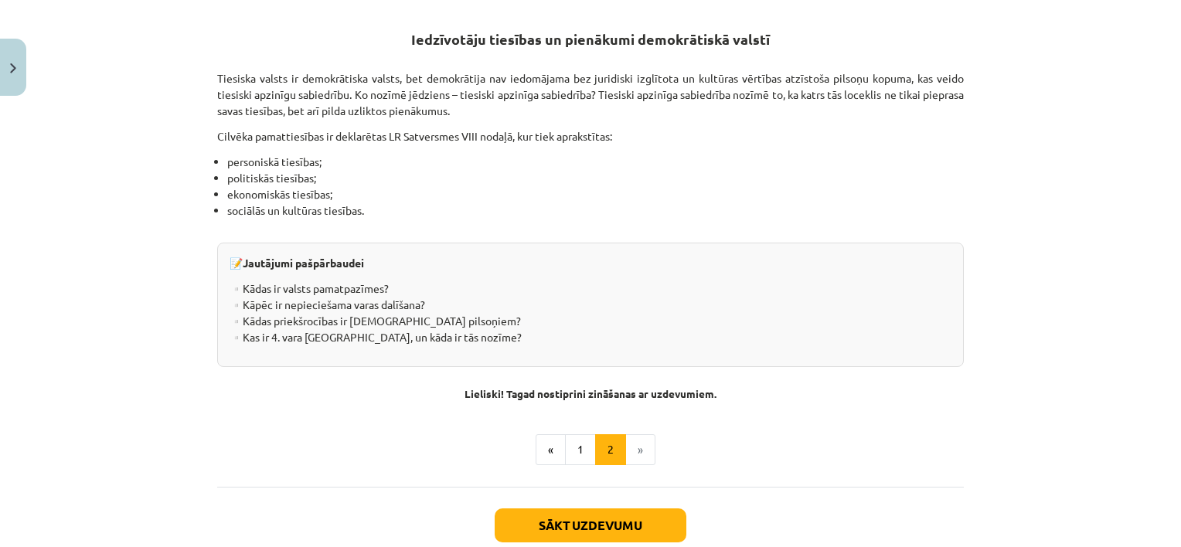
scroll to position [317, 0]
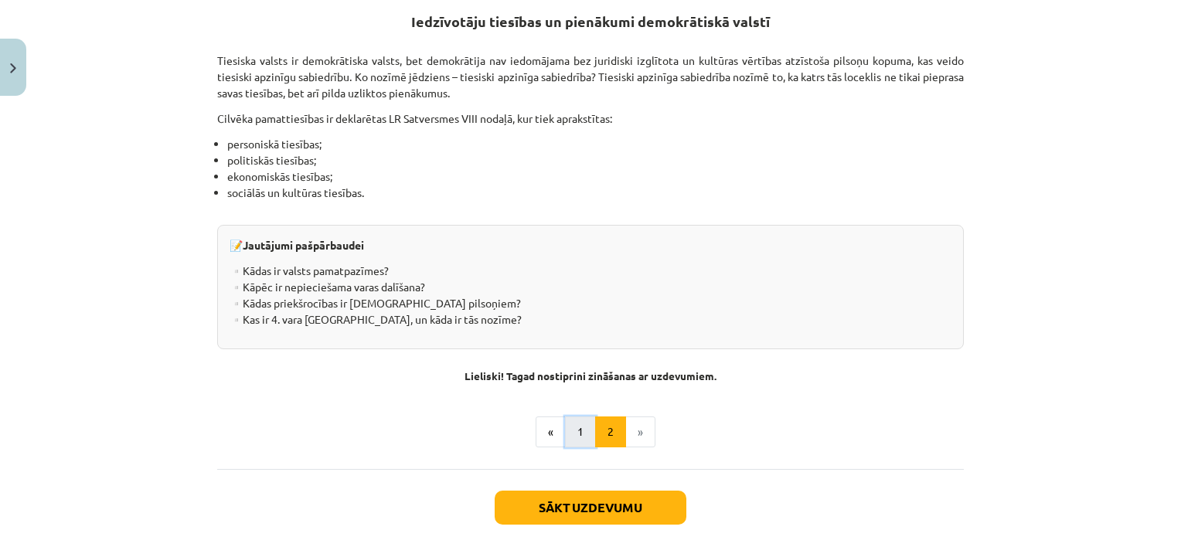
click at [575, 426] on button "1" at bounding box center [580, 432] width 31 height 31
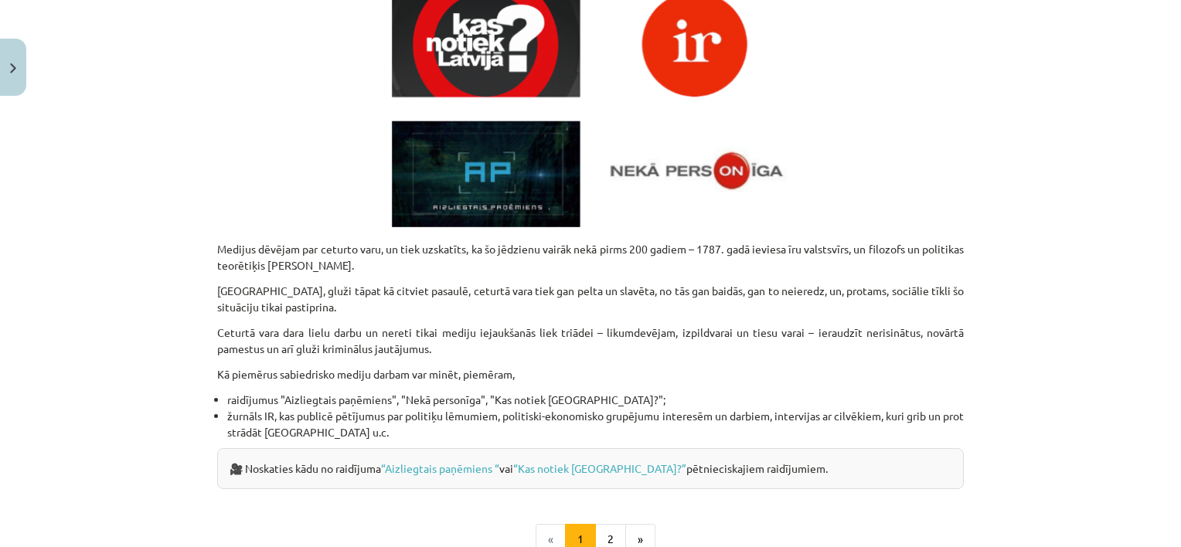
scroll to position [610, 0]
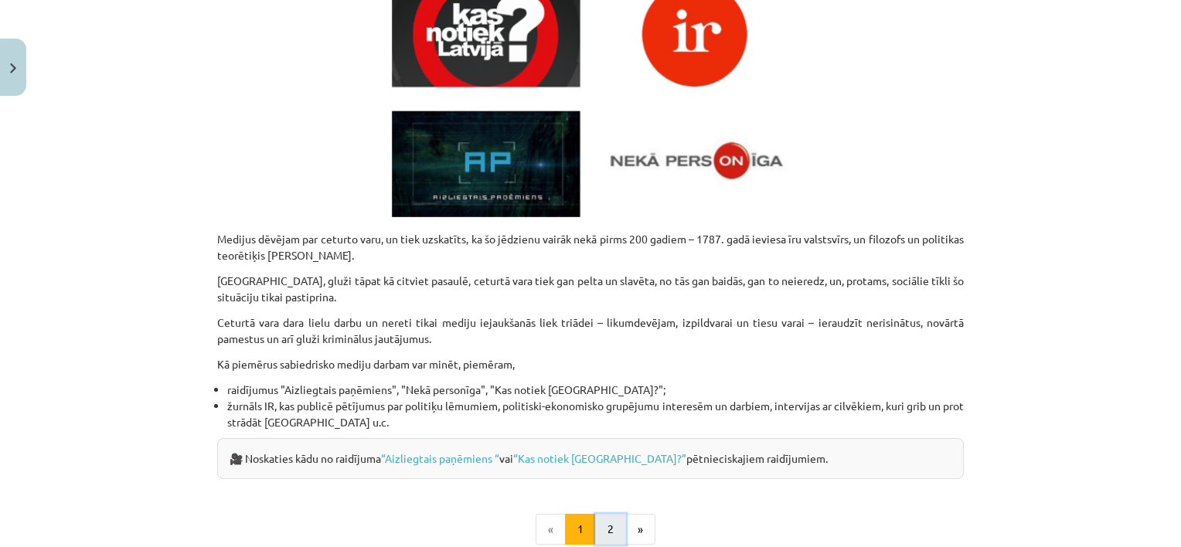
click at [605, 523] on button "2" at bounding box center [610, 529] width 31 height 31
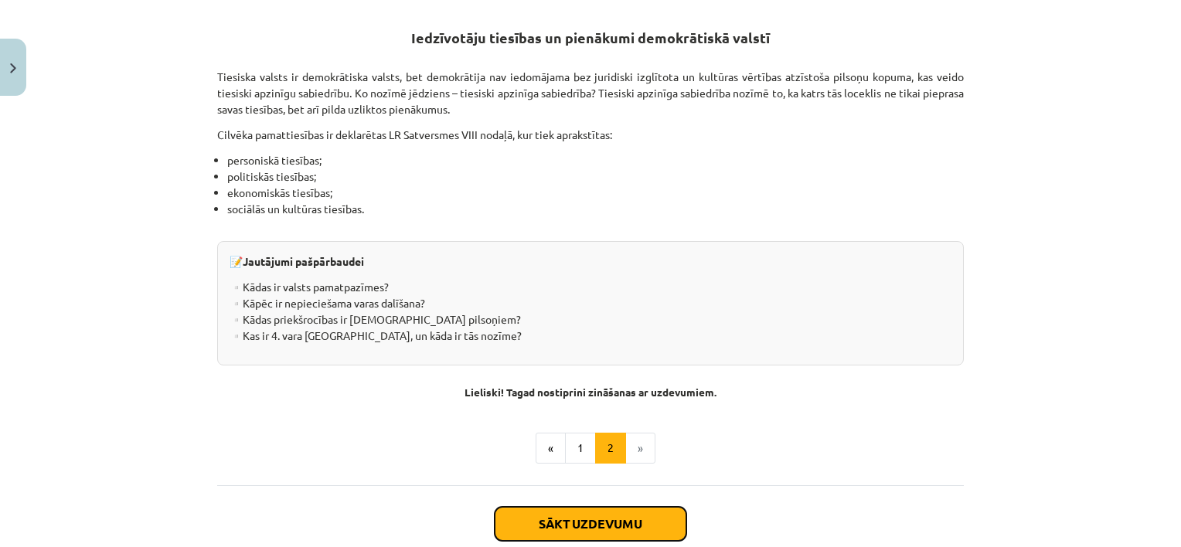
click at [638, 516] on button "Sākt uzdevumu" at bounding box center [591, 524] width 192 height 34
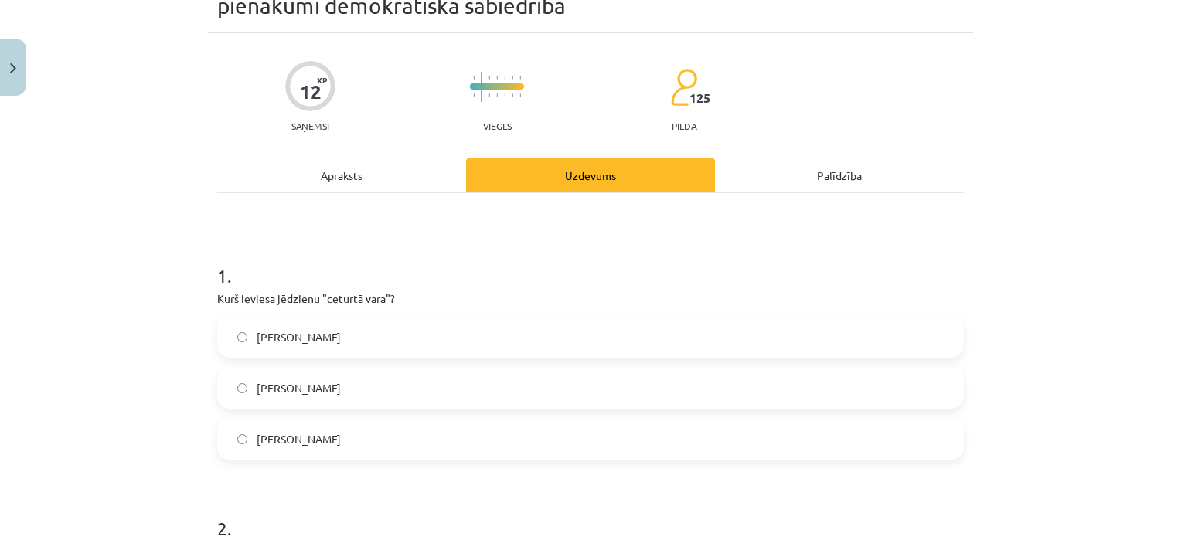
scroll to position [39, 0]
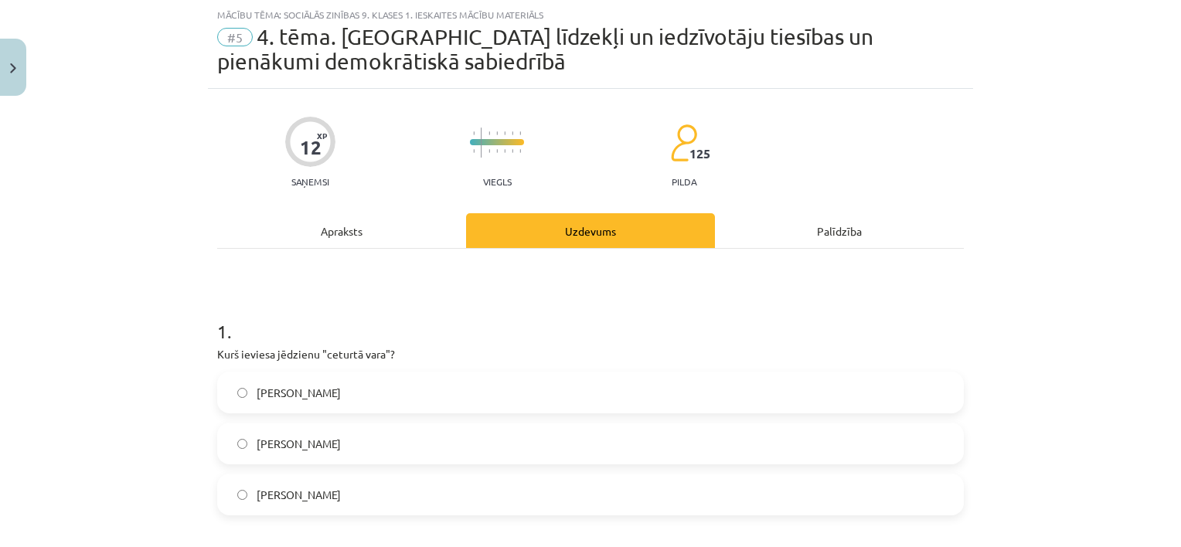
click at [281, 397] on span "Edmunds Bērks" at bounding box center [299, 393] width 84 height 16
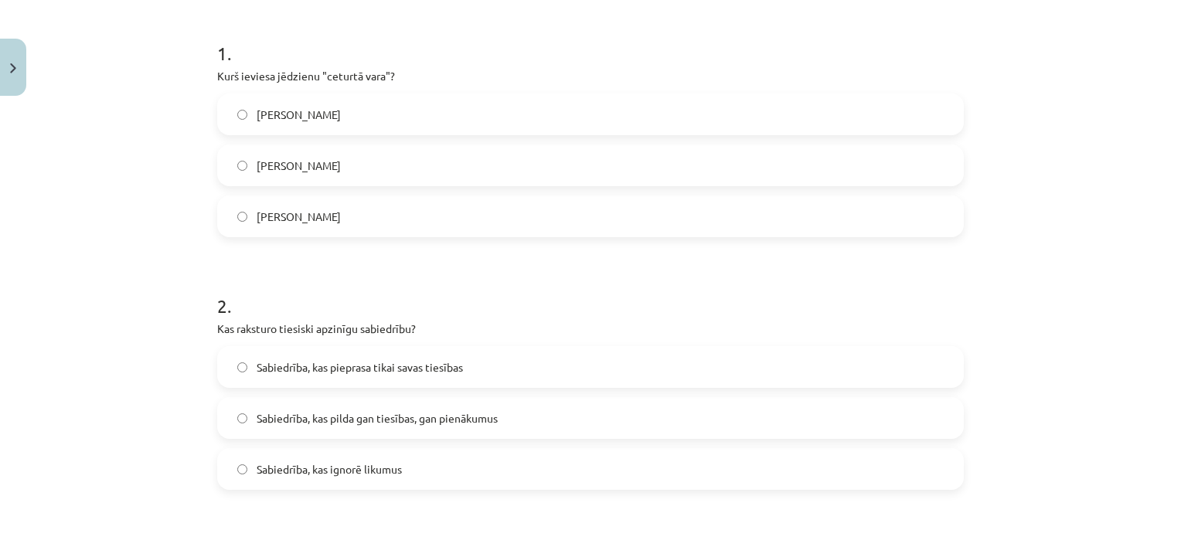
scroll to position [348, 0]
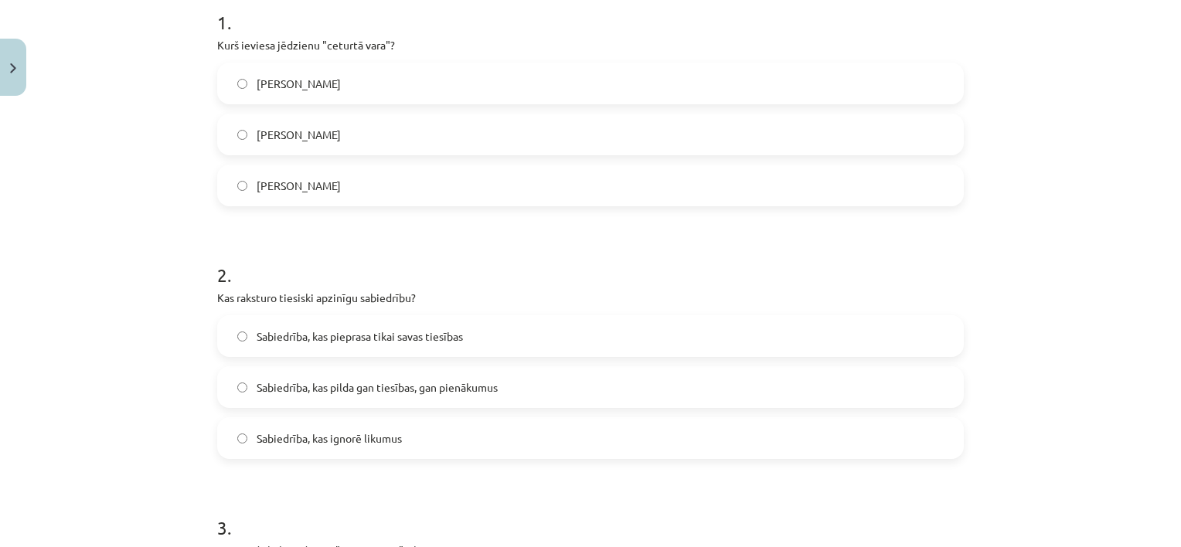
click at [388, 400] on label "Sabiedrība, kas pilda gan tiesības, gan pienākumus" at bounding box center [591, 387] width 744 height 39
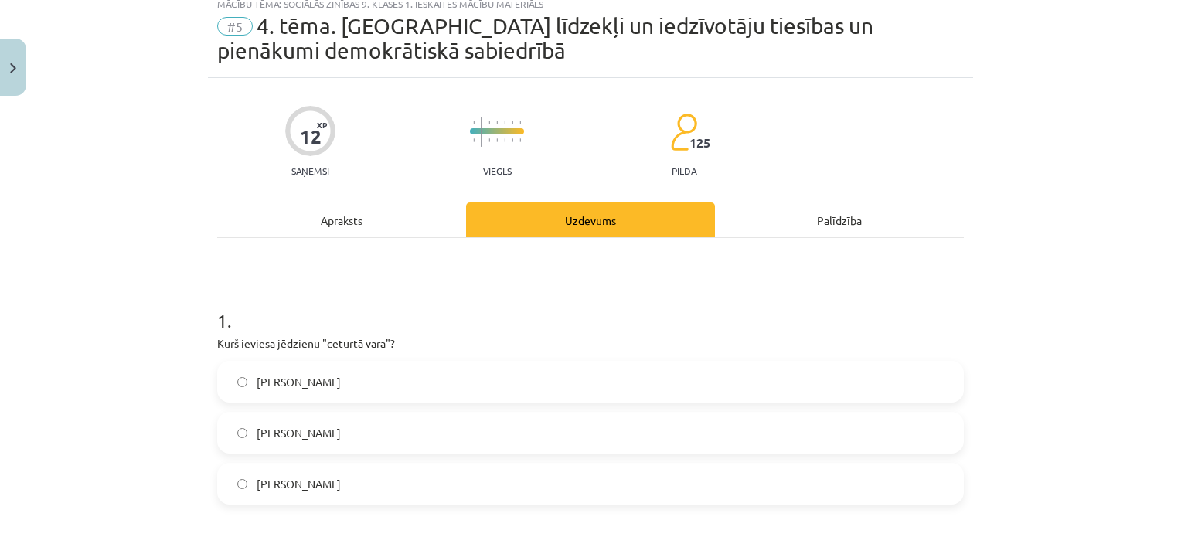
scroll to position [18, 0]
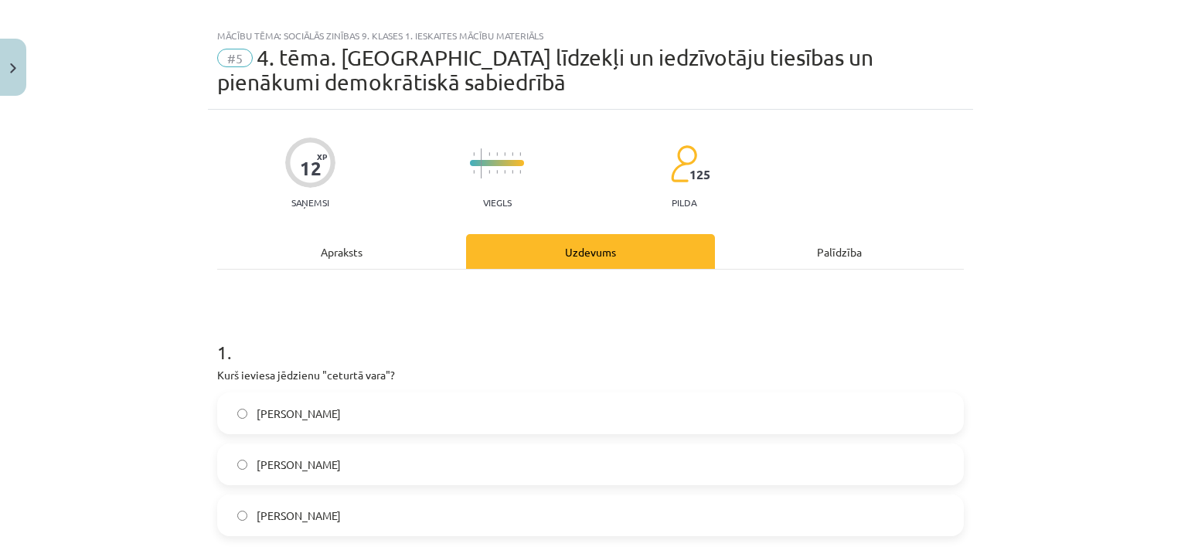
click at [393, 254] on div "Apraksts" at bounding box center [341, 251] width 249 height 35
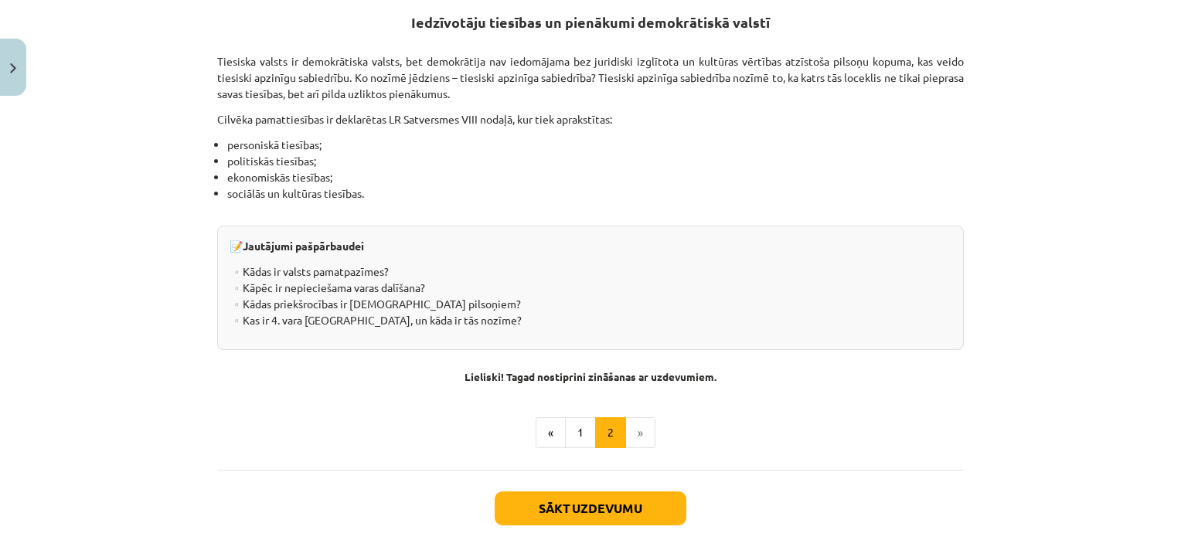
scroll to position [317, 0]
click at [578, 431] on button "1" at bounding box center [580, 432] width 31 height 31
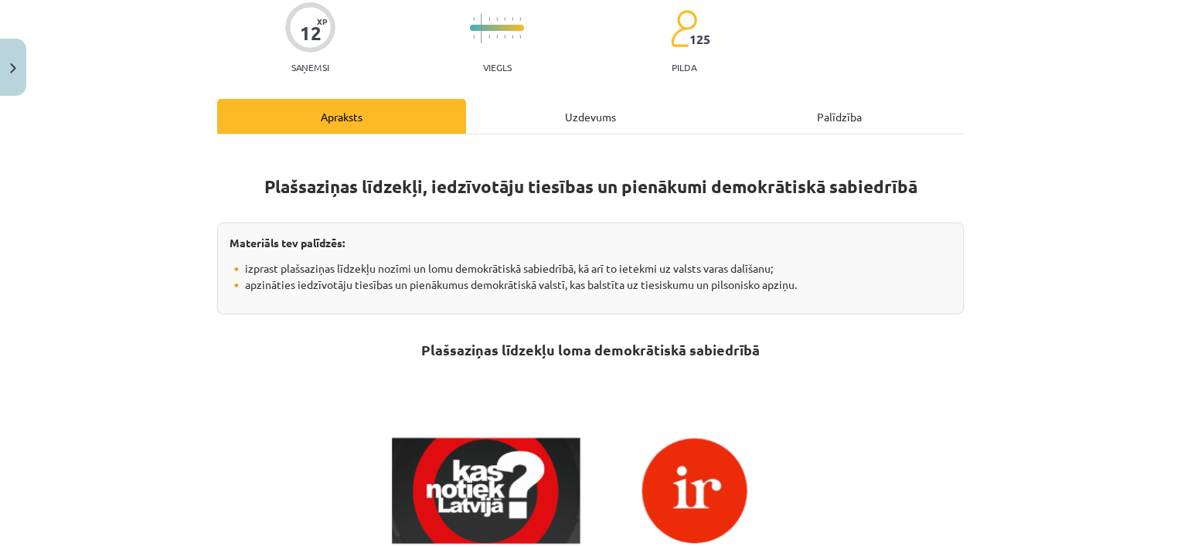
scroll to position [146, 0]
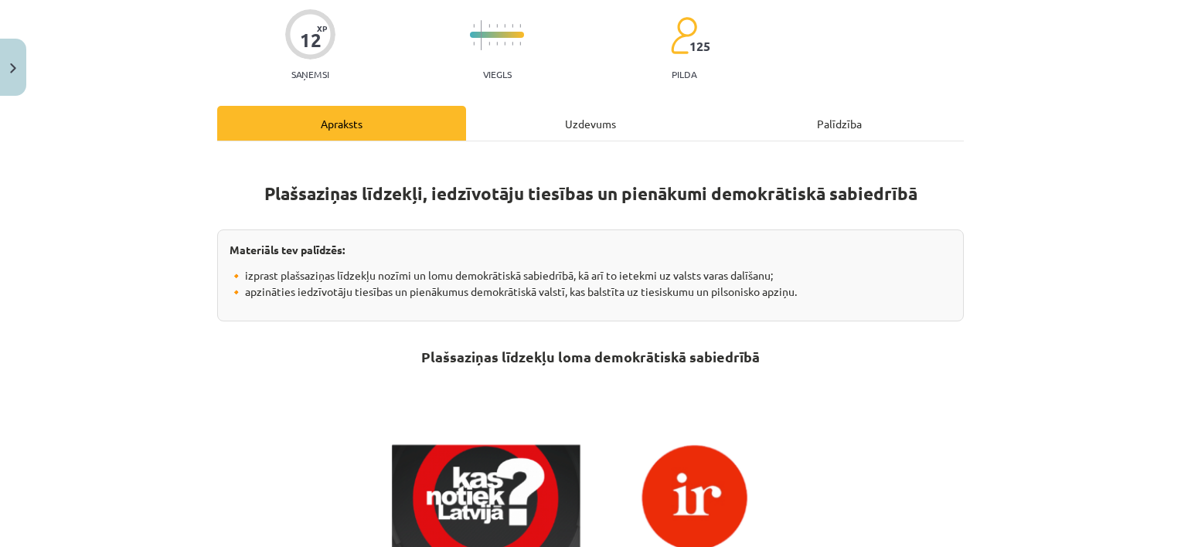
click at [560, 130] on div "Uzdevums" at bounding box center [590, 123] width 249 height 35
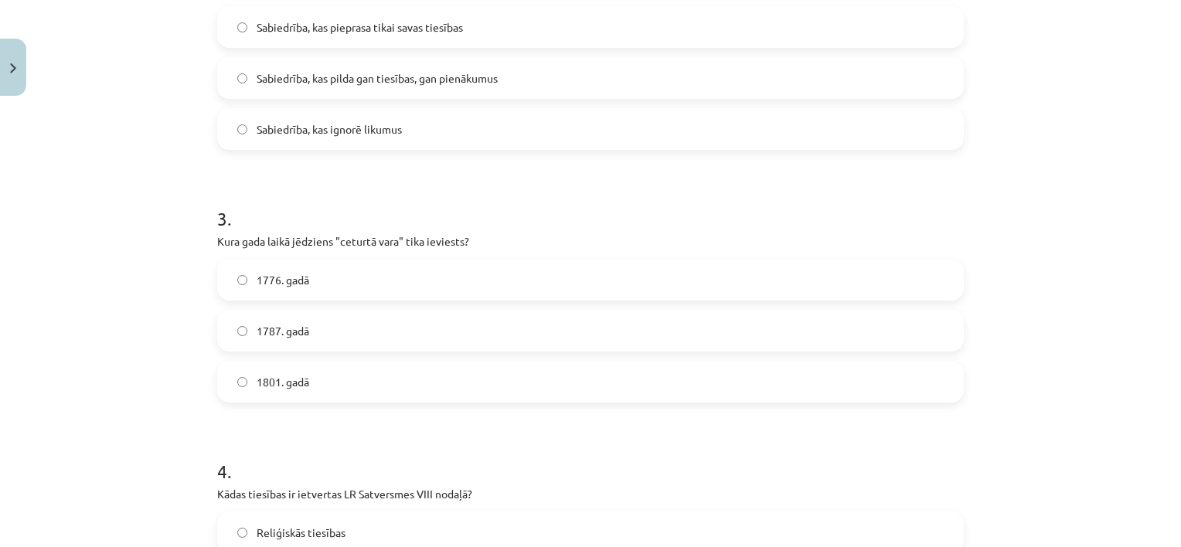
scroll to position [761, 0]
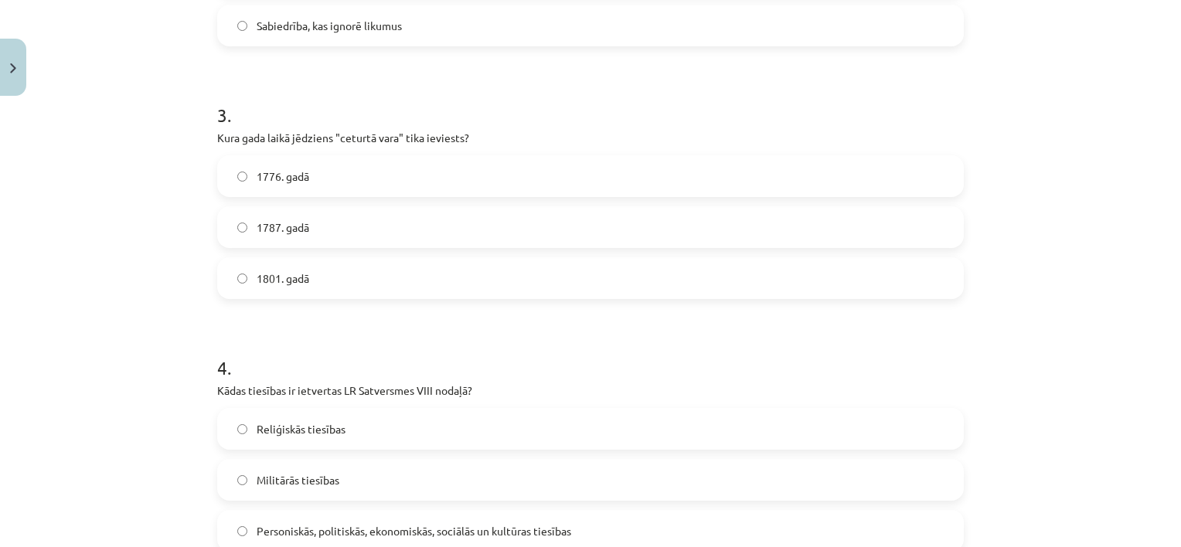
click at [329, 228] on label "1787. gadā" at bounding box center [591, 227] width 744 height 39
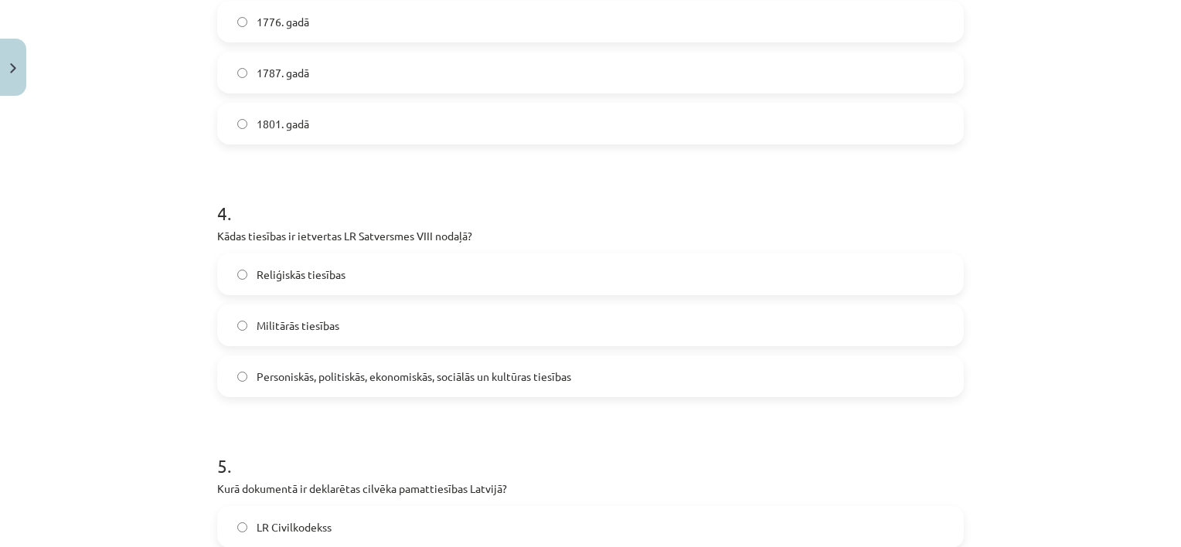
scroll to position [946, 0]
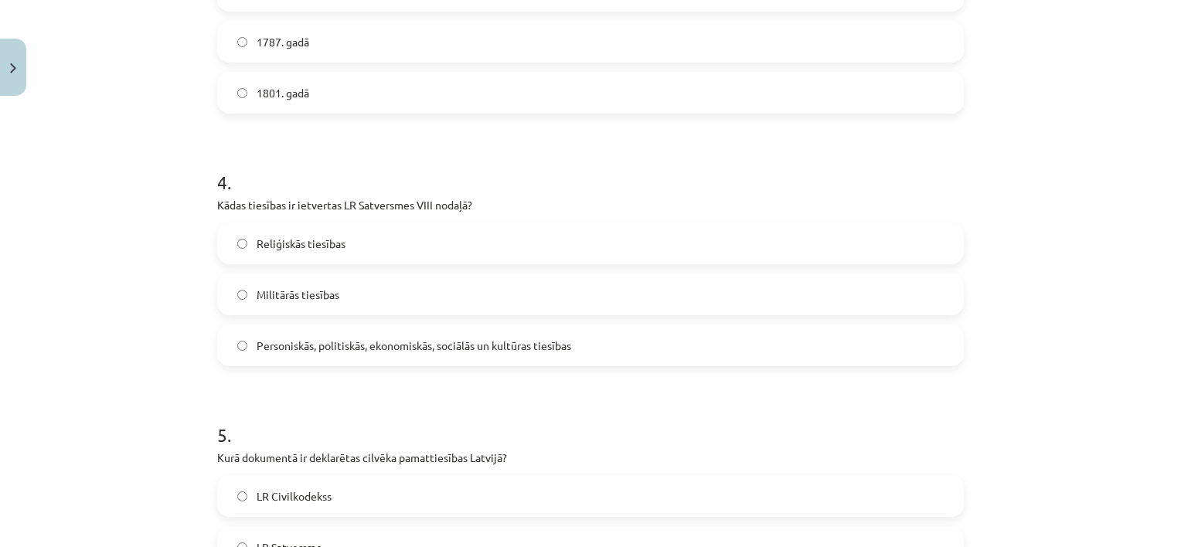
click at [264, 349] on span "Personiskās, politiskās, ekonomiskās, sociālās un kultūras tiesības" at bounding box center [414, 346] width 315 height 16
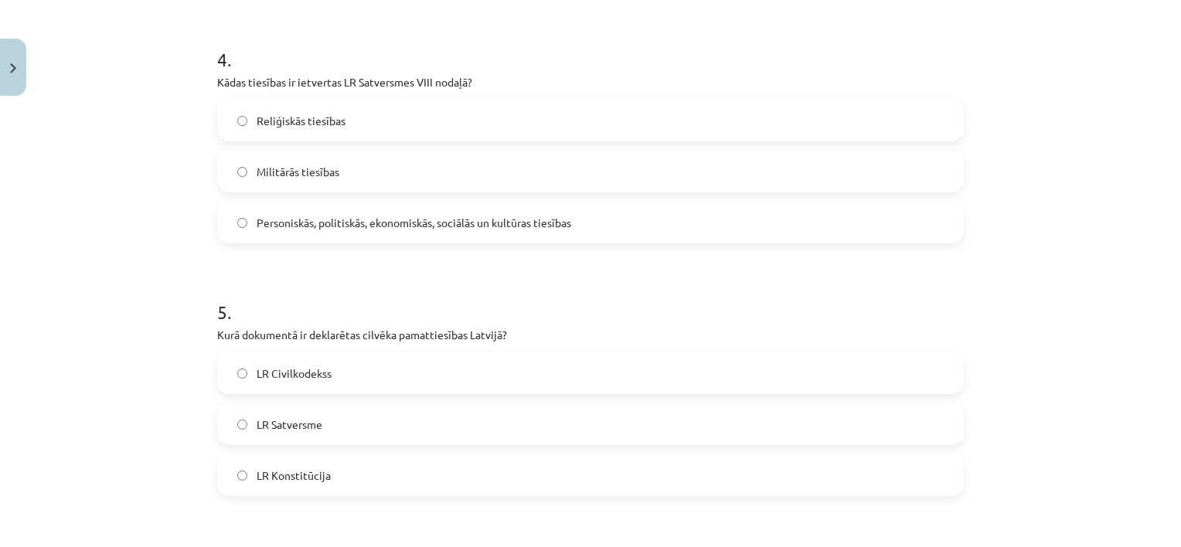
scroll to position [1070, 0]
click at [304, 120] on span "Reliģiskās tiesības" at bounding box center [301, 120] width 89 height 16
click at [322, 368] on span "LR Civilkodekss" at bounding box center [294, 373] width 75 height 16
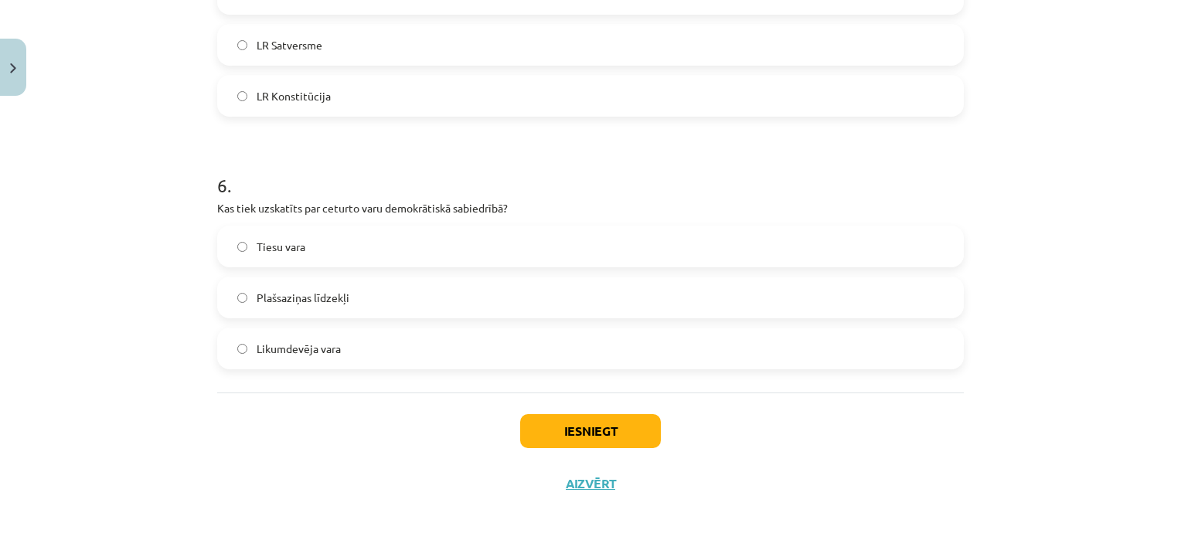
scroll to position [1449, 0]
click at [496, 294] on label "Plašsaziņas līdzekļi" at bounding box center [591, 296] width 744 height 39
click at [555, 434] on button "Iesniegt" at bounding box center [590, 431] width 141 height 34
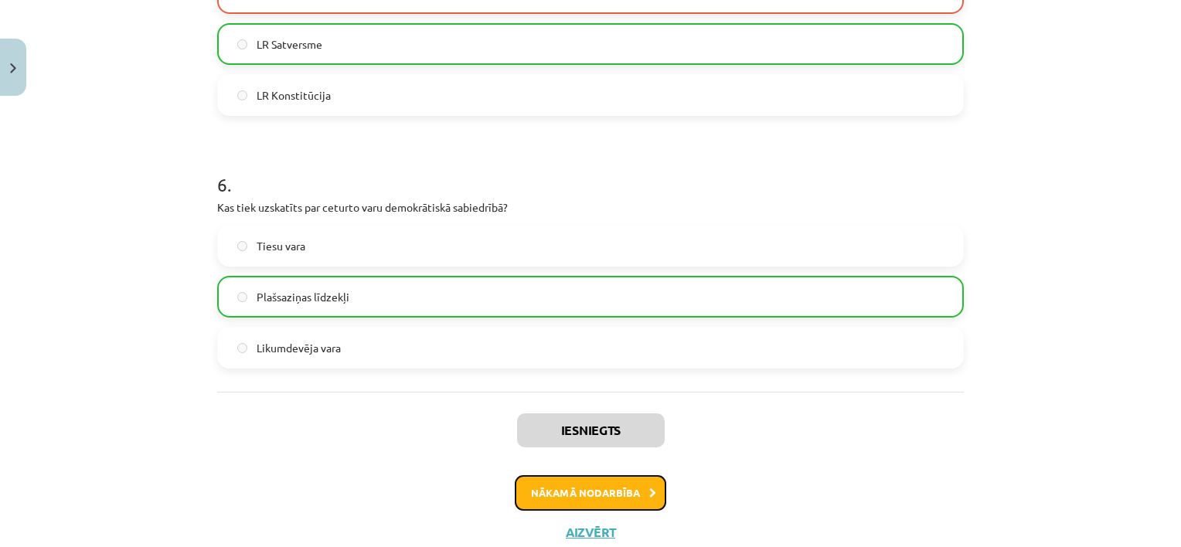
click at [550, 482] on button "Nākamā nodarbība" at bounding box center [591, 493] width 152 height 36
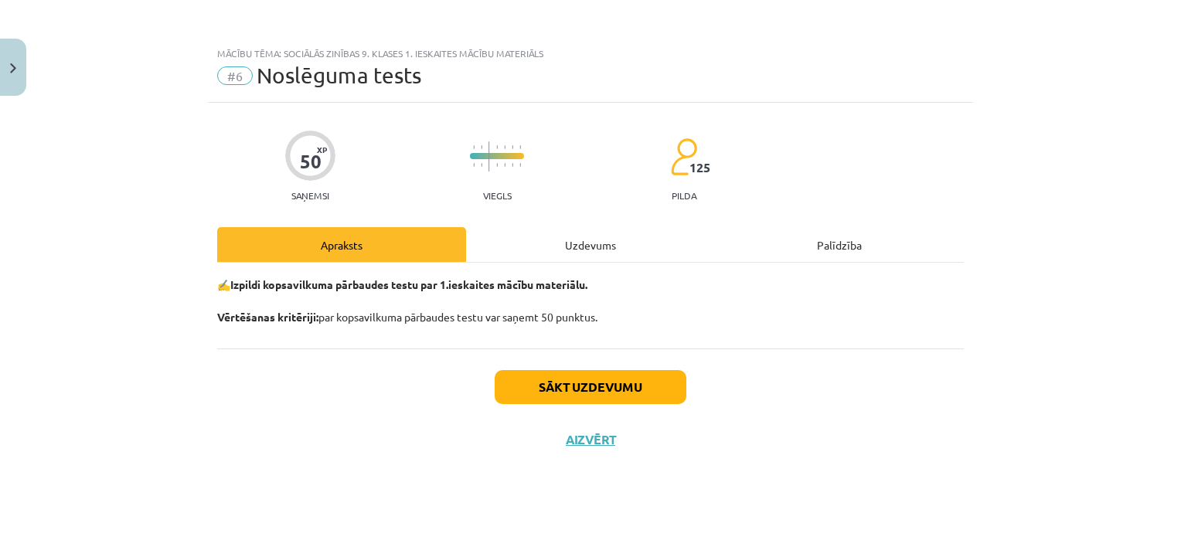
scroll to position [0, 0]
click at [563, 377] on button "Sākt uzdevumu" at bounding box center [591, 387] width 192 height 34
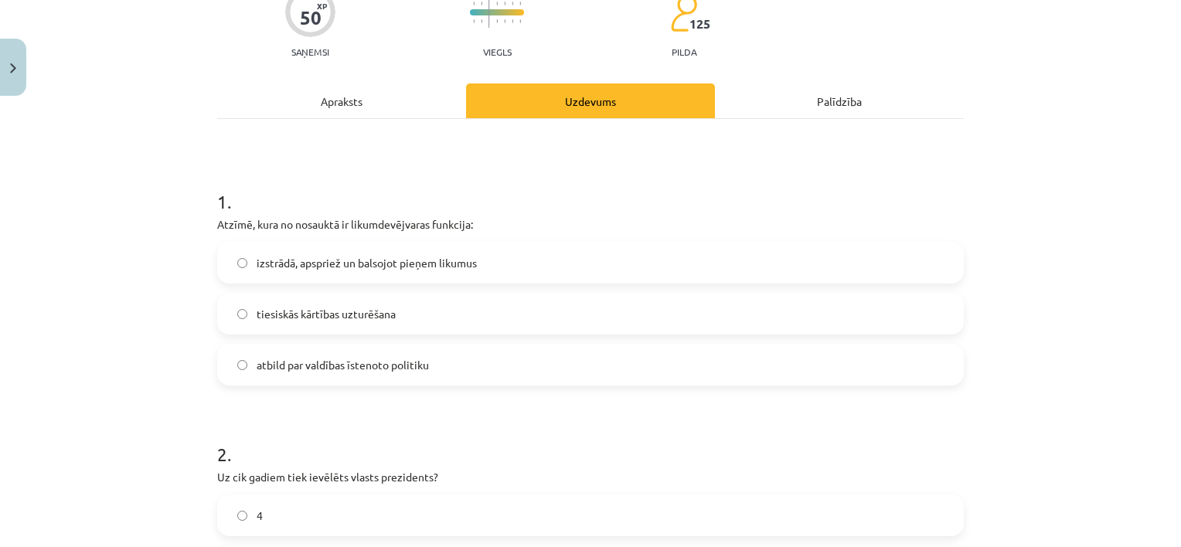
scroll to position [155, 0]
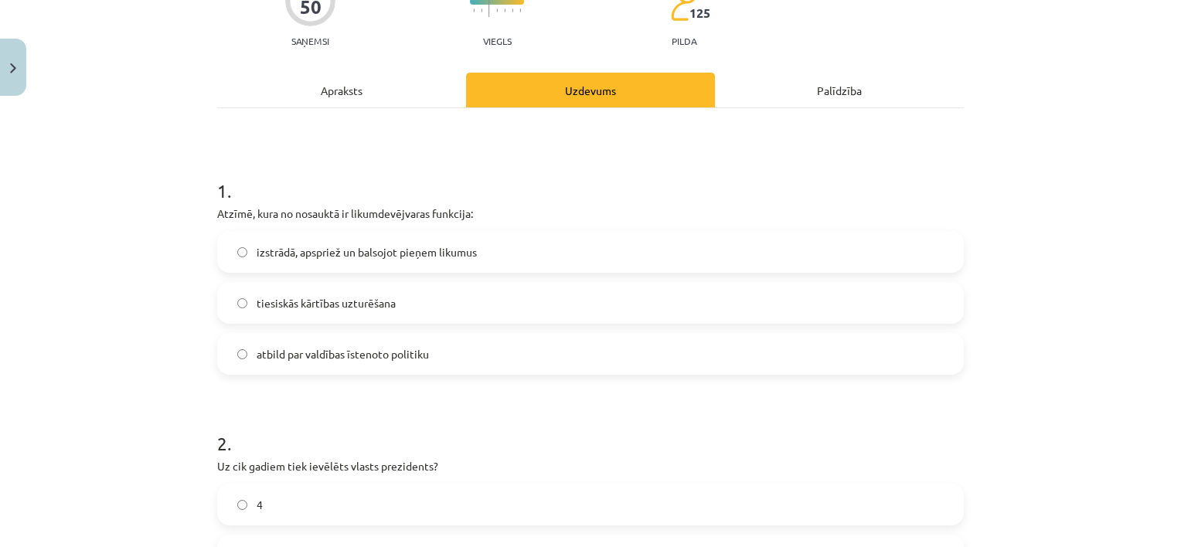
click at [325, 250] on span "izstrādā, apspriež un balsojot pieņem likumus" at bounding box center [367, 252] width 220 height 16
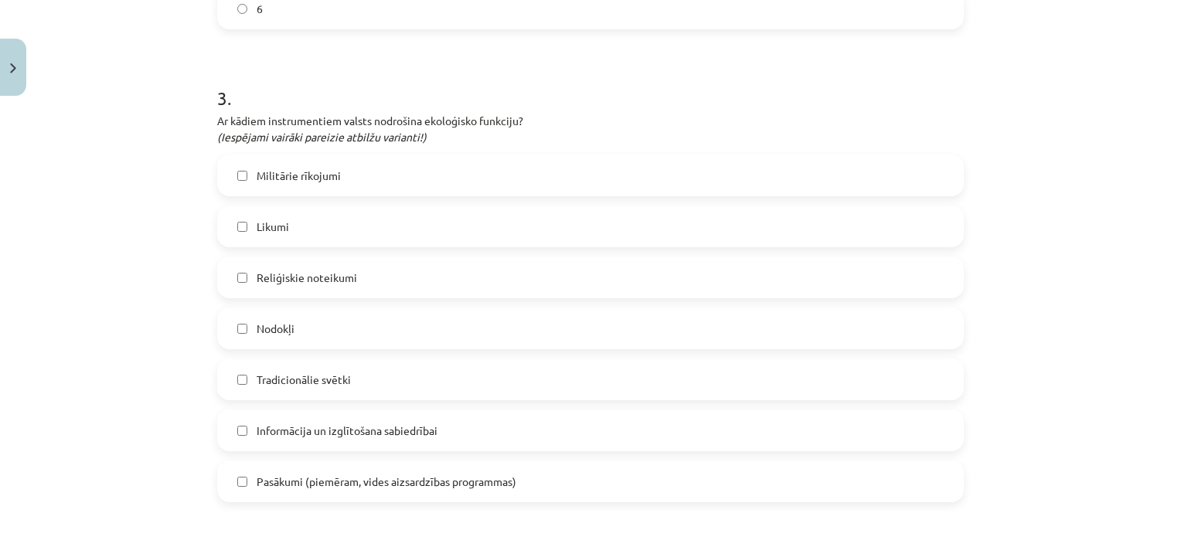
scroll to position [835, 0]
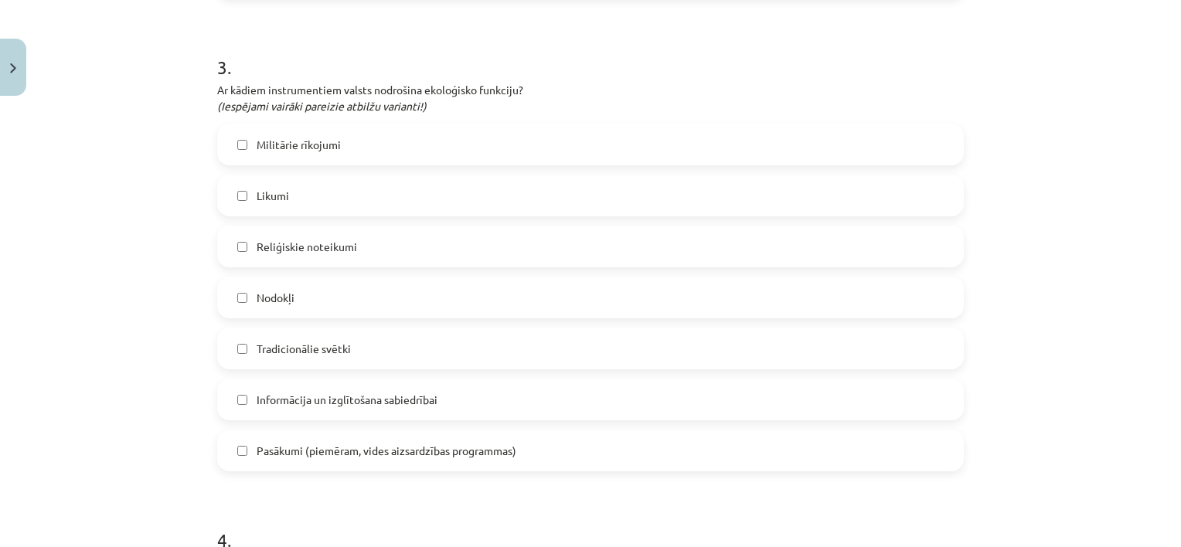
click at [257, 455] on span "Pasākumi (piemēram, vides aizsardzības programmas)" at bounding box center [387, 451] width 260 height 16
click at [257, 405] on span "Informācija un izglītošana sabiedrībai" at bounding box center [347, 400] width 181 height 16
click at [257, 194] on span "Likumi" at bounding box center [273, 196] width 32 height 16
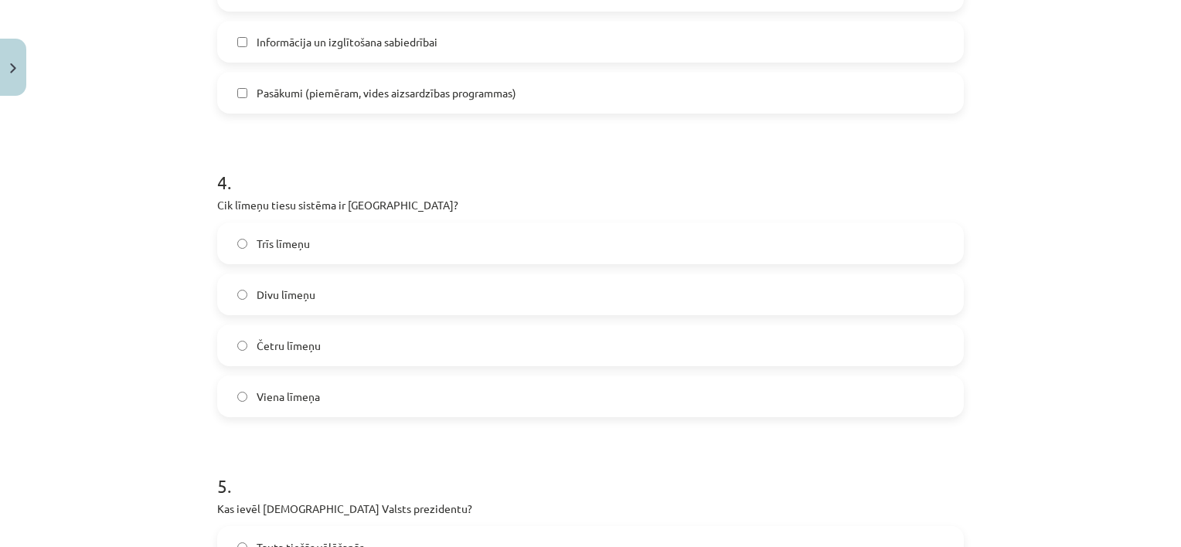
scroll to position [1206, 0]
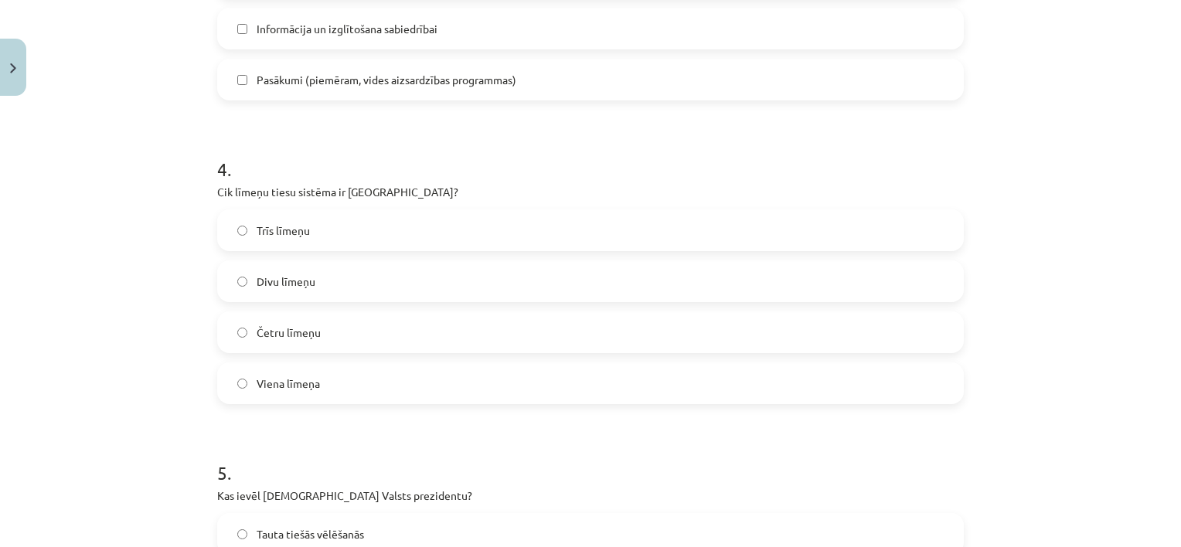
click at [270, 230] on span "Trīs līmeņu" at bounding box center [283, 231] width 53 height 16
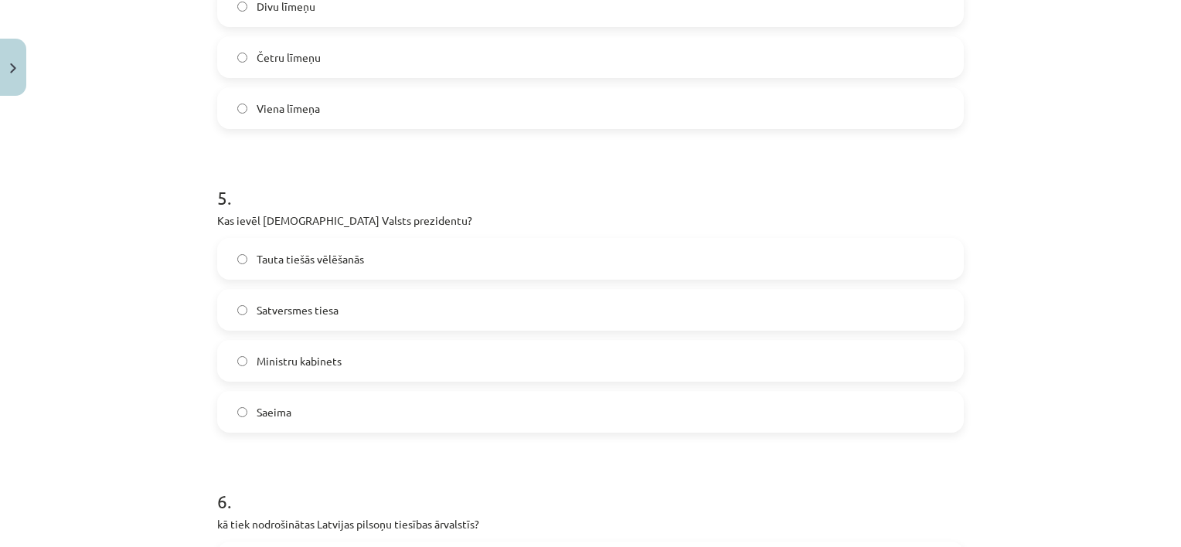
scroll to position [1484, 0]
click at [310, 414] on label "Saeima" at bounding box center [591, 409] width 744 height 39
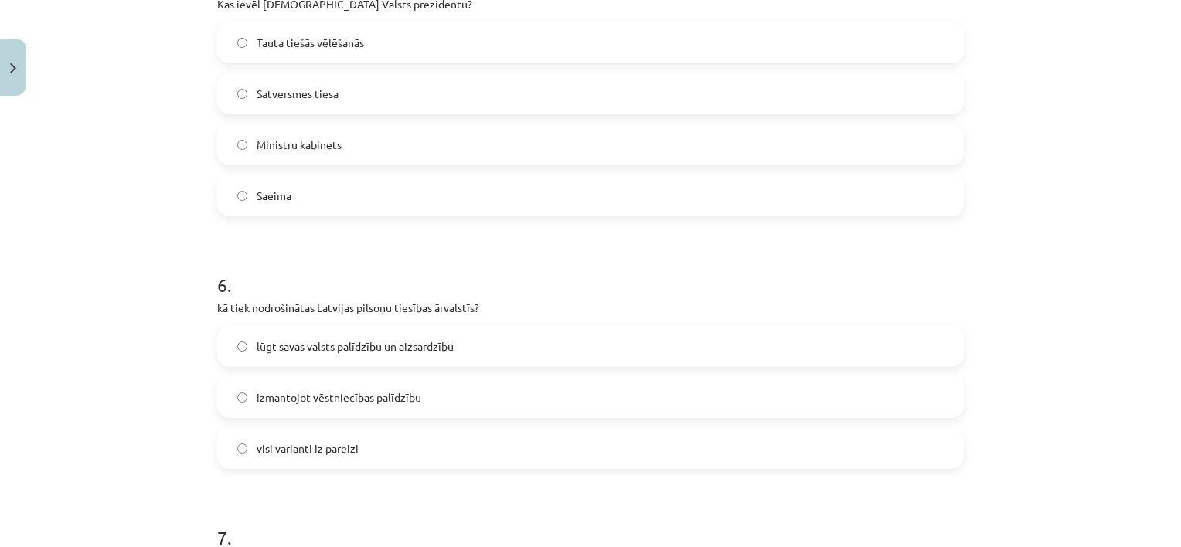
scroll to position [1701, 0]
click at [451, 396] on label "izmantojot vēstniecības palīdzību" at bounding box center [591, 394] width 744 height 39
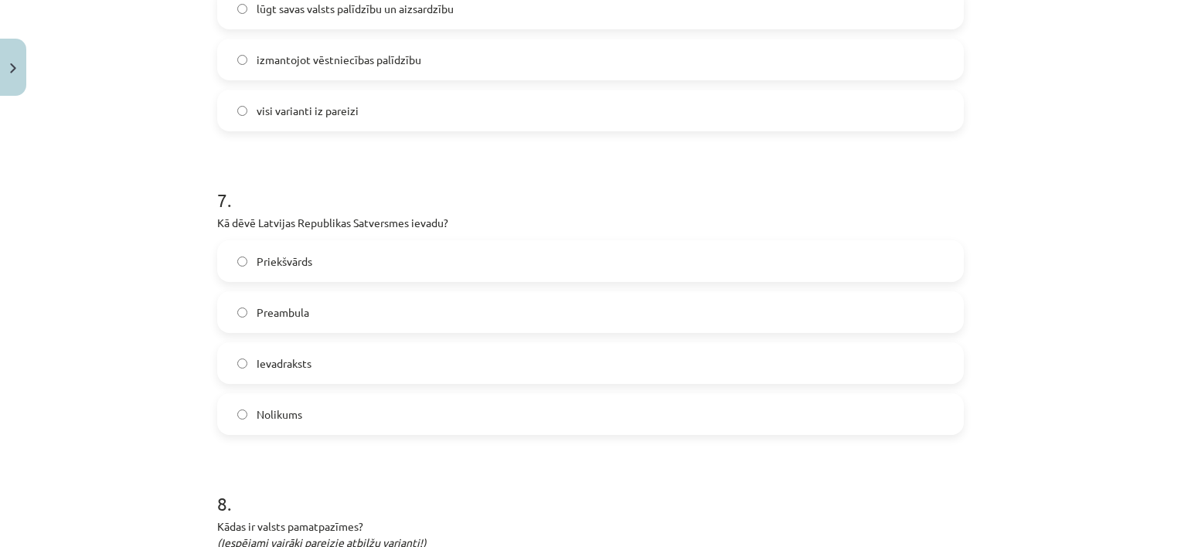
scroll to position [2041, 0]
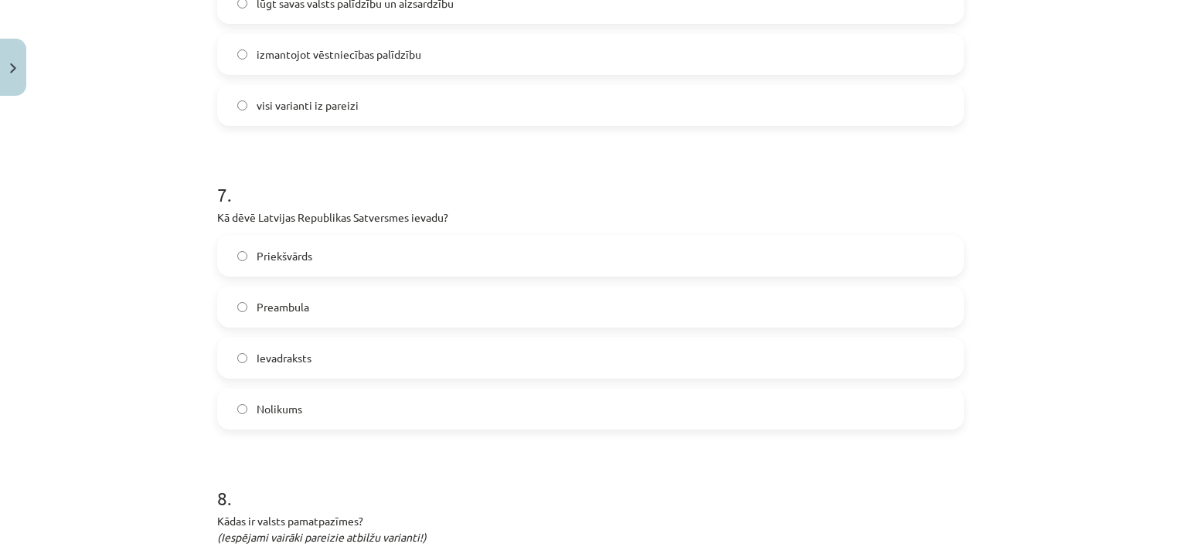
click at [340, 351] on label "Ievadraksts" at bounding box center [591, 358] width 744 height 39
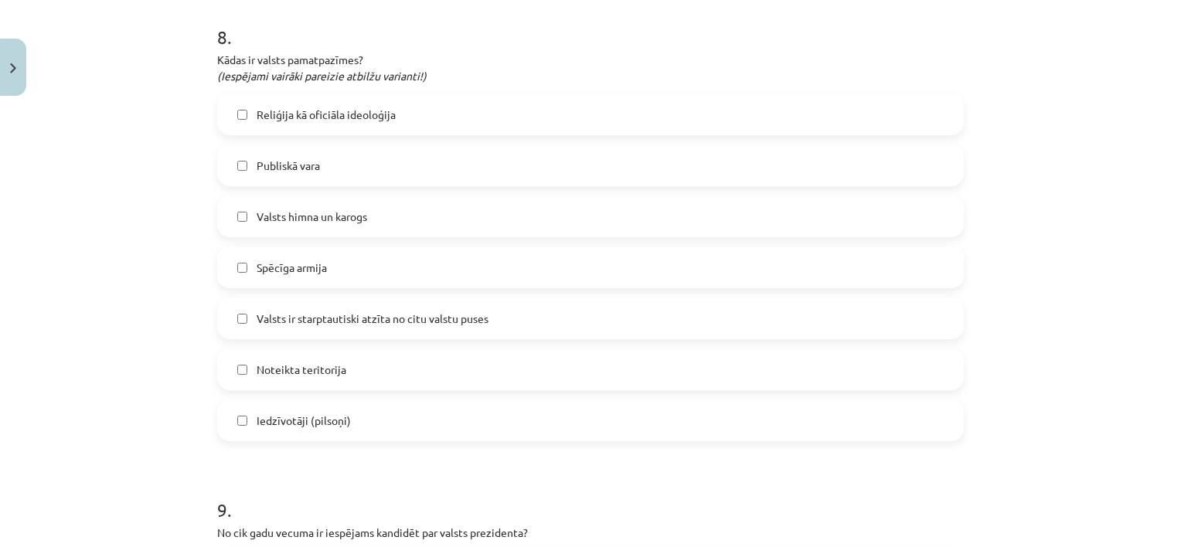
scroll to position [2504, 0]
click at [257, 368] on span "Noteikta teritorija" at bounding box center [302, 367] width 90 height 16
click at [250, 417] on label "Iedzīvotāji (pilsoņi)" at bounding box center [591, 418] width 744 height 39
click at [315, 329] on label "Valsts ir starptautiski atzīta no citu valstu puses" at bounding box center [591, 316] width 744 height 39
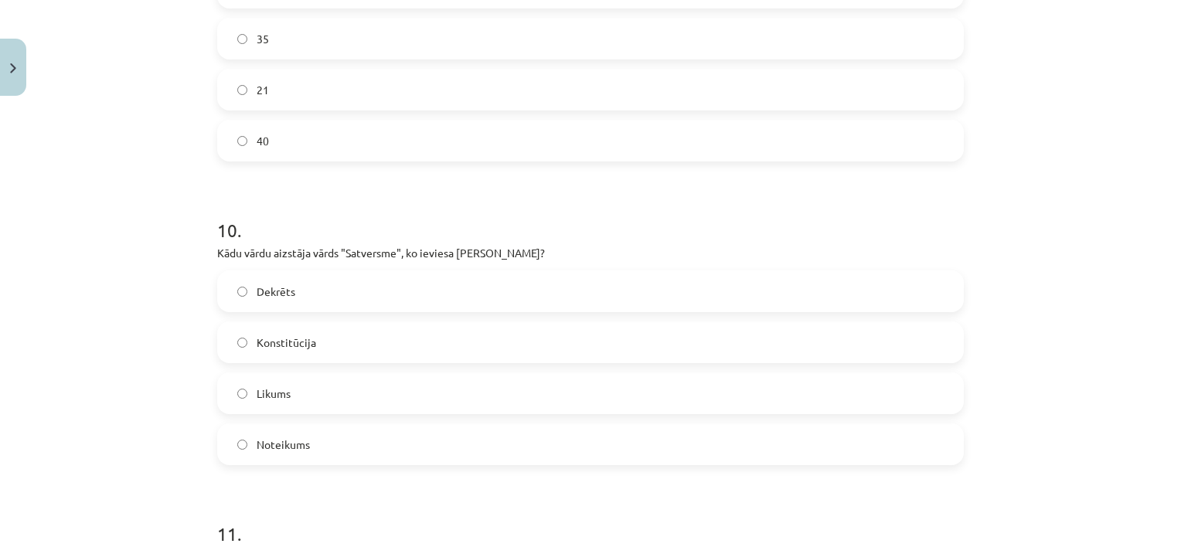
scroll to position [3092, 0]
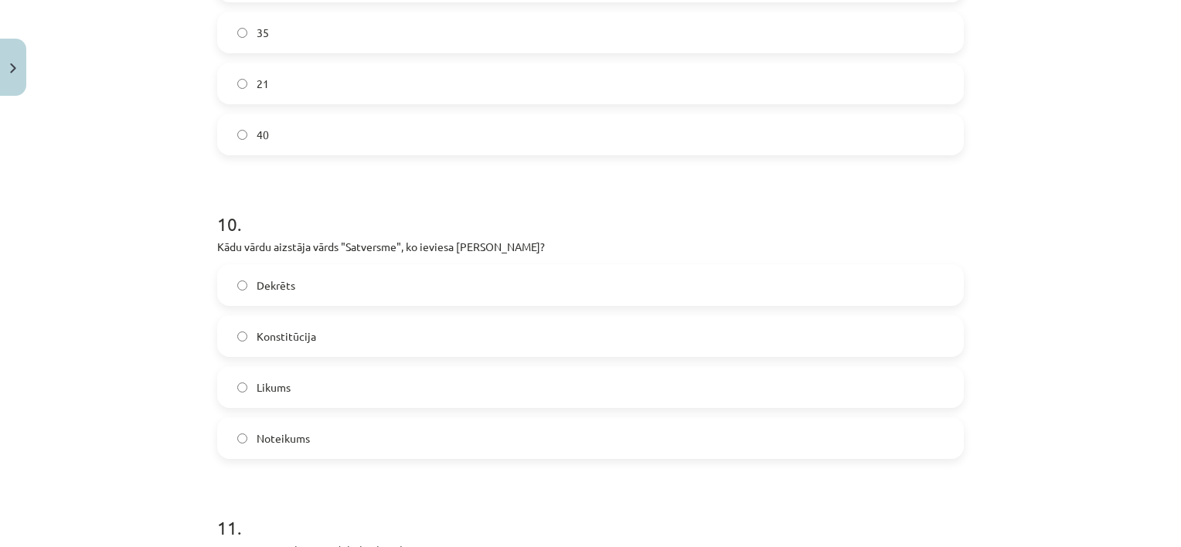
click at [380, 134] on label "40" at bounding box center [591, 134] width 744 height 39
click at [332, 342] on label "Konstitūcija" at bounding box center [591, 336] width 744 height 39
click at [428, 387] on label "Likums" at bounding box center [591, 387] width 744 height 39
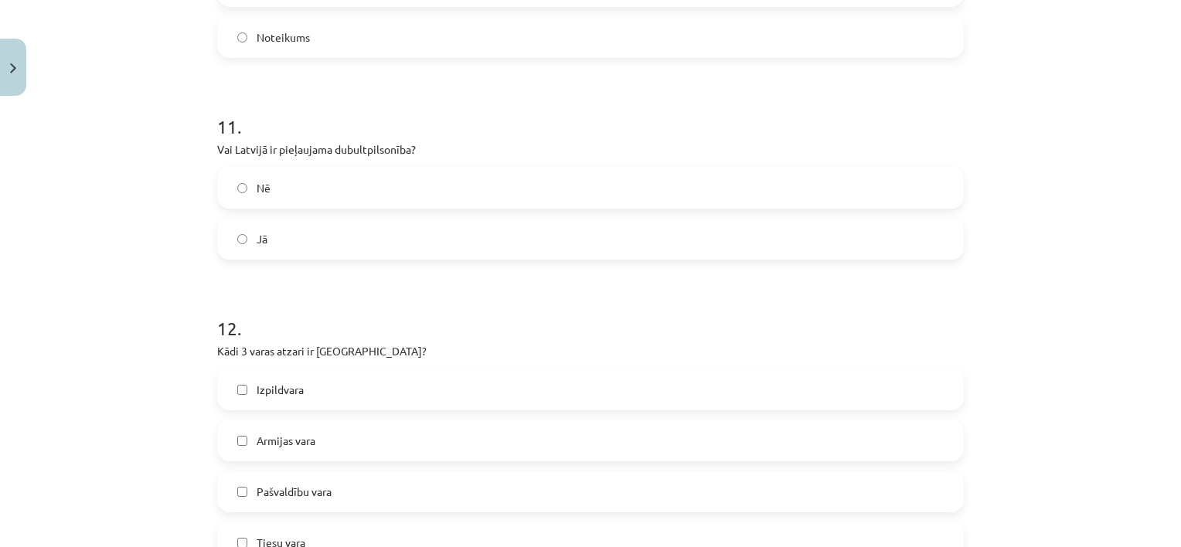
scroll to position [3494, 0]
click at [305, 247] on label "Jā" at bounding box center [591, 238] width 744 height 39
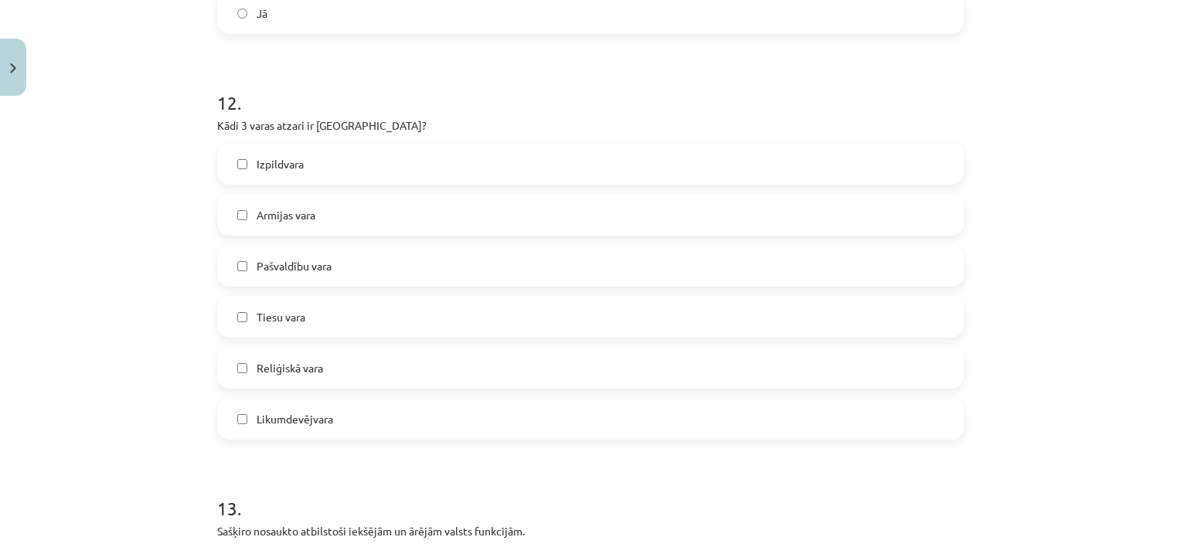
scroll to position [3741, 0]
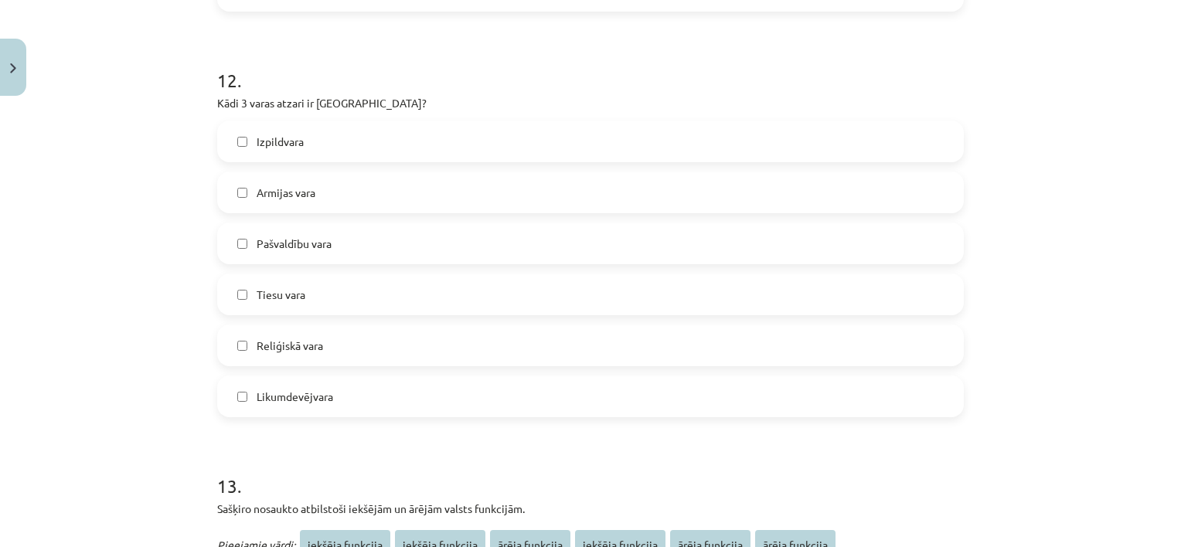
click at [258, 294] on span "Tiesu vara" at bounding box center [281, 295] width 49 height 16
click at [233, 146] on label "Izpildvara" at bounding box center [591, 141] width 744 height 39
click at [283, 247] on span "Pašvaldību vara" at bounding box center [294, 244] width 75 height 16
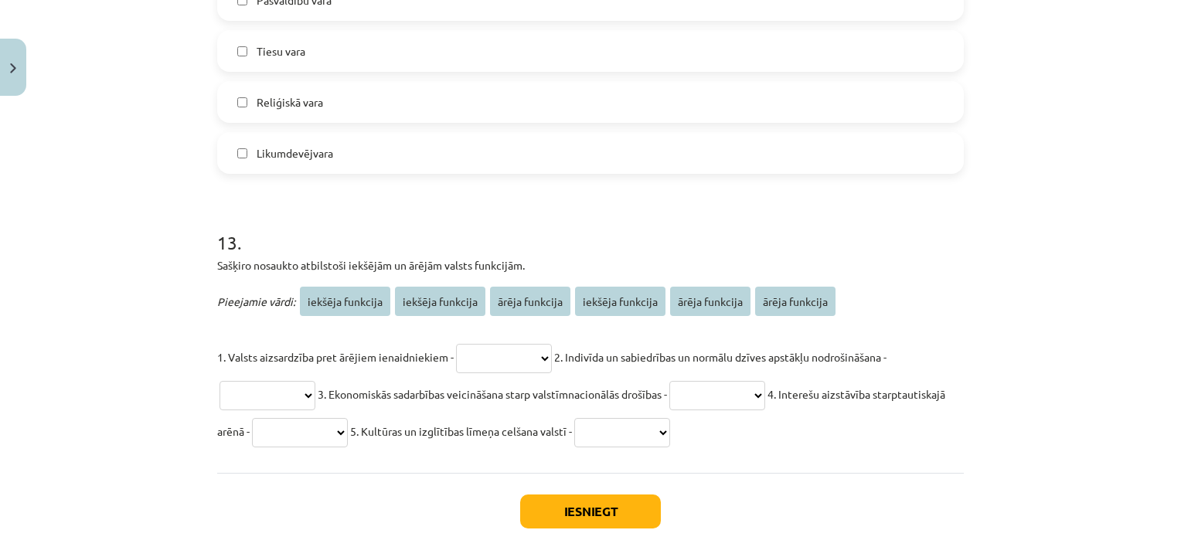
scroll to position [4019, 0]
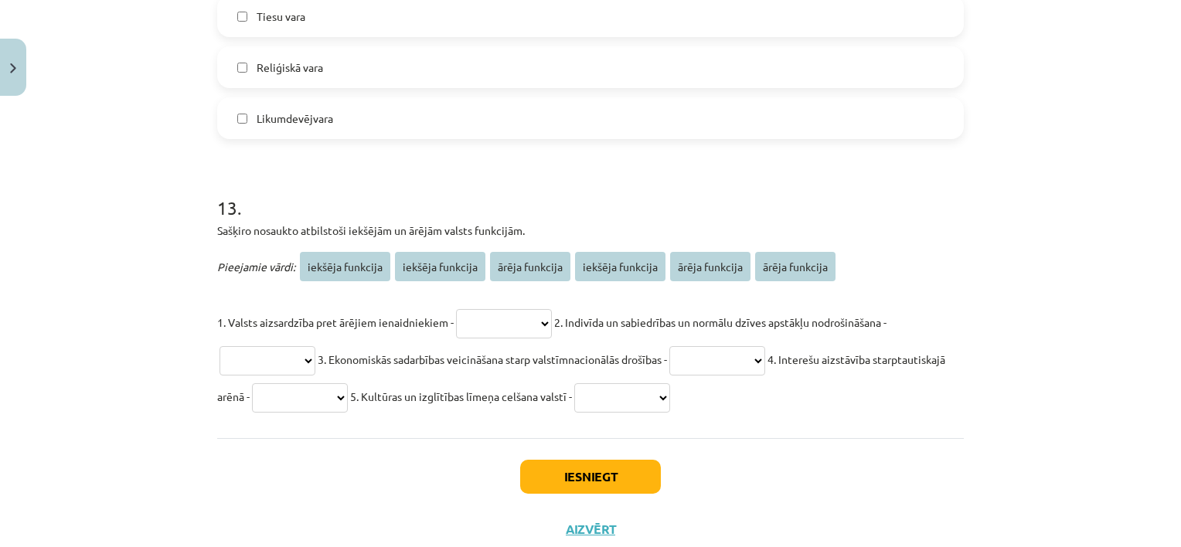
click at [481, 320] on select "**********" at bounding box center [504, 323] width 96 height 29
select select "**********"
click at [456, 309] on select "**********" at bounding box center [504, 323] width 96 height 29
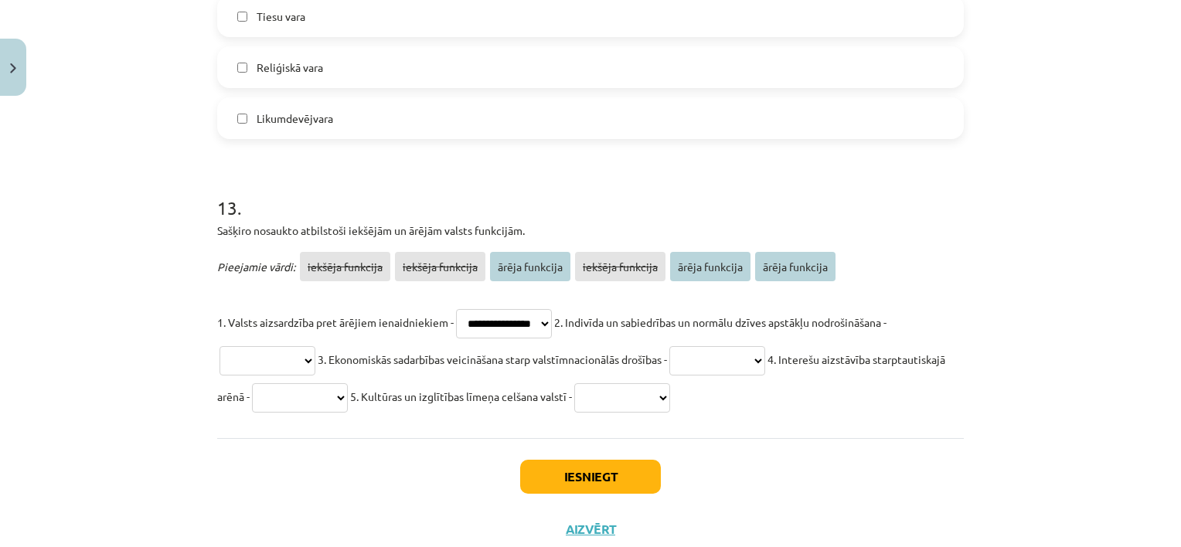
click at [670, 402] on select "**********" at bounding box center [622, 397] width 96 height 29
select select "**********"
click at [663, 383] on select "**********" at bounding box center [622, 397] width 96 height 29
click at [303, 359] on select "**********" at bounding box center [268, 360] width 96 height 29
select select "**********"
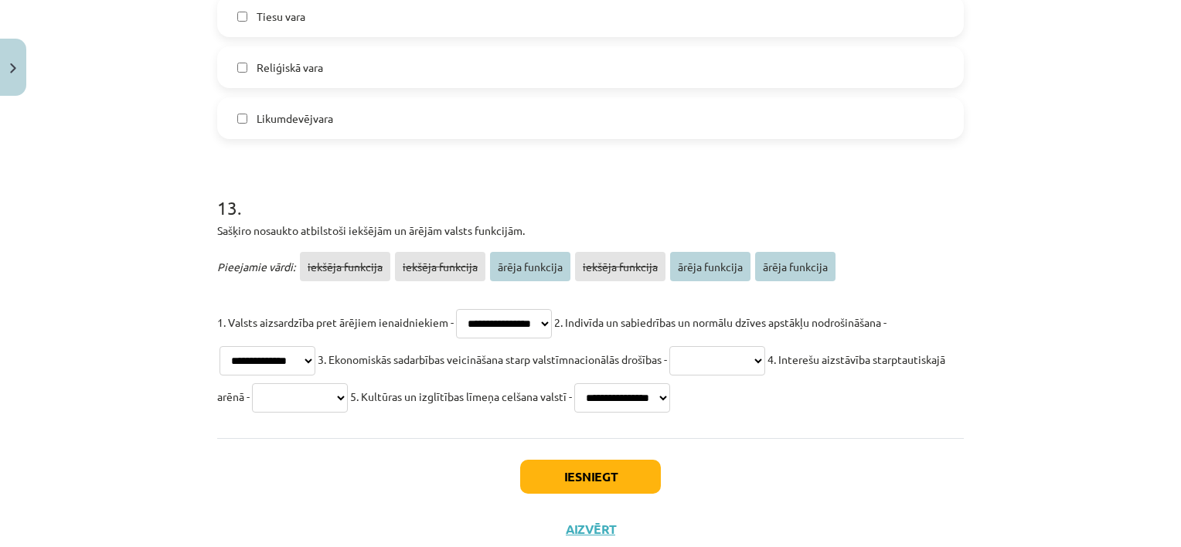
click at [220, 346] on select "**********" at bounding box center [268, 360] width 96 height 29
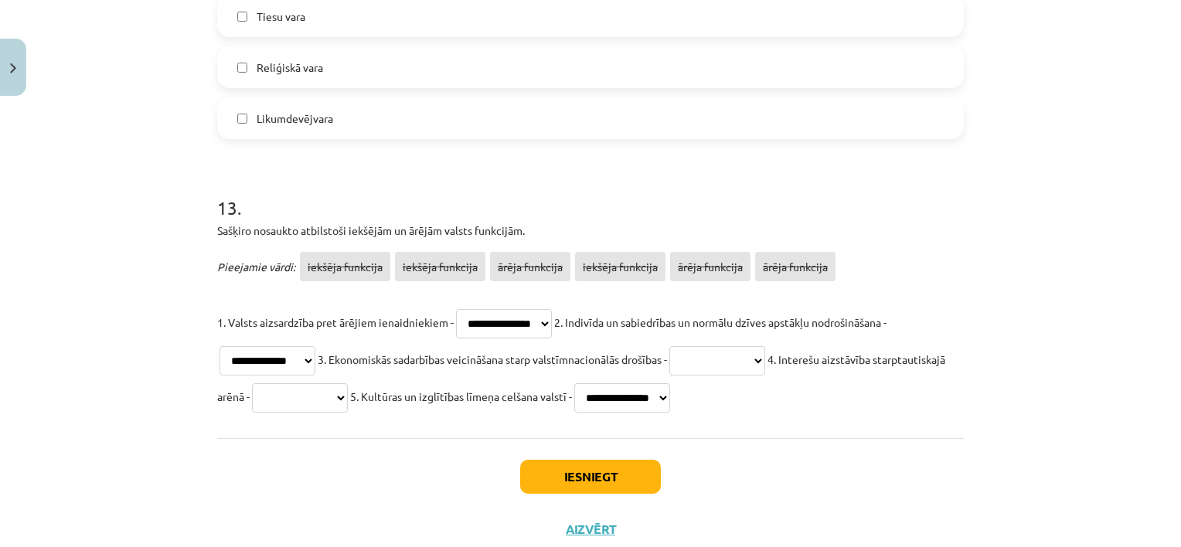
click at [727, 352] on select "**********" at bounding box center [717, 360] width 96 height 29
select select "**********"
click at [685, 346] on select "**********" at bounding box center [717, 360] width 96 height 29
click at [348, 399] on select "**********" at bounding box center [300, 397] width 96 height 29
select select "**********"
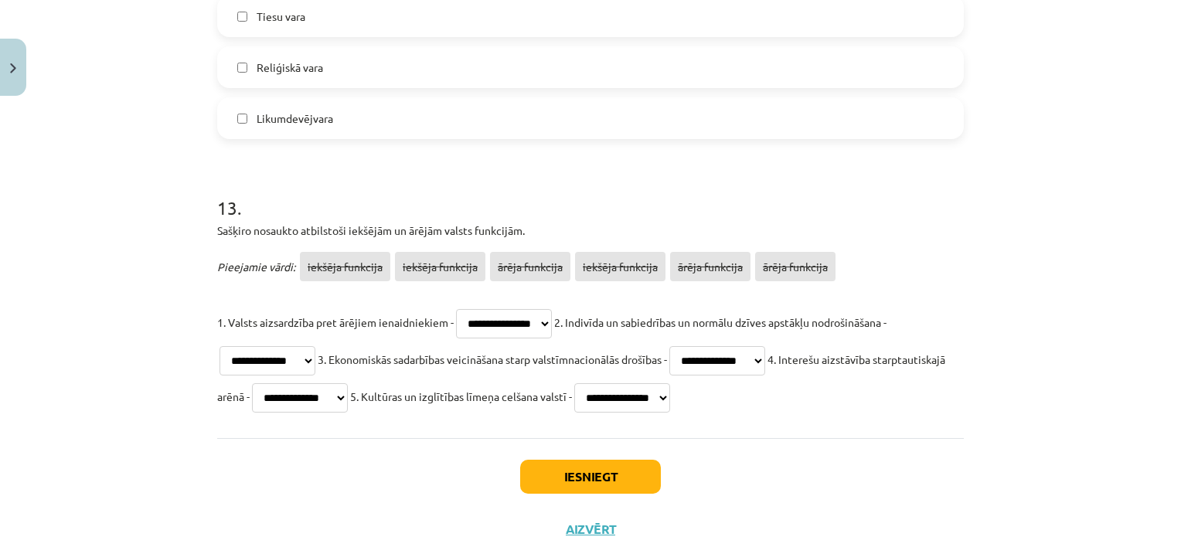
click at [325, 383] on select "**********" at bounding box center [300, 397] width 96 height 29
click at [586, 471] on button "Iesniegt" at bounding box center [590, 477] width 141 height 34
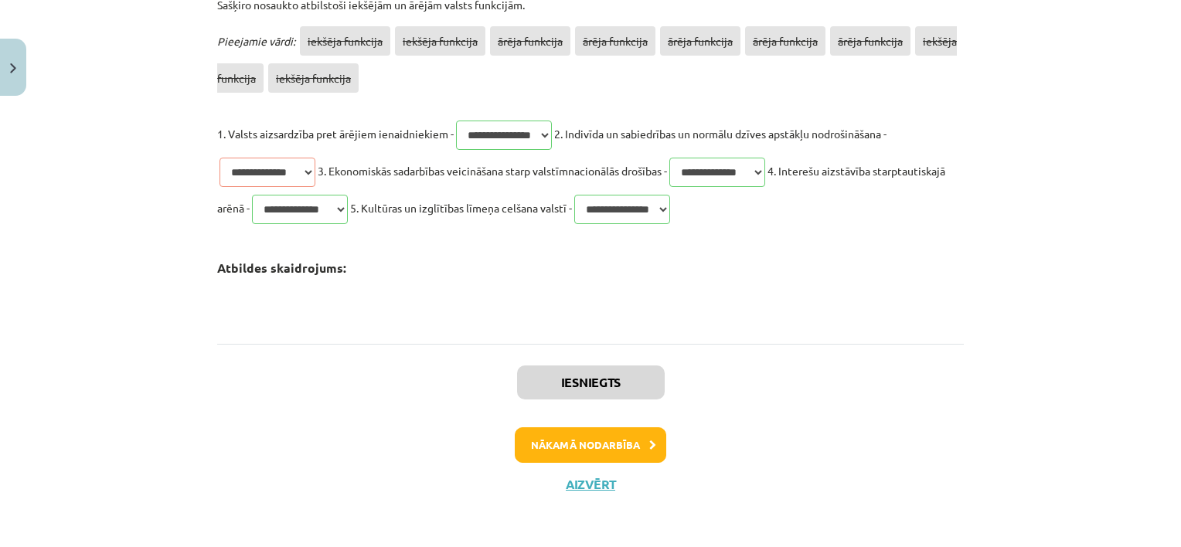
scroll to position [4246, 0]
click at [584, 457] on button "Nākamā nodarbība" at bounding box center [591, 445] width 152 height 36
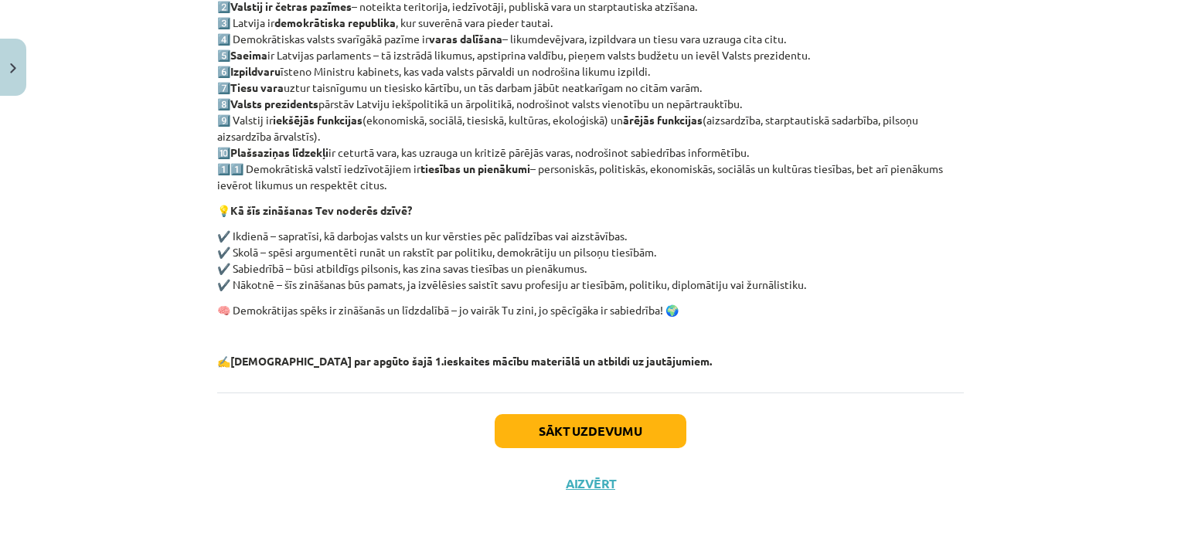
scroll to position [346, 0]
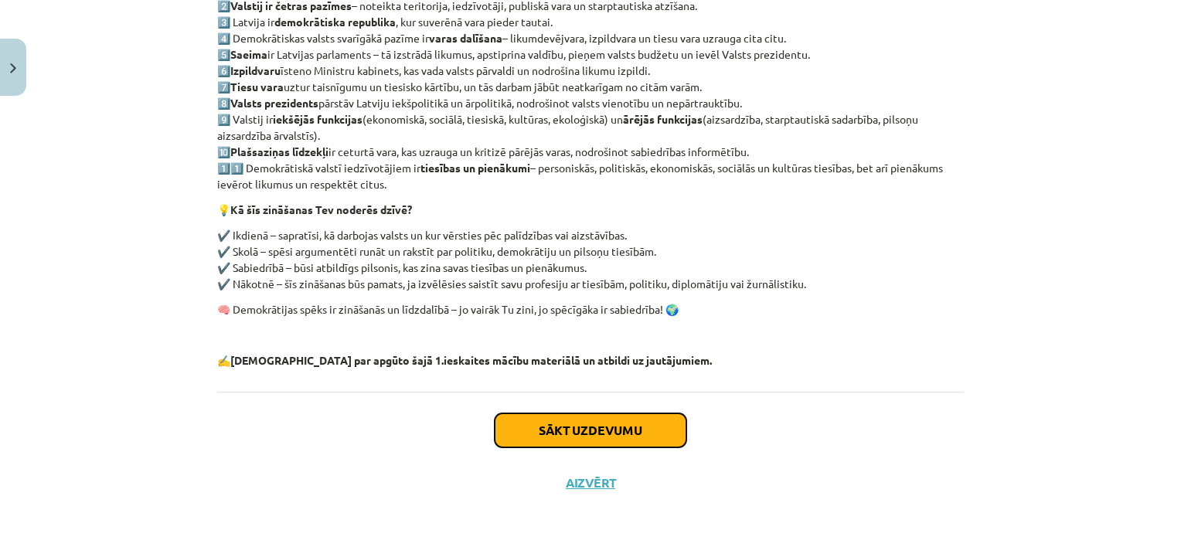
click at [560, 431] on button "Sākt uzdevumu" at bounding box center [591, 431] width 192 height 34
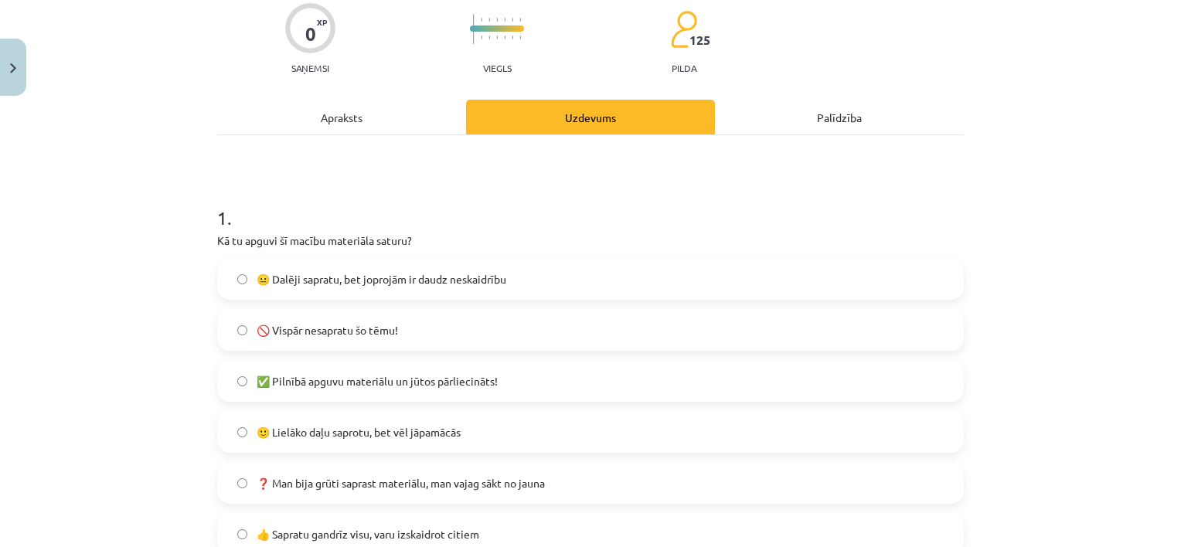
scroll to position [39, 0]
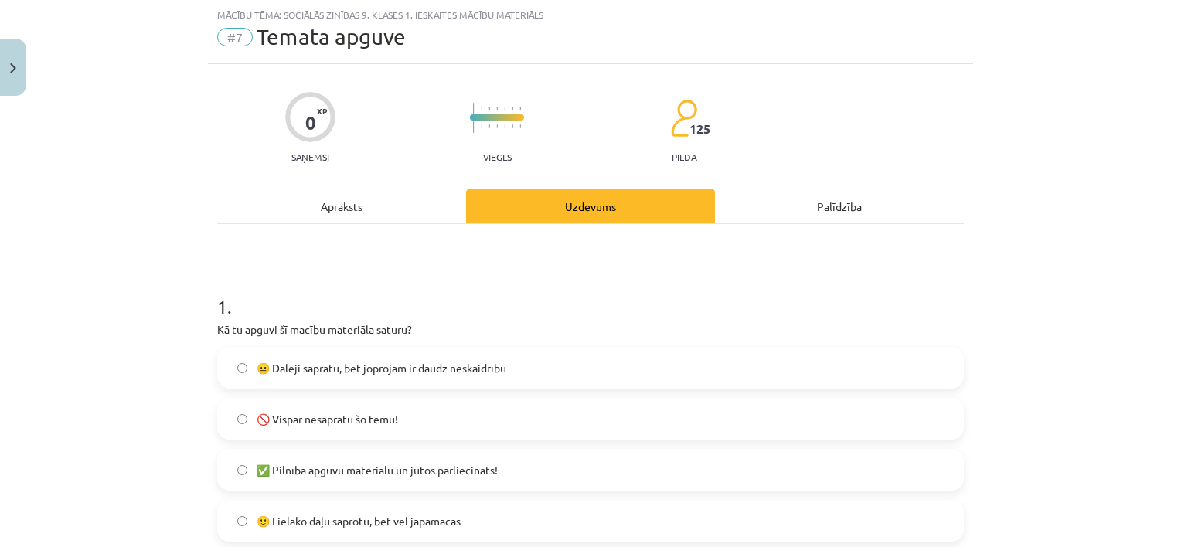
click at [402, 517] on span "🙂 Lielāko daļu saprotu, bet vēl jāpamācās" at bounding box center [359, 521] width 204 height 16
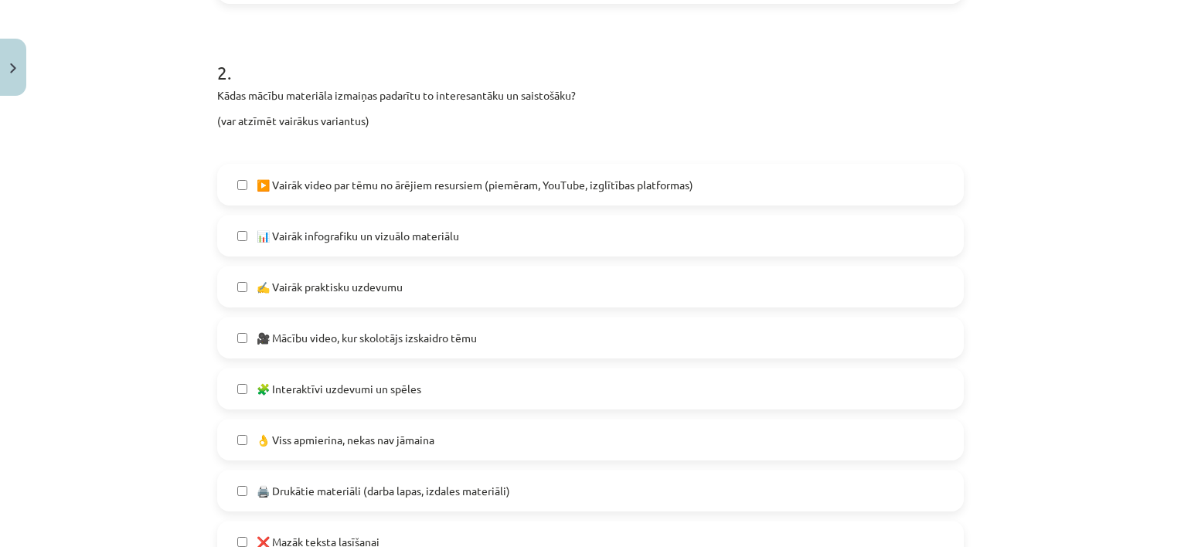
scroll to position [688, 0]
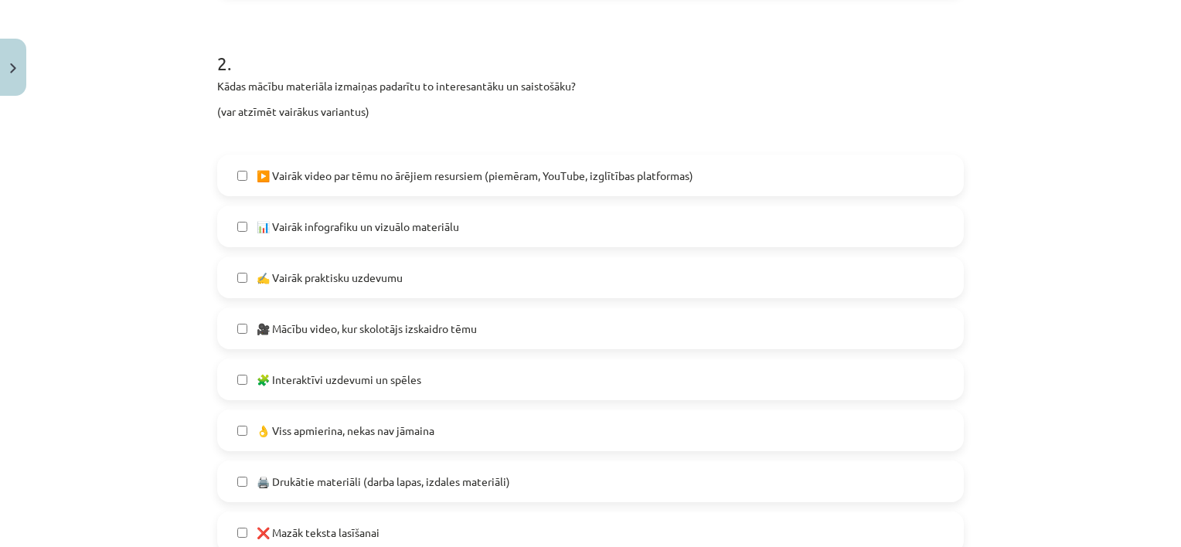
click at [427, 332] on span "🎥 Mācību video, kur skolotājs izskaidro tēmu" at bounding box center [367, 329] width 220 height 16
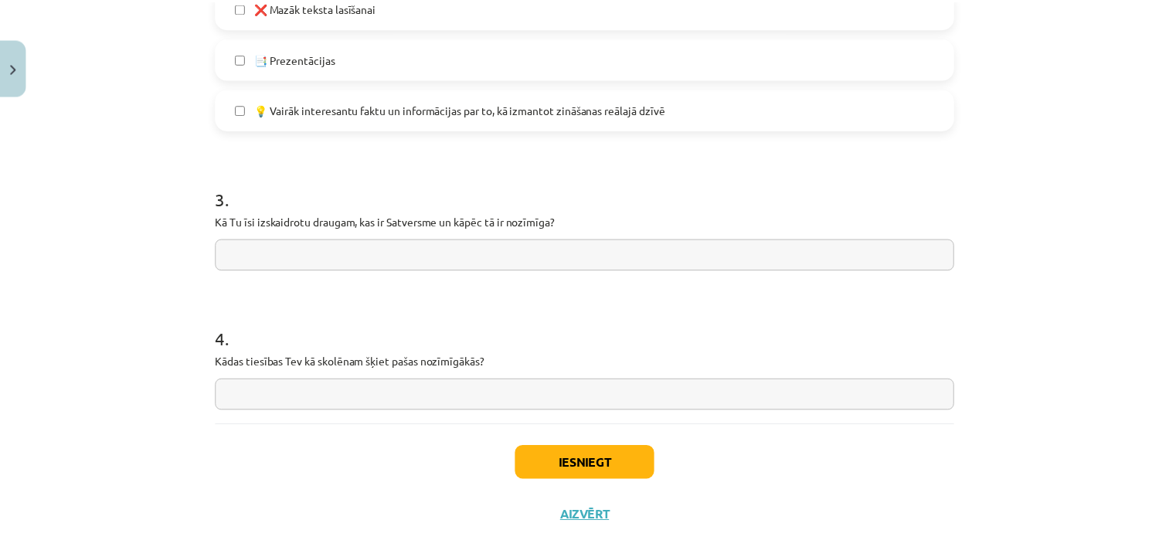
scroll to position [1214, 0]
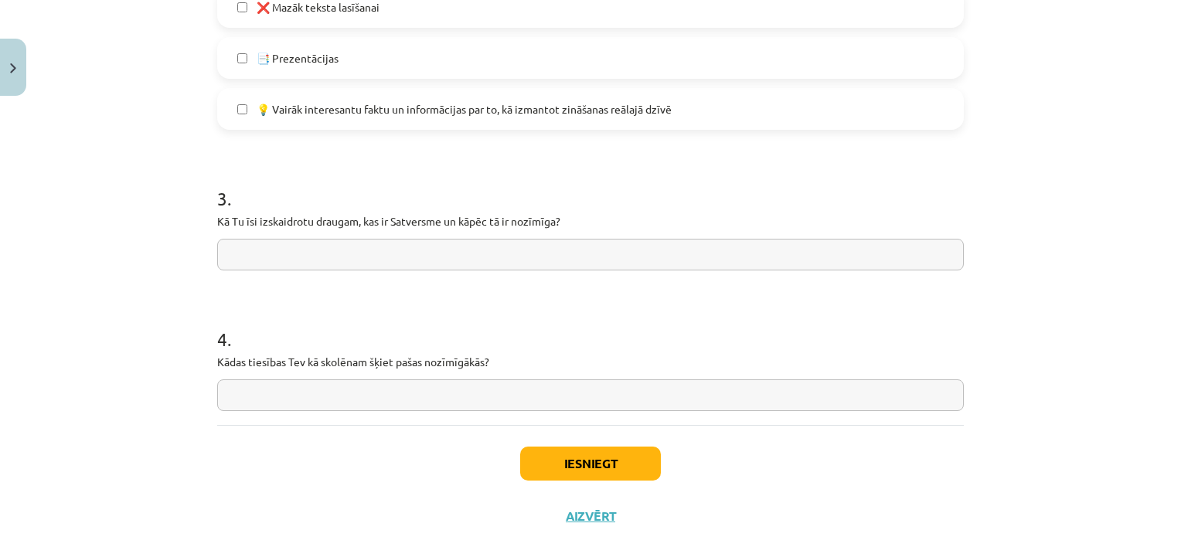
click at [845, 402] on input "text" at bounding box center [590, 396] width 747 height 32
type input "*"
click at [847, 397] on input "**********" at bounding box center [590, 396] width 747 height 32
type input "**********"
click at [309, 246] on input "text" at bounding box center [590, 255] width 747 height 32
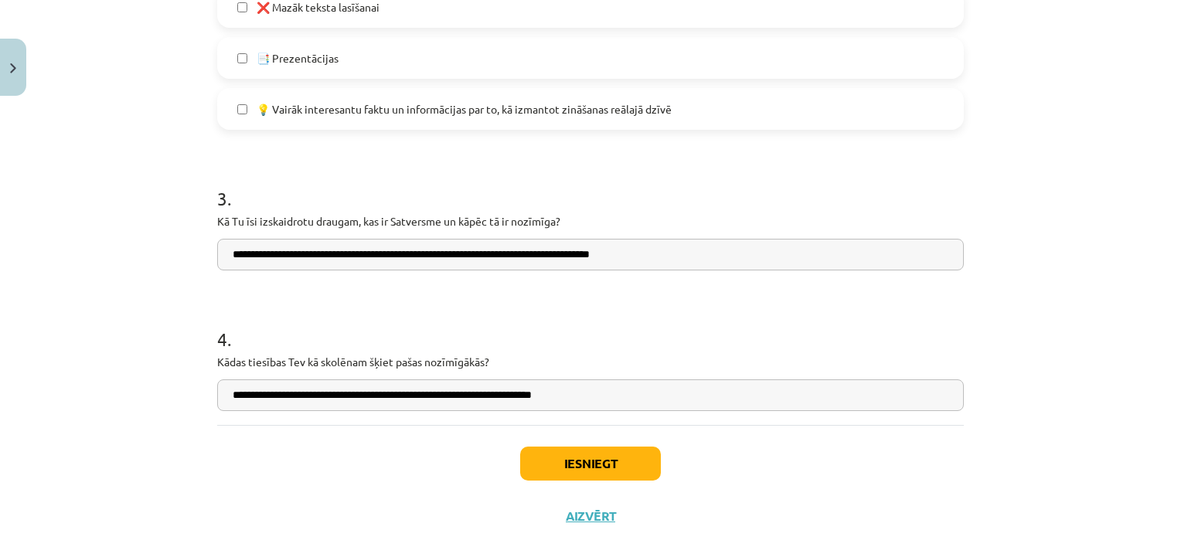
click at [655, 254] on input "**********" at bounding box center [590, 255] width 747 height 32
type input "**********"
click at [578, 454] on button "Iesniegt" at bounding box center [590, 464] width 141 height 34
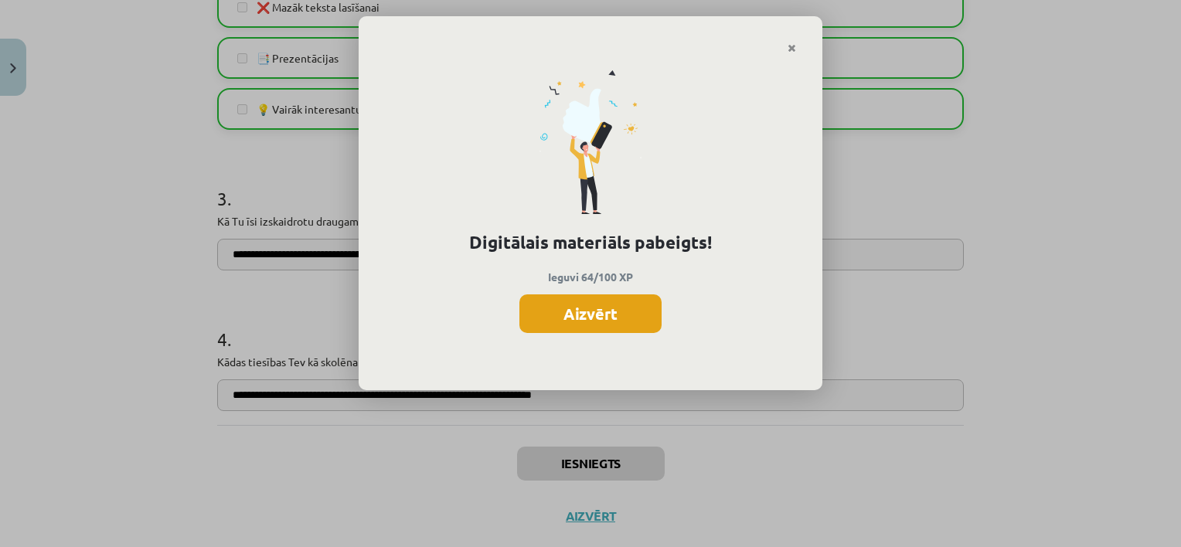
click at [580, 329] on button "Aizvērt" at bounding box center [590, 314] width 142 height 39
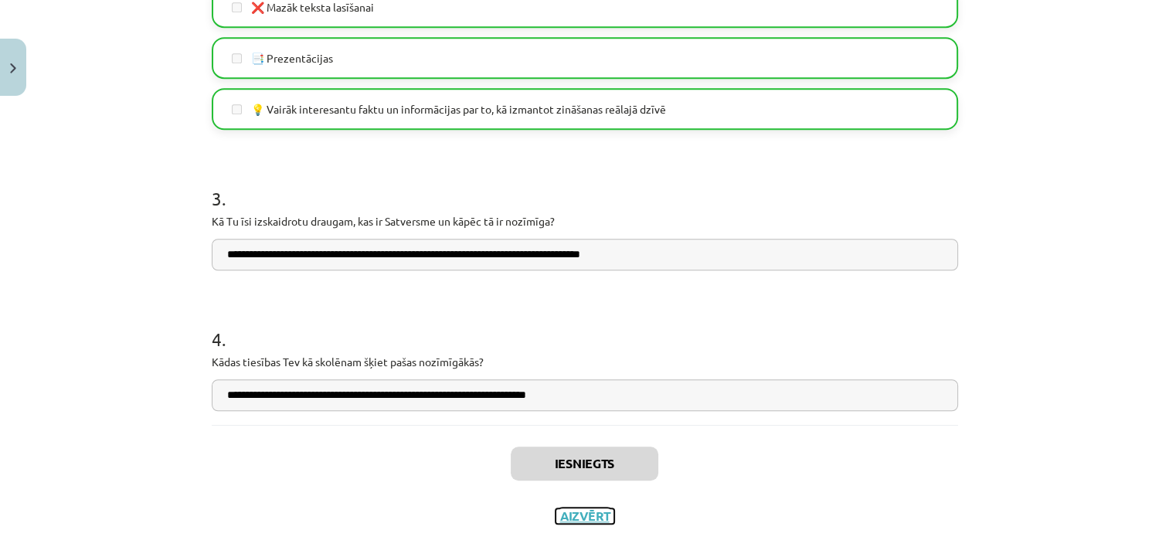
click at [560, 519] on button "Aizvērt" at bounding box center [585, 516] width 59 height 15
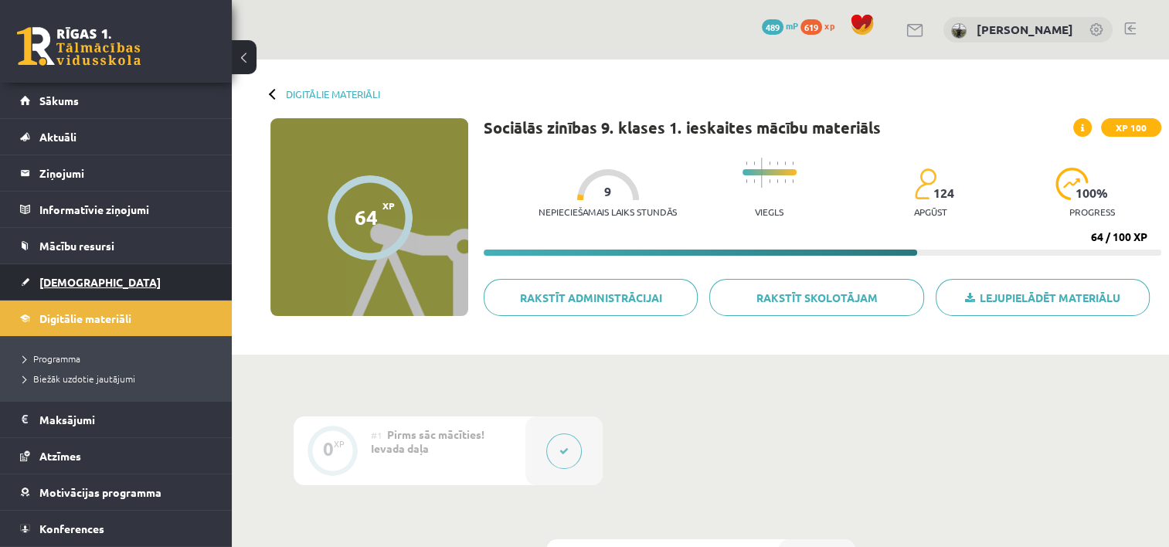
click at [61, 281] on span "[DEMOGRAPHIC_DATA]" at bounding box center [99, 282] width 121 height 14
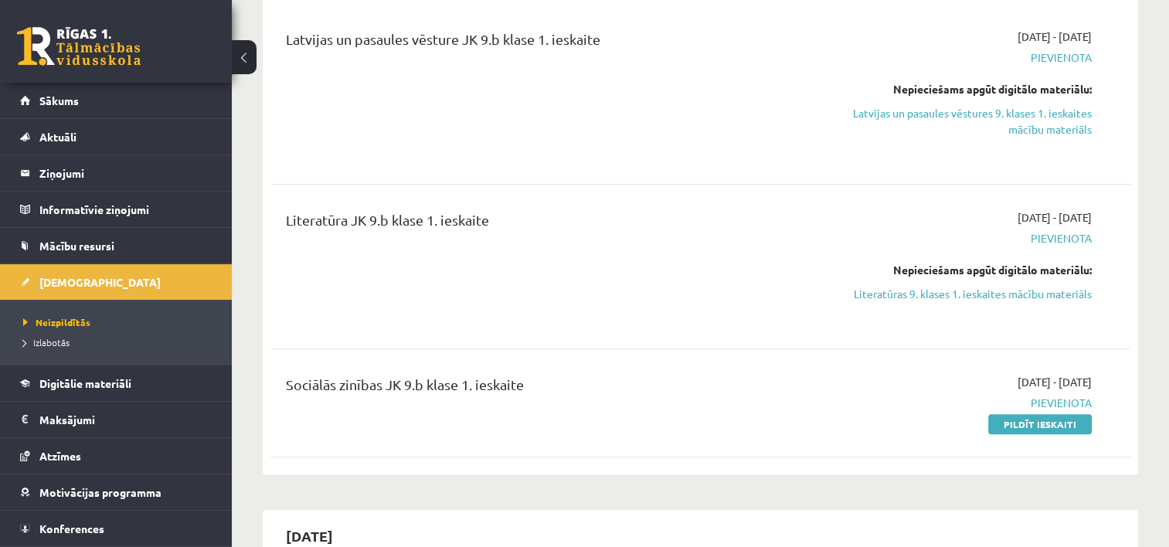
scroll to position [526, 0]
